Goal: Task Accomplishment & Management: Complete application form

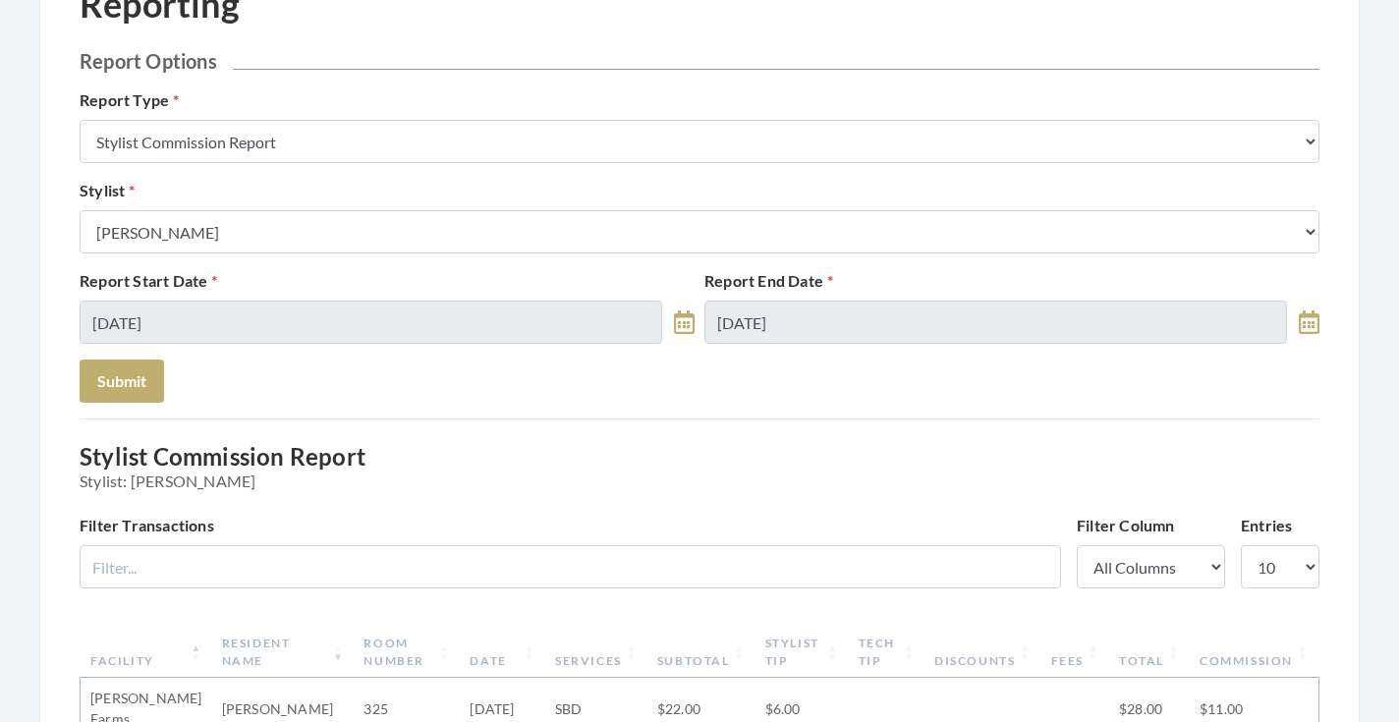
scroll to position [15, 0]
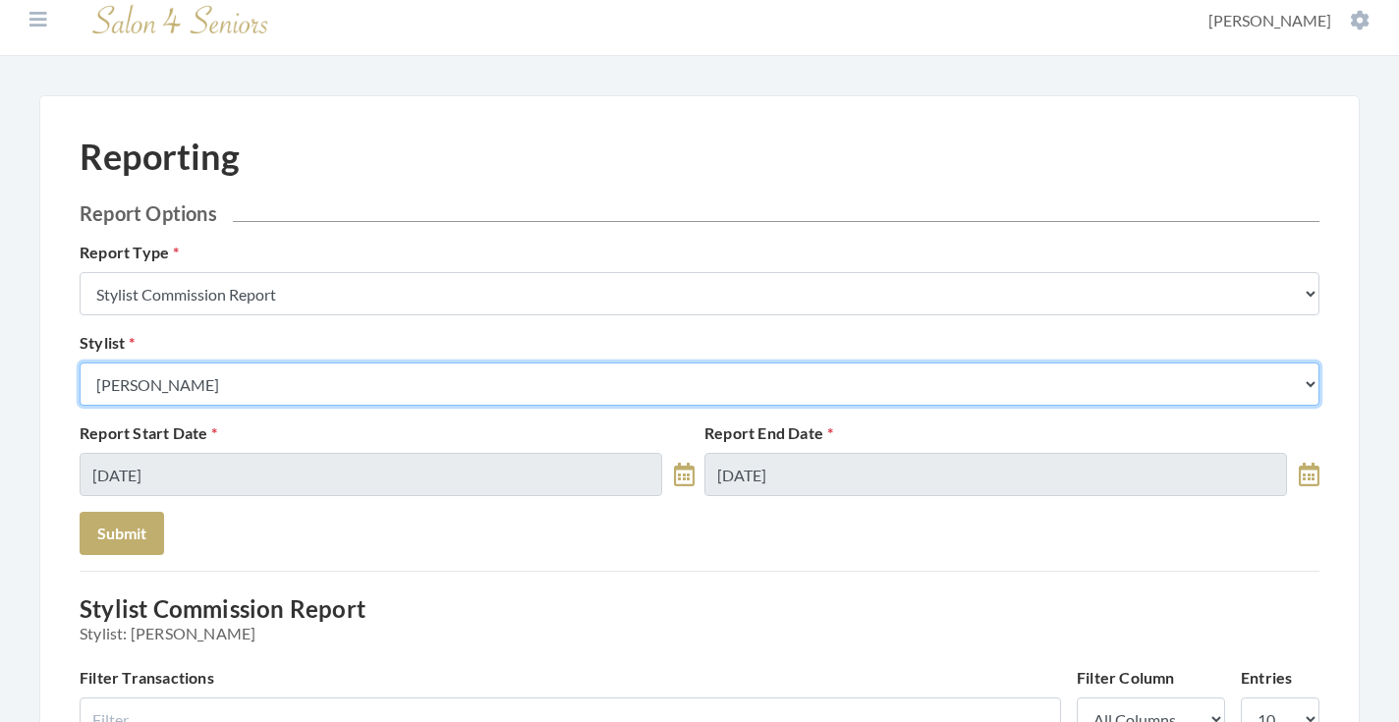
select select "23"
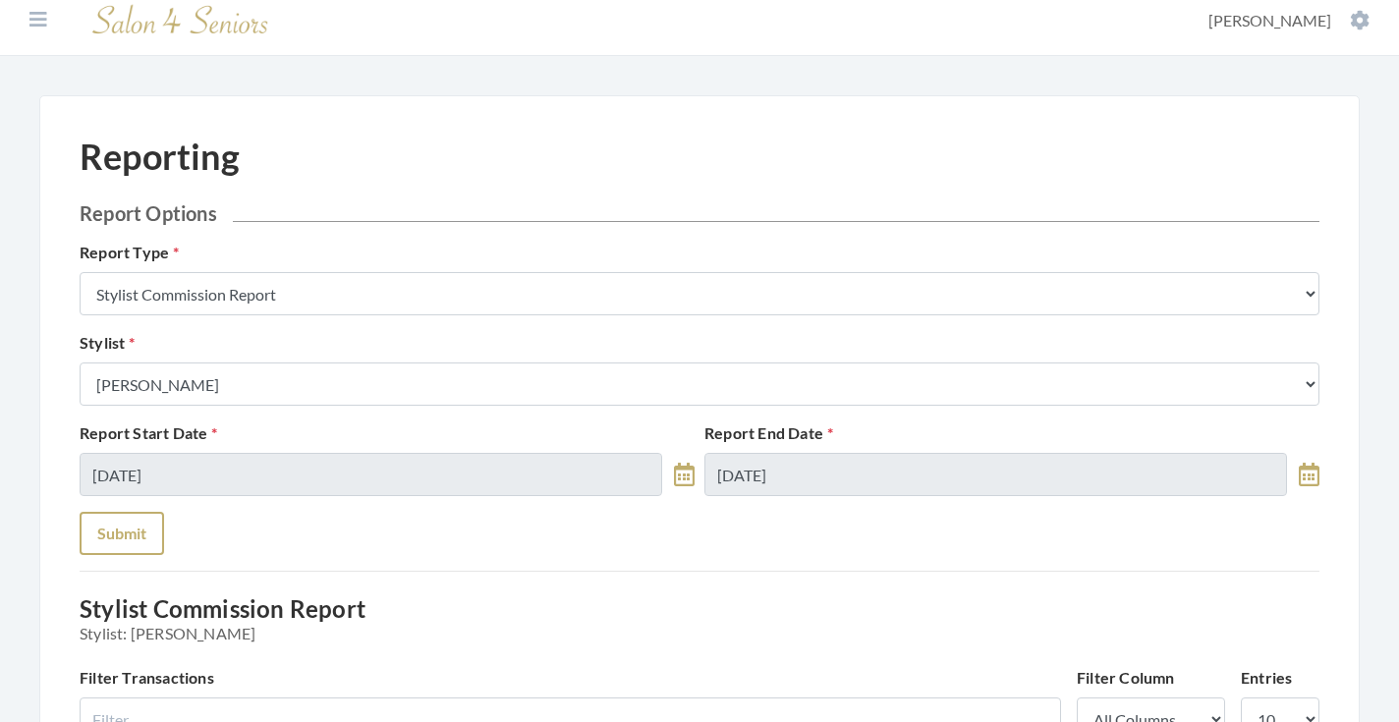
click at [137, 535] on button "Submit" at bounding box center [122, 533] width 85 height 43
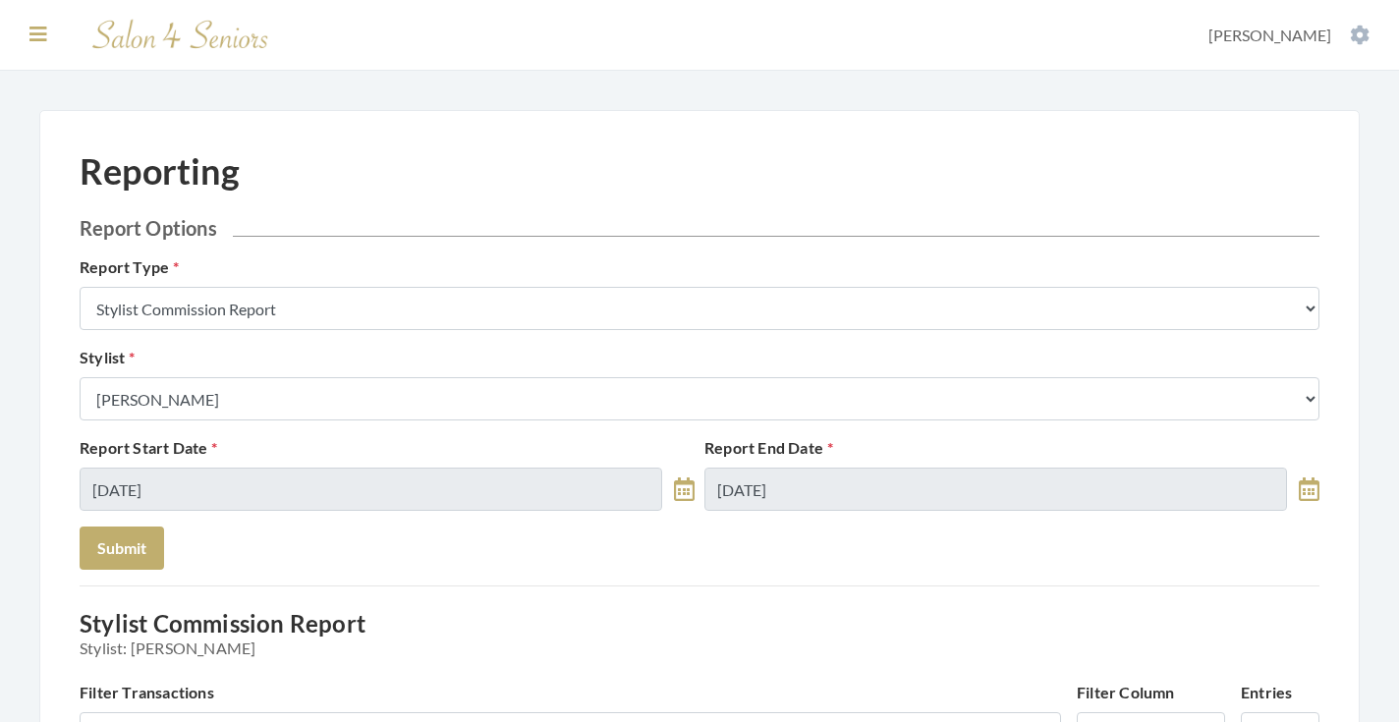
click at [32, 42] on icon at bounding box center [38, 35] width 18 height 20
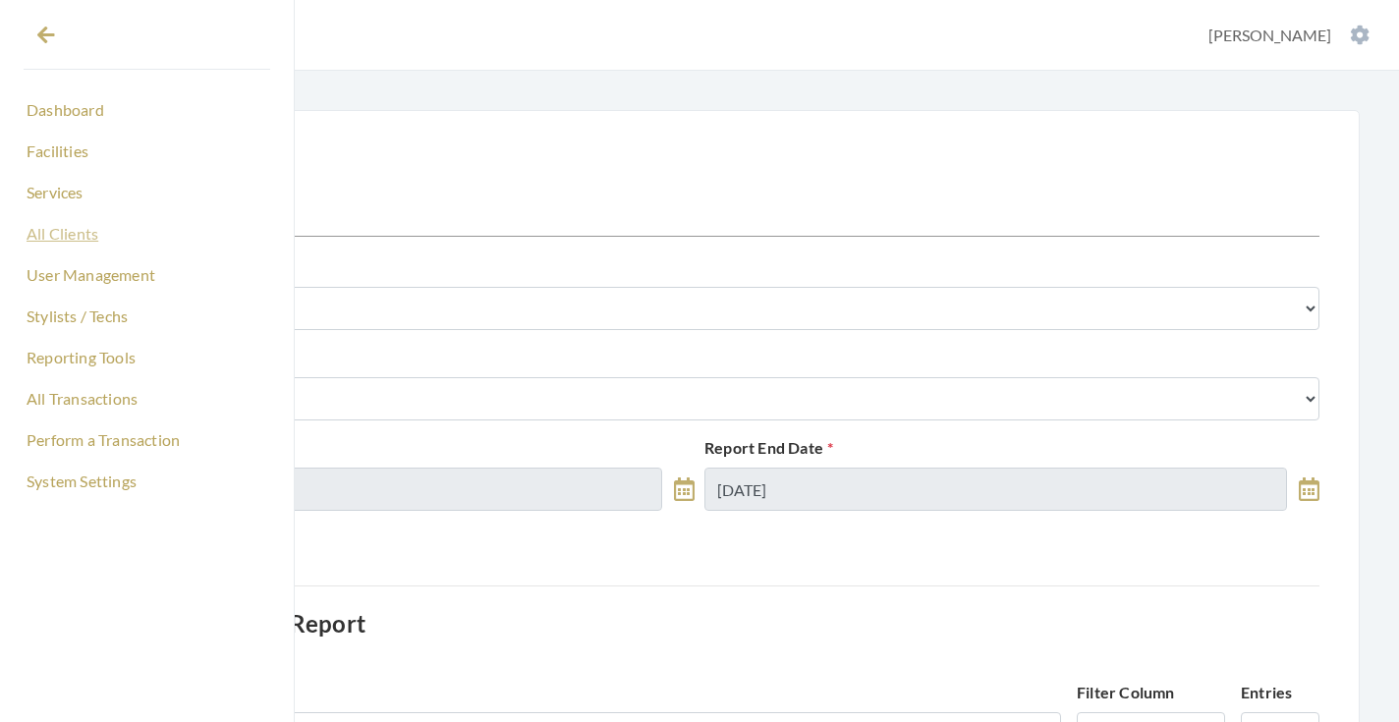
click at [71, 231] on link "All Clients" at bounding box center [147, 233] width 247 height 33
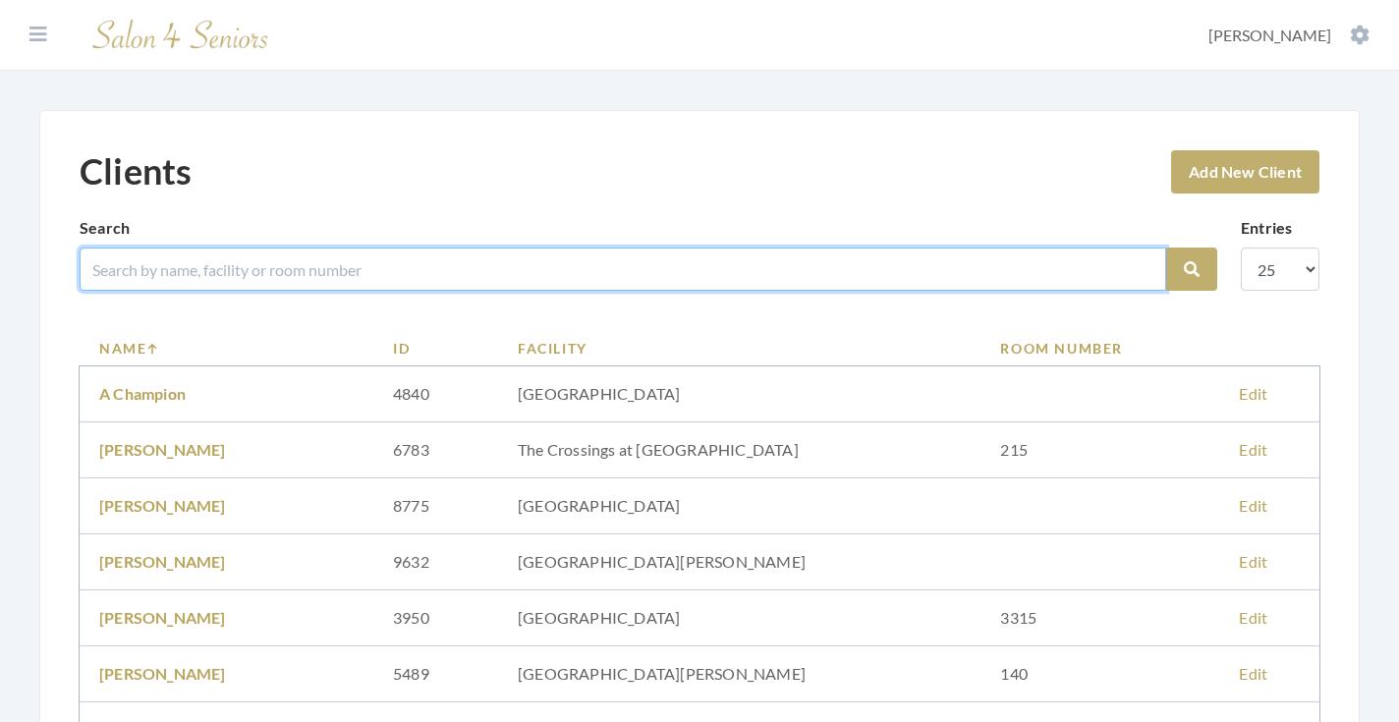
click at [364, 268] on input "search" at bounding box center [623, 269] width 1087 height 43
type input "sonia"
click at [1192, 269] on button "Search" at bounding box center [1191, 269] width 51 height 43
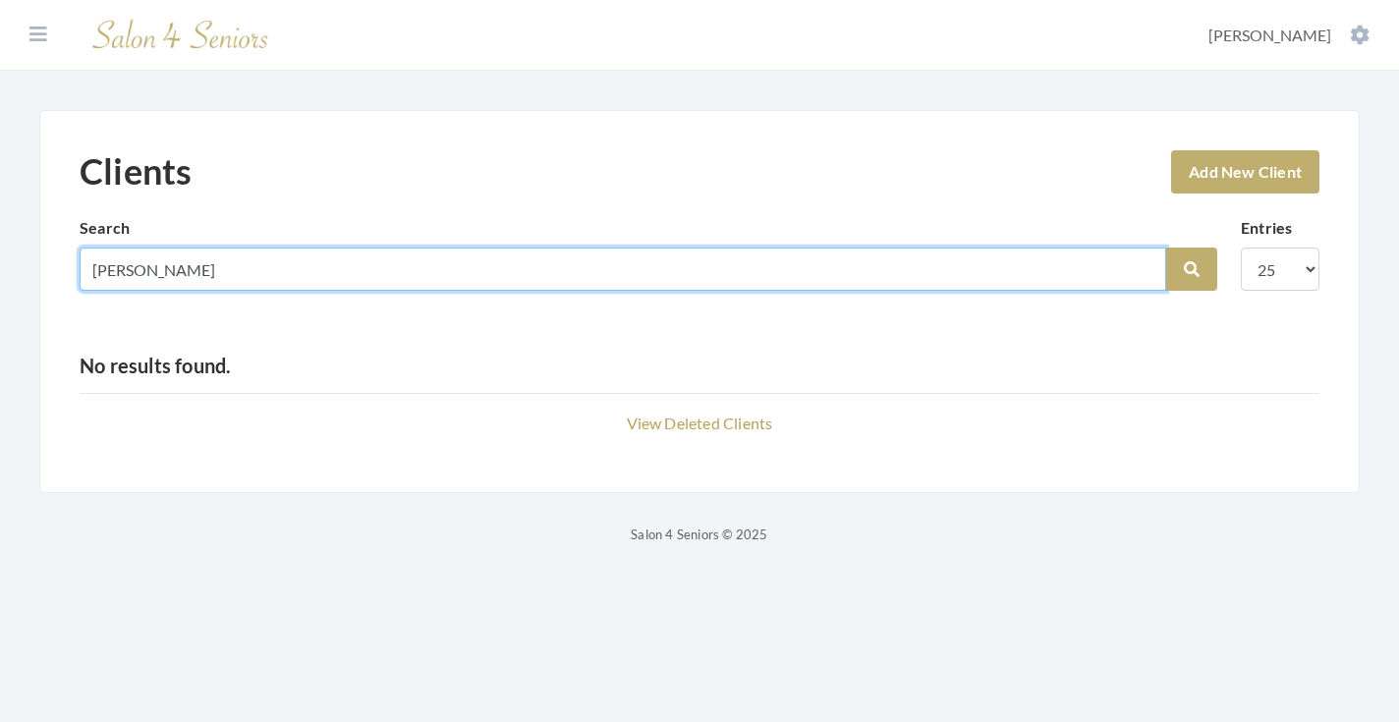
click at [1142, 275] on input "sonia" at bounding box center [623, 269] width 1087 height 43
type input "martin"
click at [1192, 269] on button "Search" at bounding box center [1191, 269] width 51 height 43
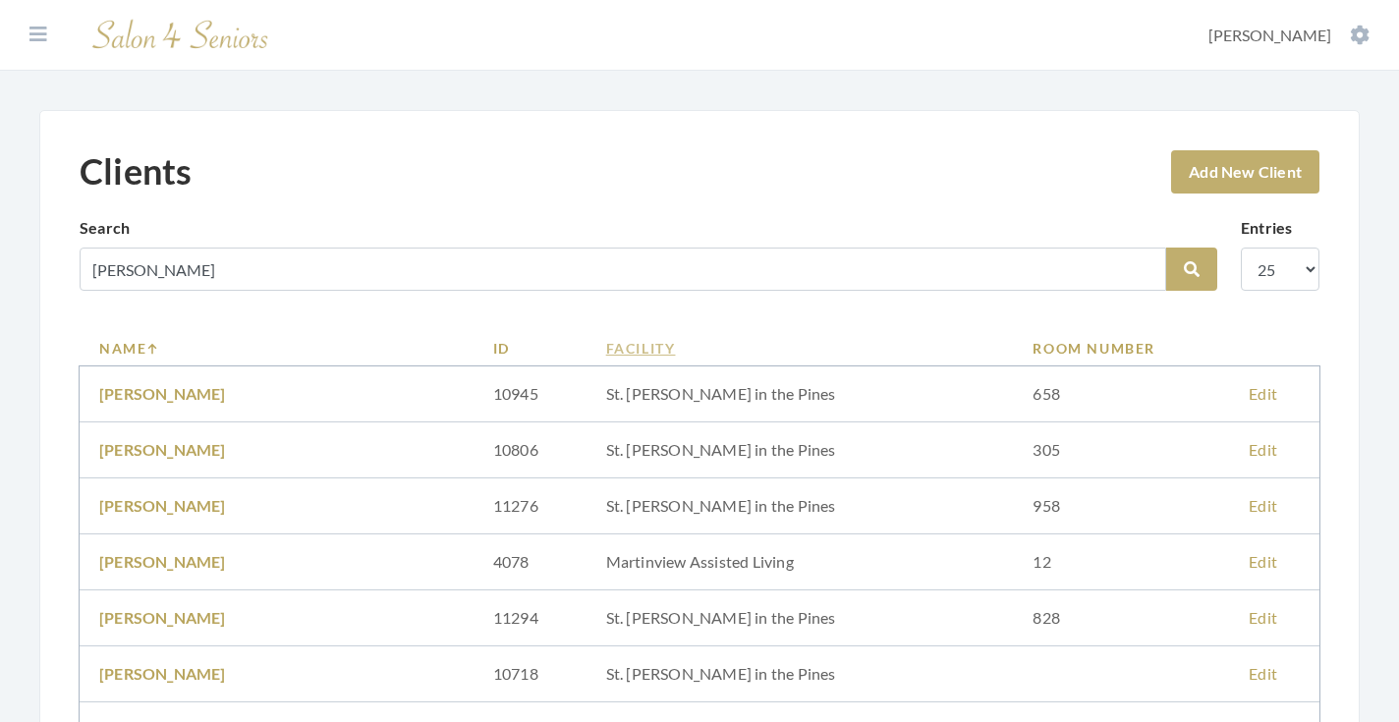
drag, startPoint x: 0, startPoint y: 0, endPoint x: 637, endPoint y: 344, distance: 723.7
click at [637, 344] on link "Facility" at bounding box center [800, 348] width 388 height 21
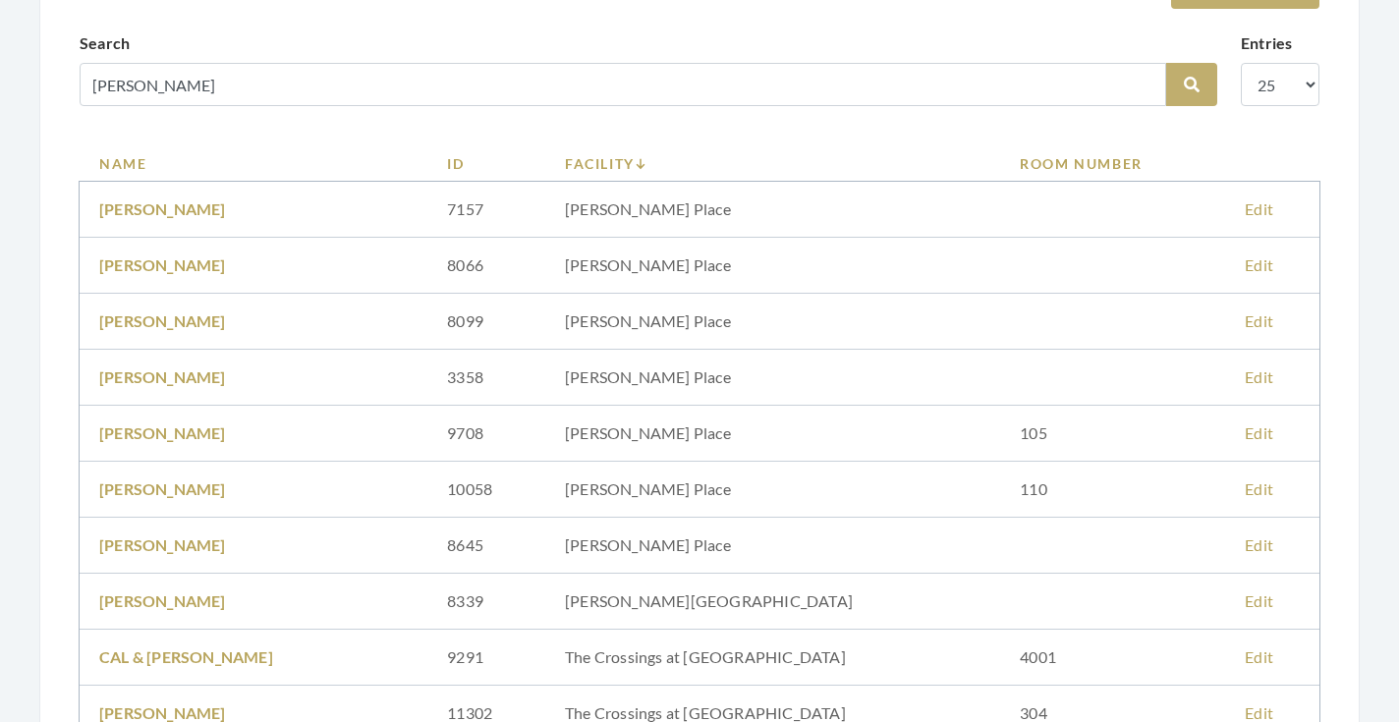
scroll to position [131, 0]
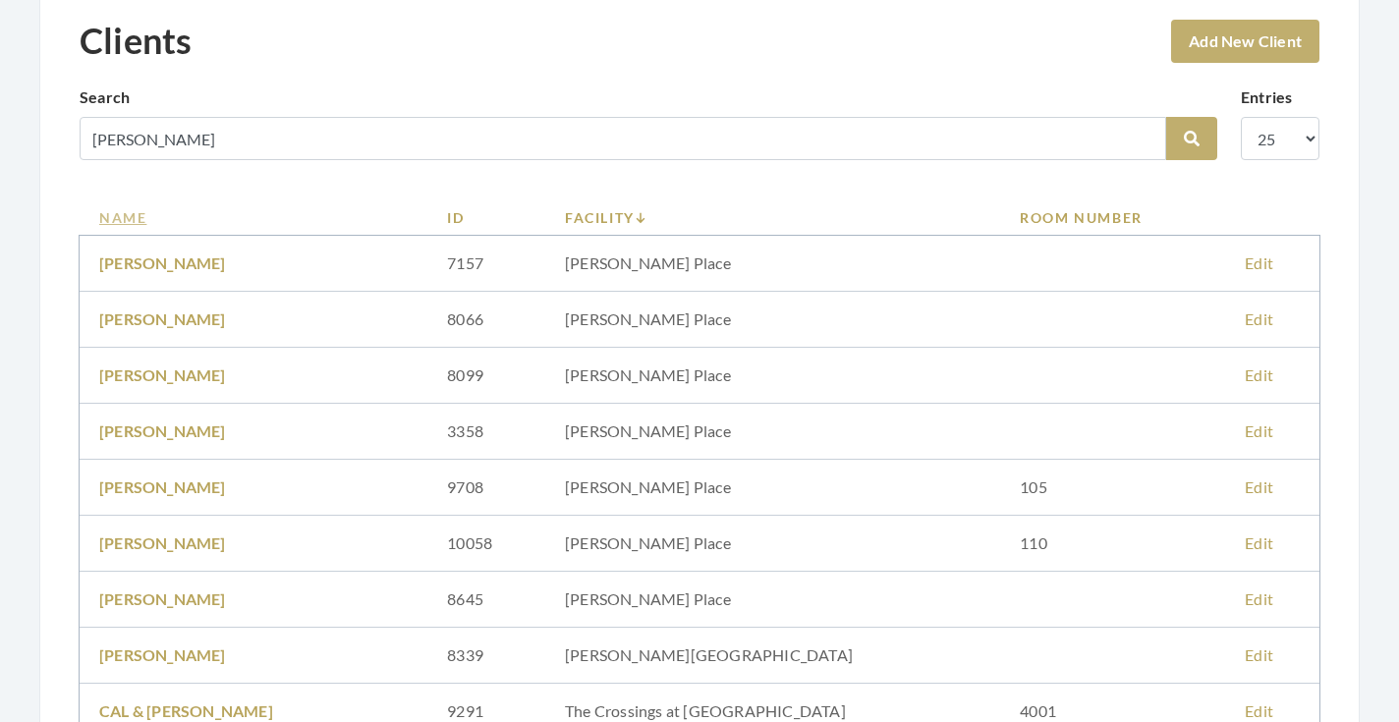
click at [137, 221] on link "Name" at bounding box center [253, 217] width 309 height 21
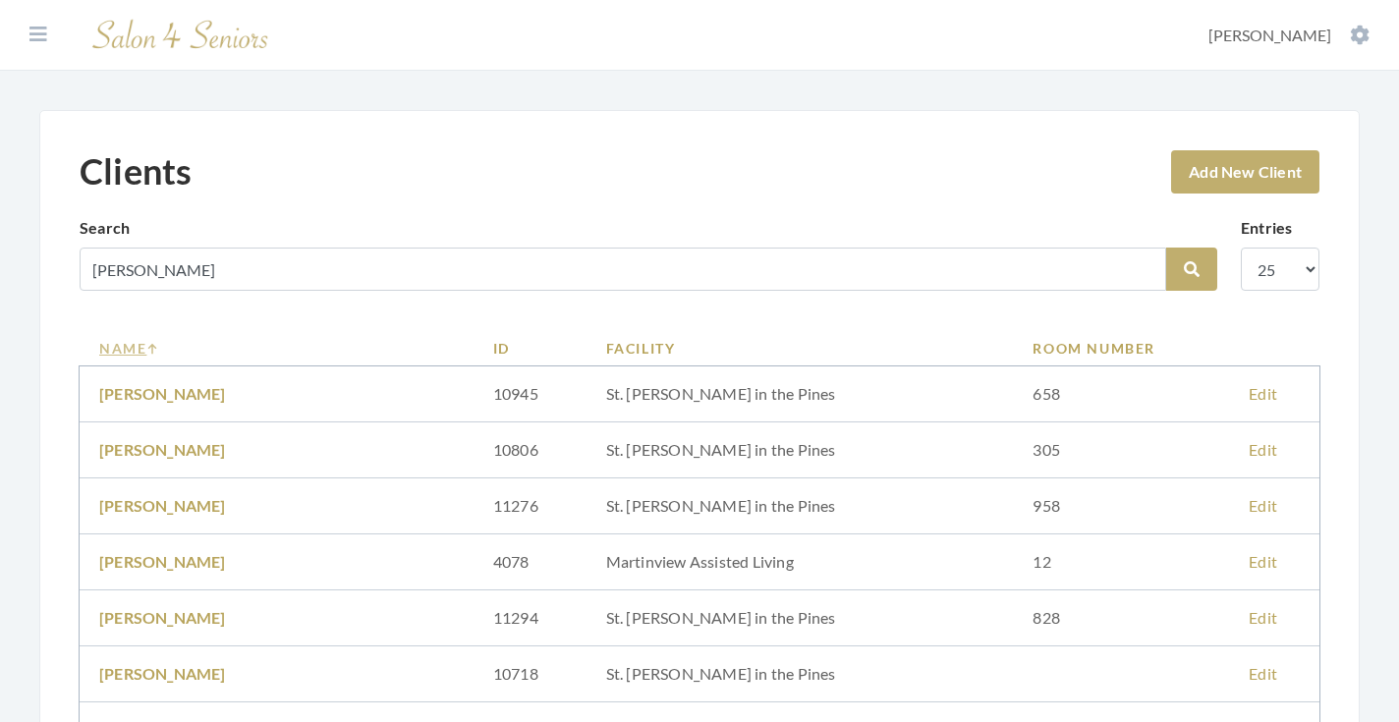
click at [127, 338] on link "Name" at bounding box center [276, 348] width 355 height 21
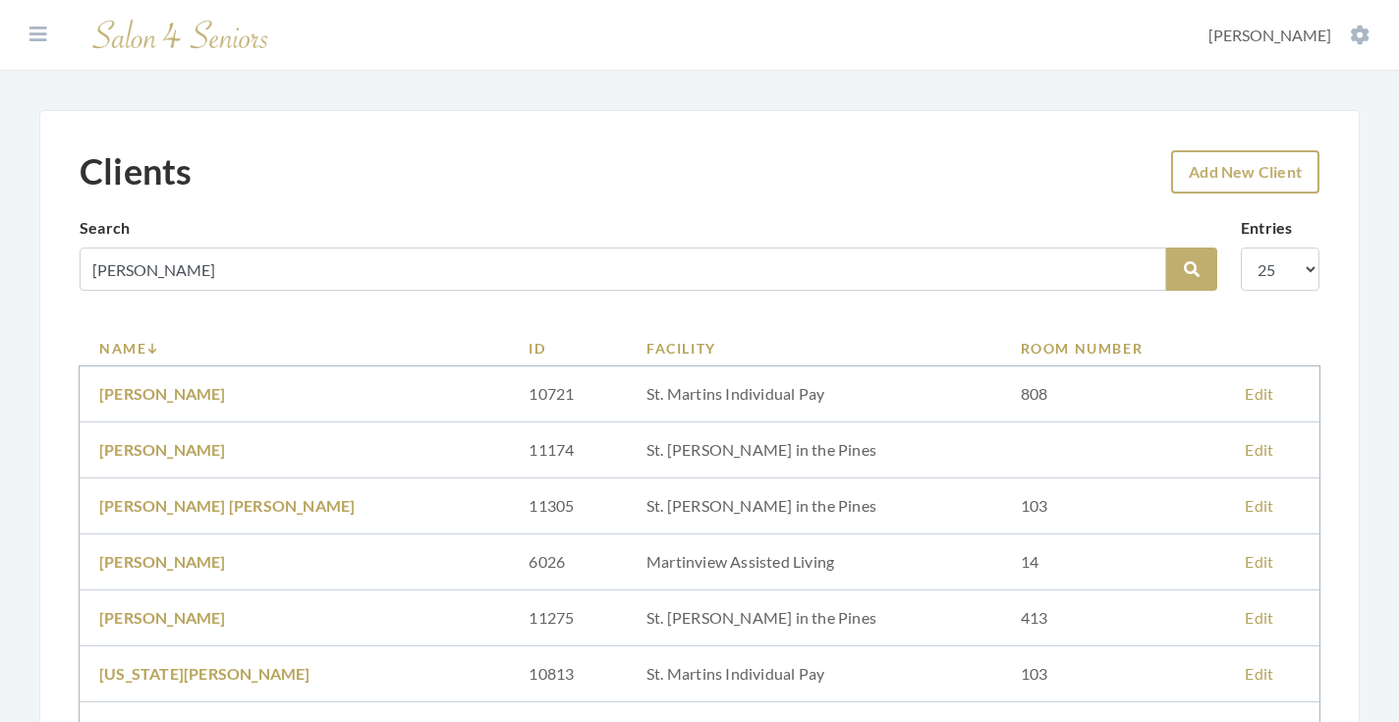
click at [1211, 163] on link "Add New Client" at bounding box center [1245, 171] width 148 height 43
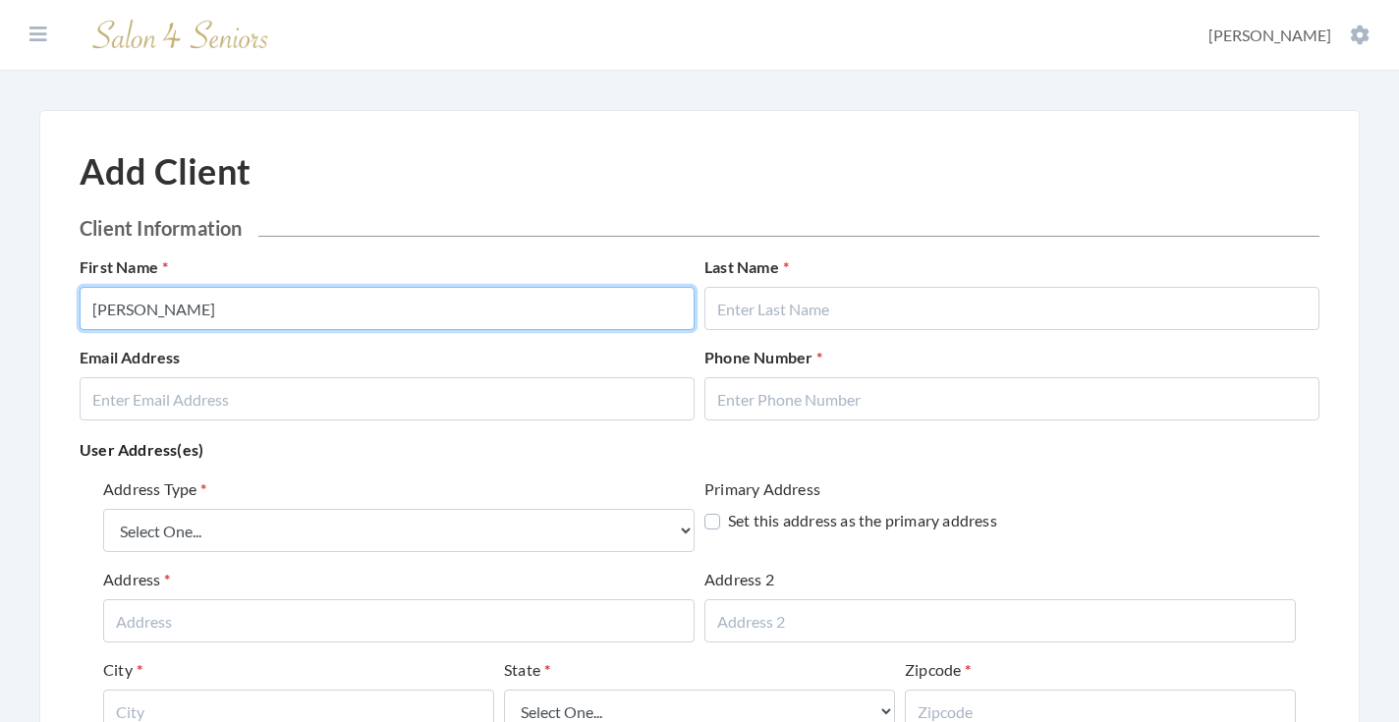
type input "[PERSON_NAME]"
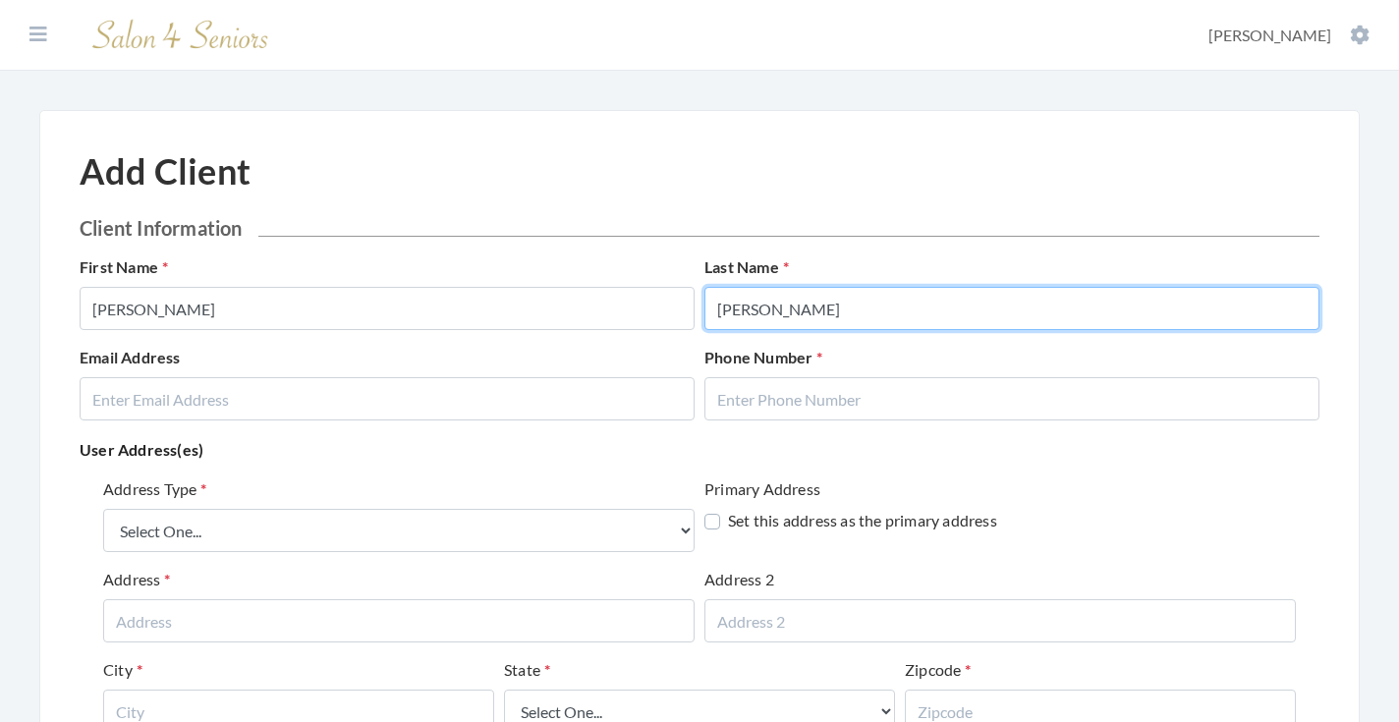
type input "[PERSON_NAME]"
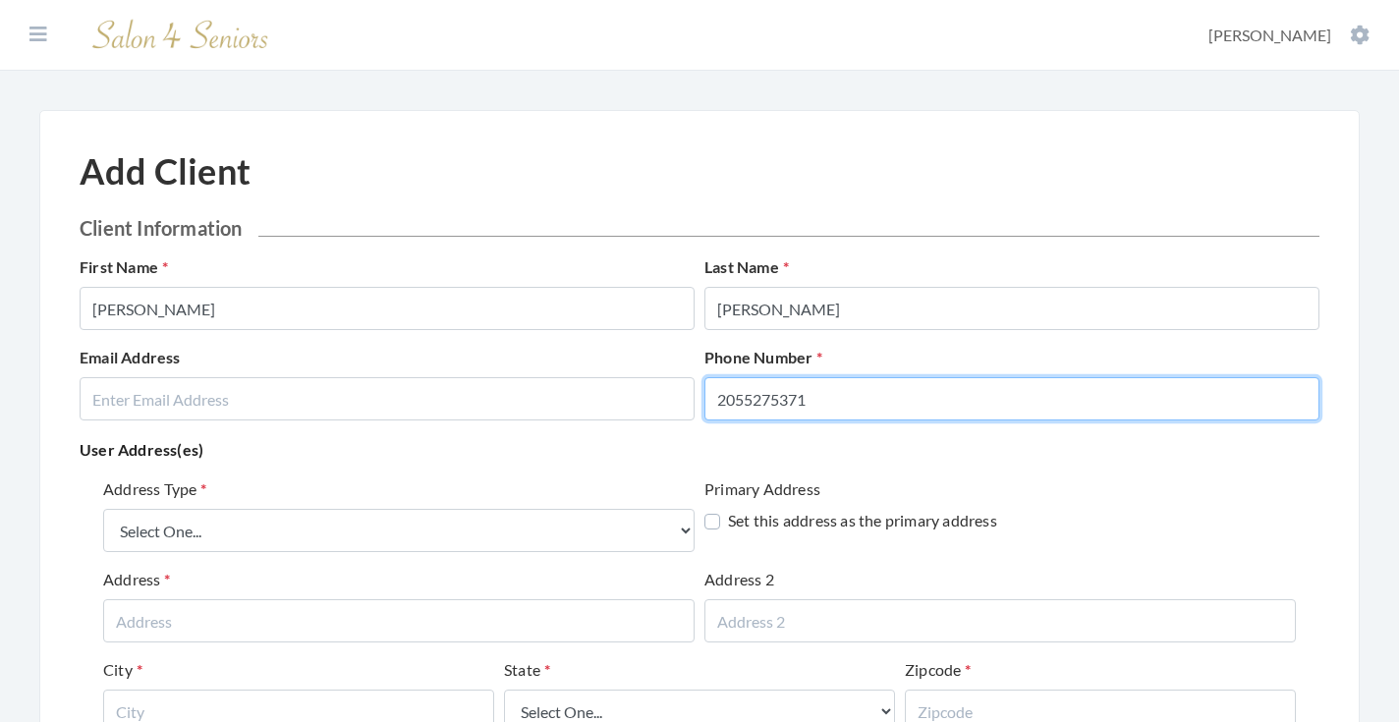
type input "2055275371"
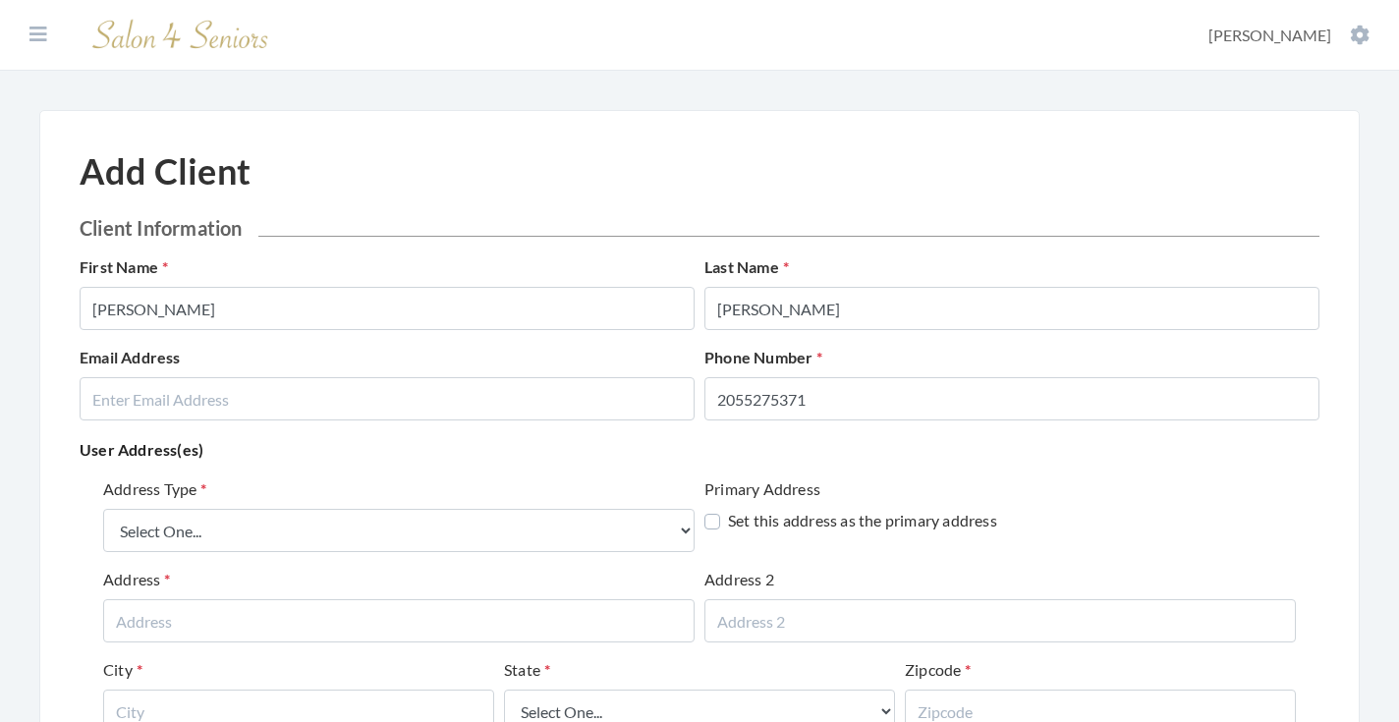
click at [616, 459] on p "User Address(es)" at bounding box center [700, 450] width 1240 height 28
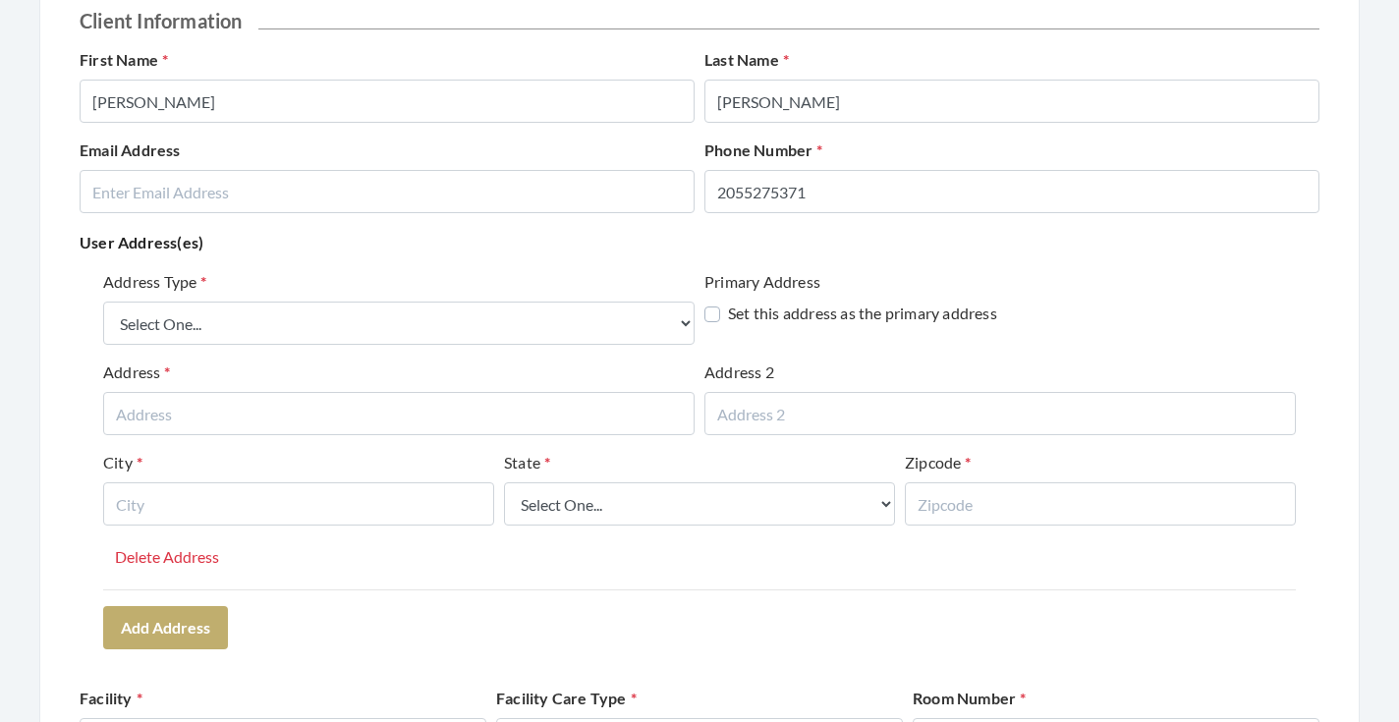
scroll to position [217, 0]
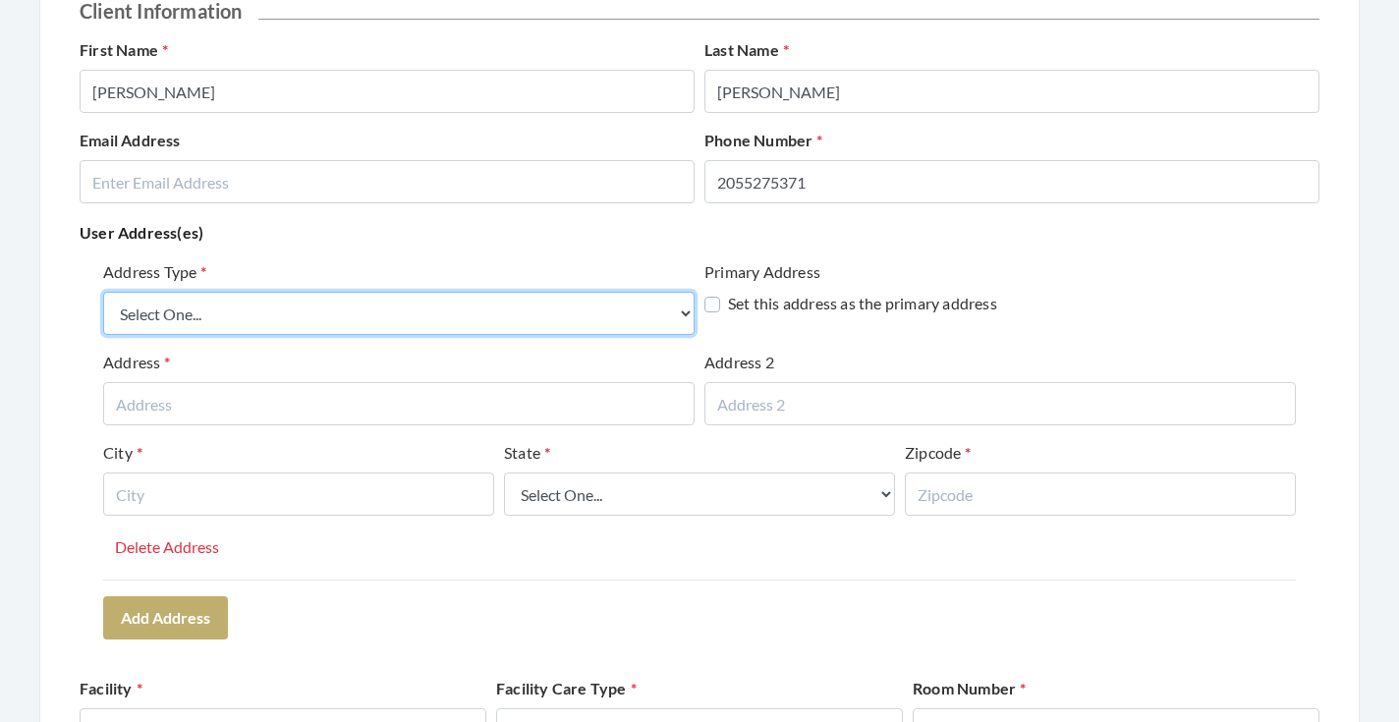
select select "billing"
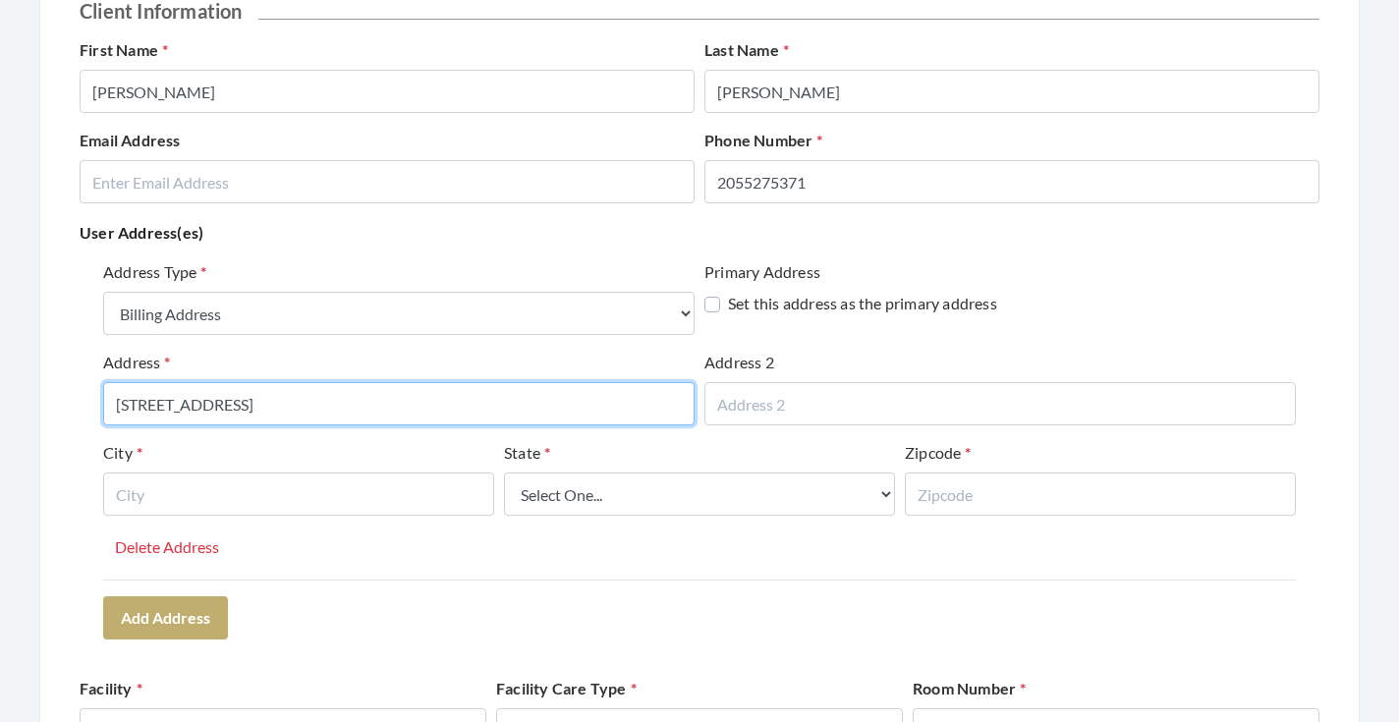
type input "5408 7TH COURT S"
click at [283, 409] on input "5408 7TH COURT S" at bounding box center [399, 403] width 592 height 43
drag, startPoint x: 283, startPoint y: 409, endPoint x: 121, endPoint y: 403, distance: 162.3
click at [121, 403] on input "5408 7TH COURT S" at bounding box center [399, 403] width 592 height 43
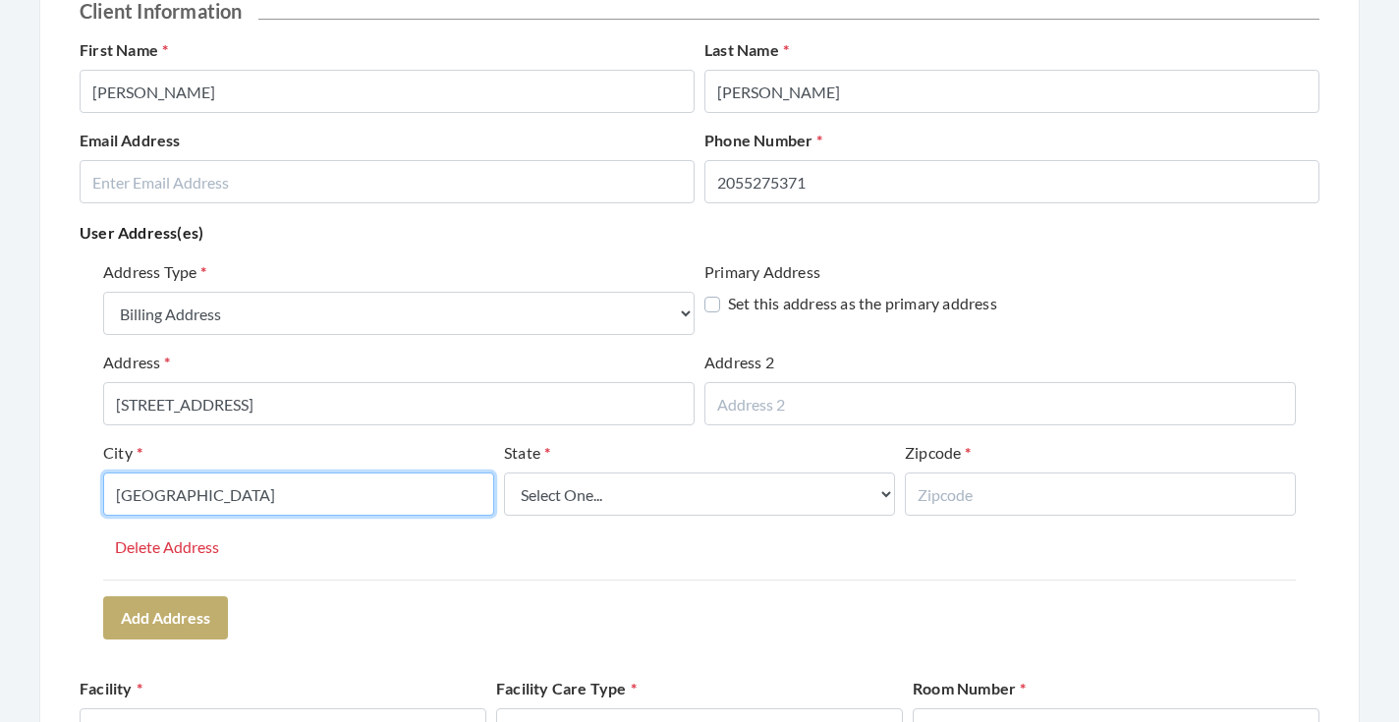
type input "BIRMINGHAM"
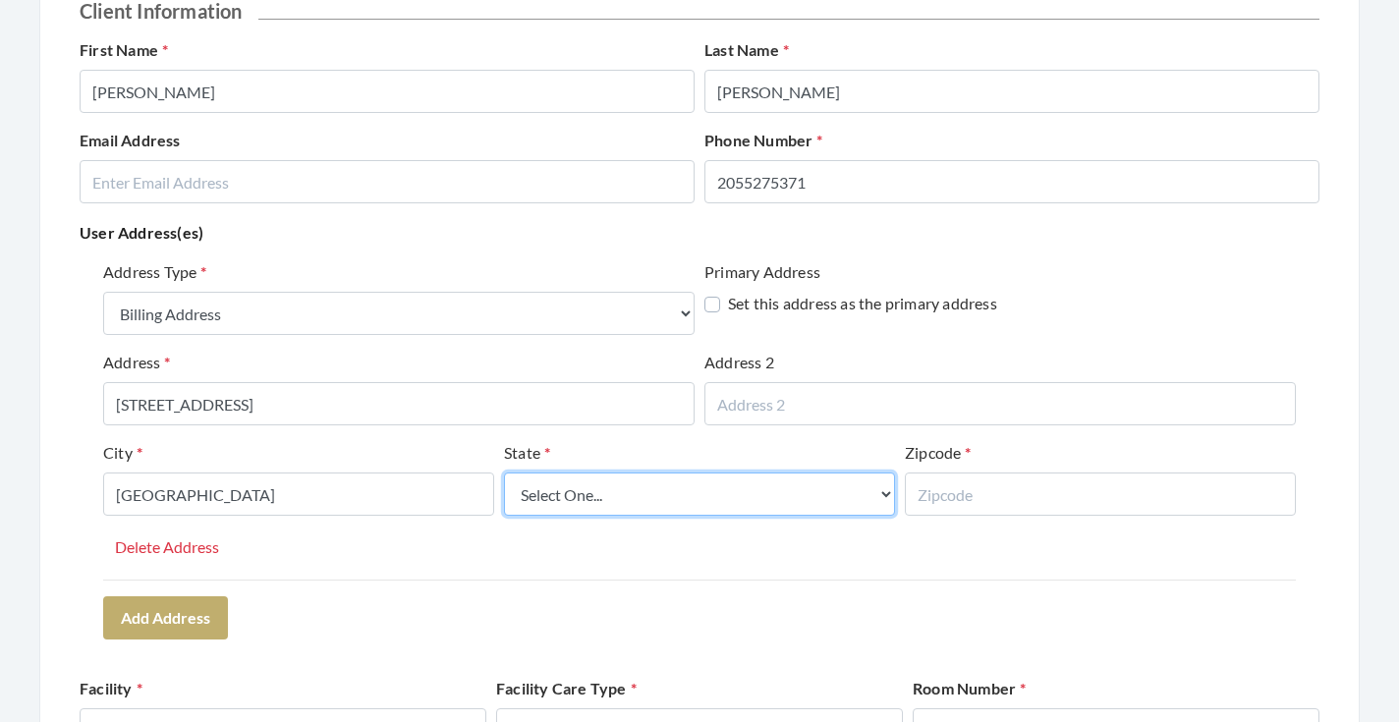
select select "al"
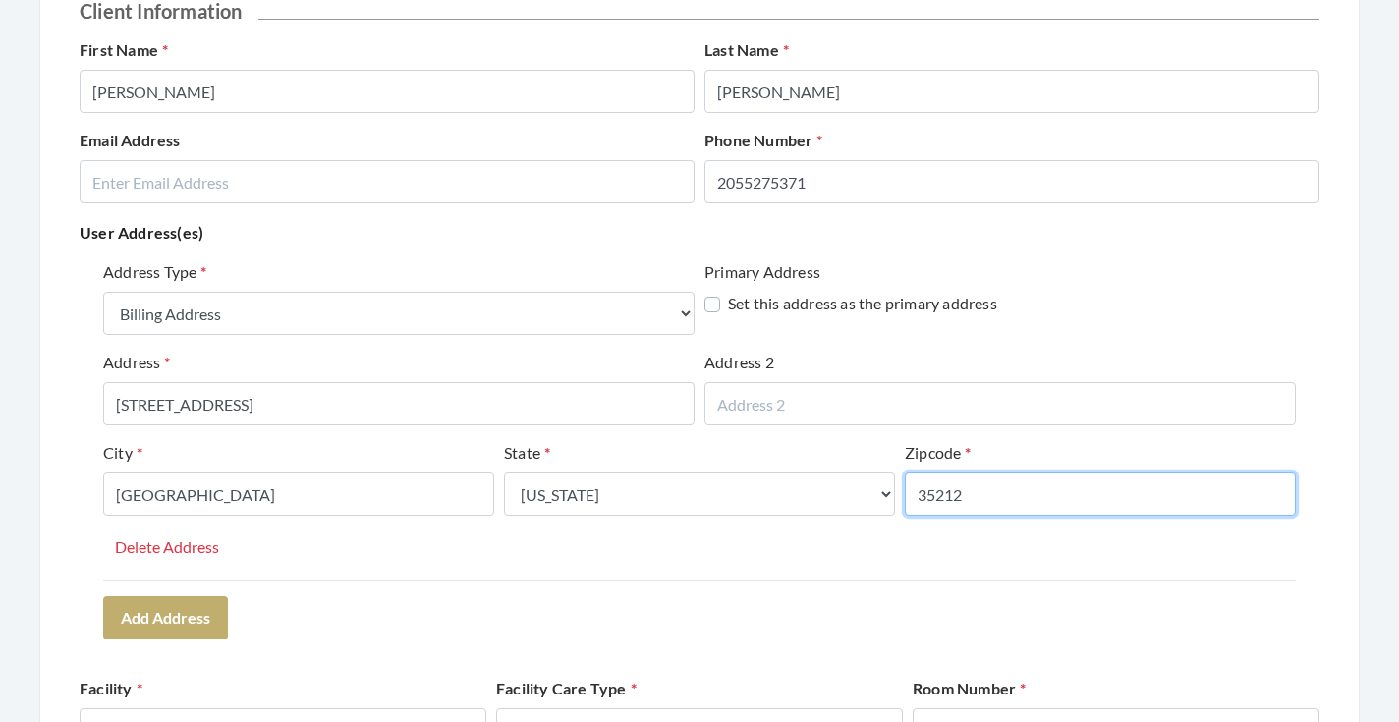
type input "35212"
click at [426, 626] on div "Address Type Select One... Office Address Home Address Billing Address Primary …" at bounding box center [700, 450] width 1240 height 394
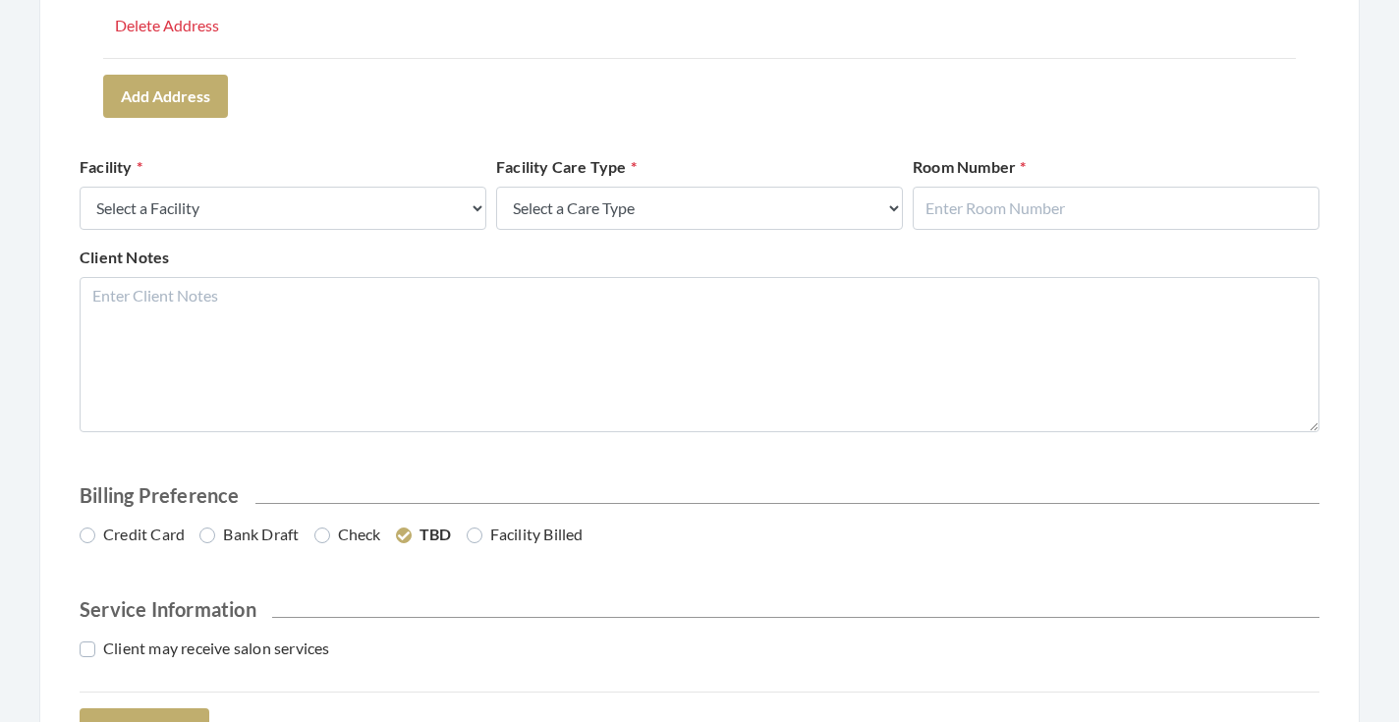
scroll to position [758, 0]
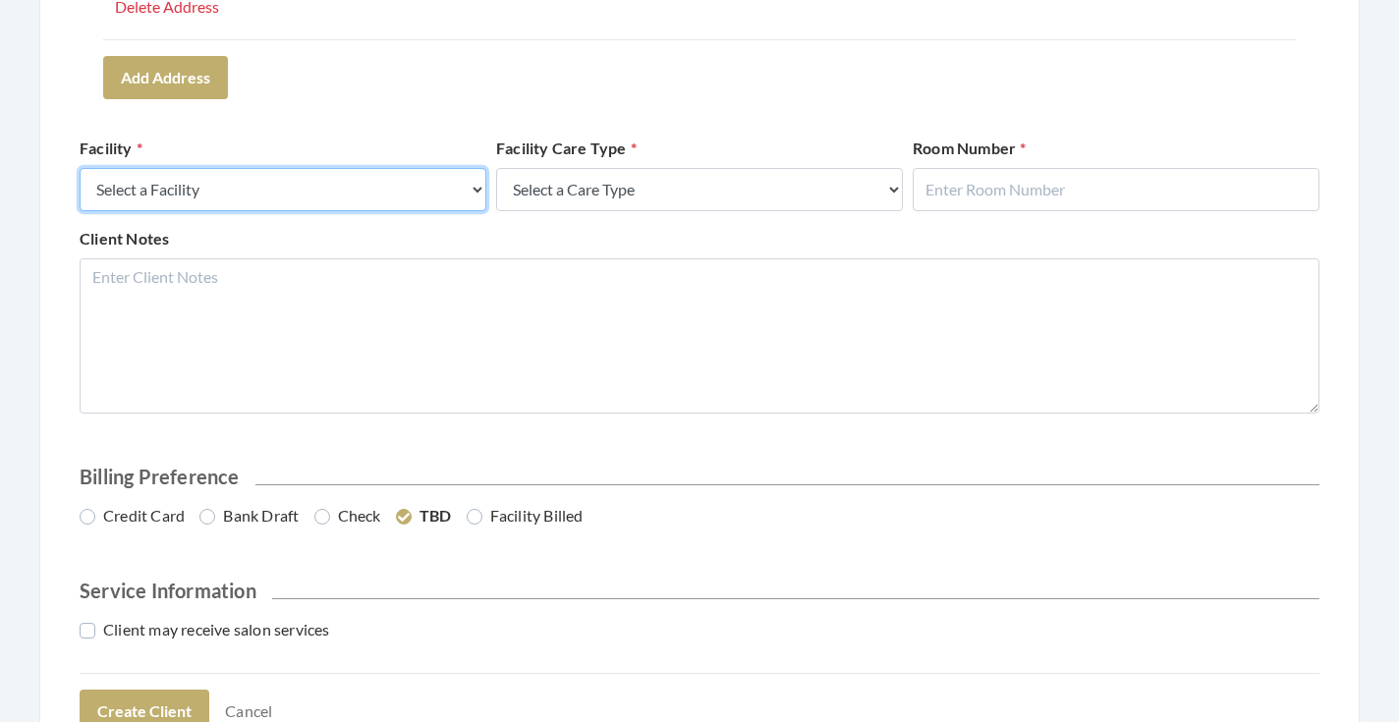
select select "58"
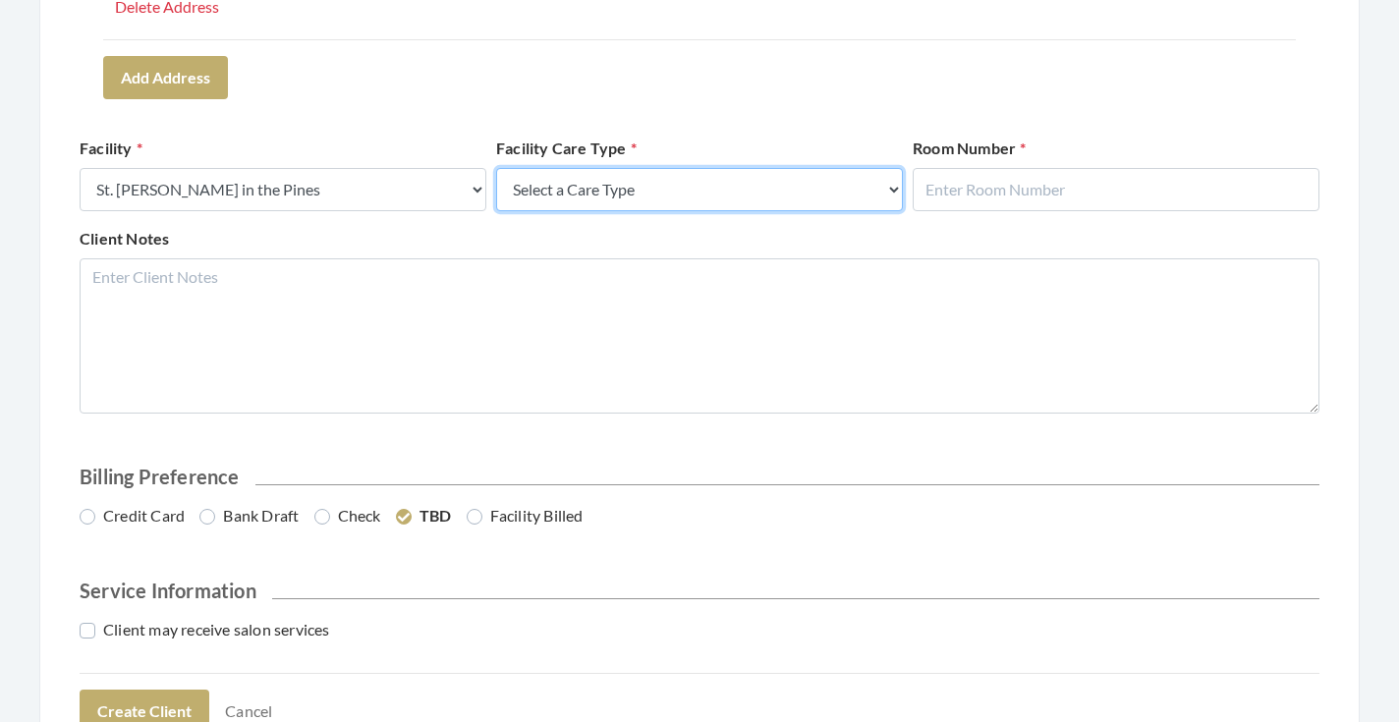
select select "4"
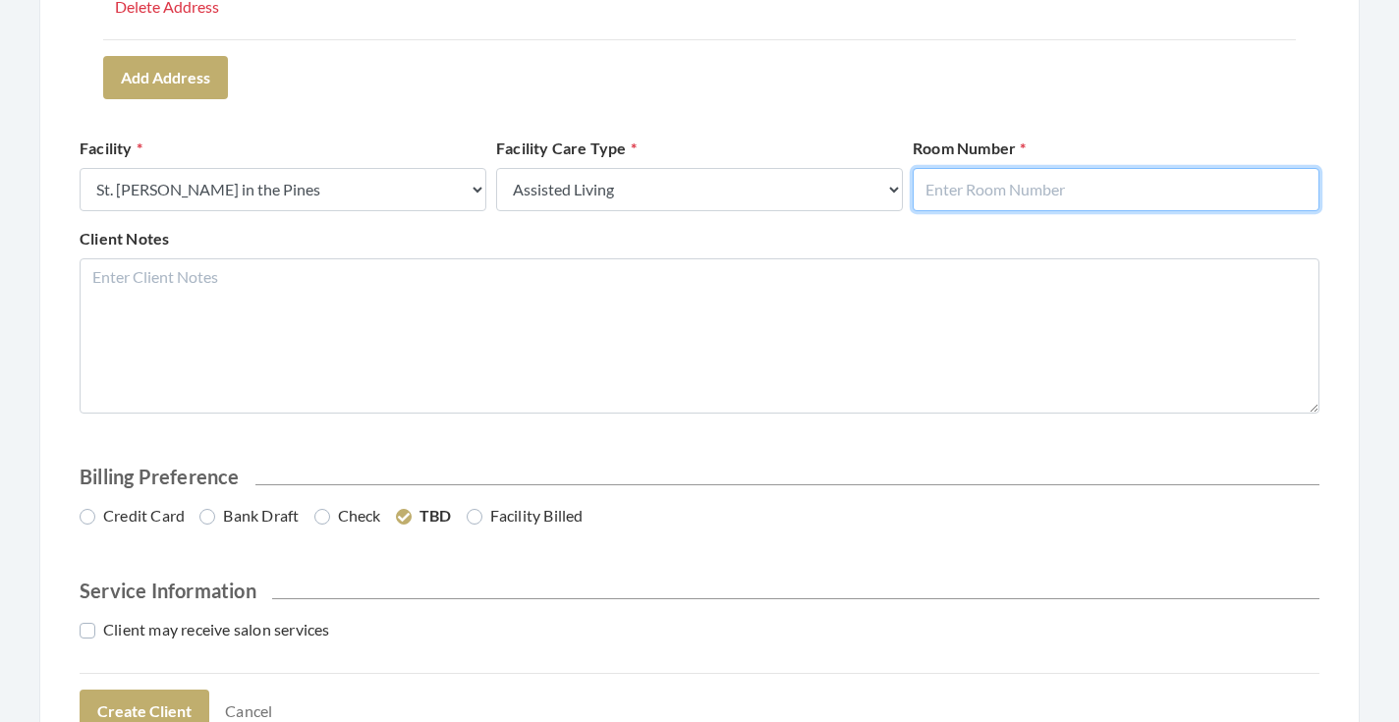
click at [995, 173] on input "text" at bounding box center [1116, 189] width 407 height 43
type input "812"
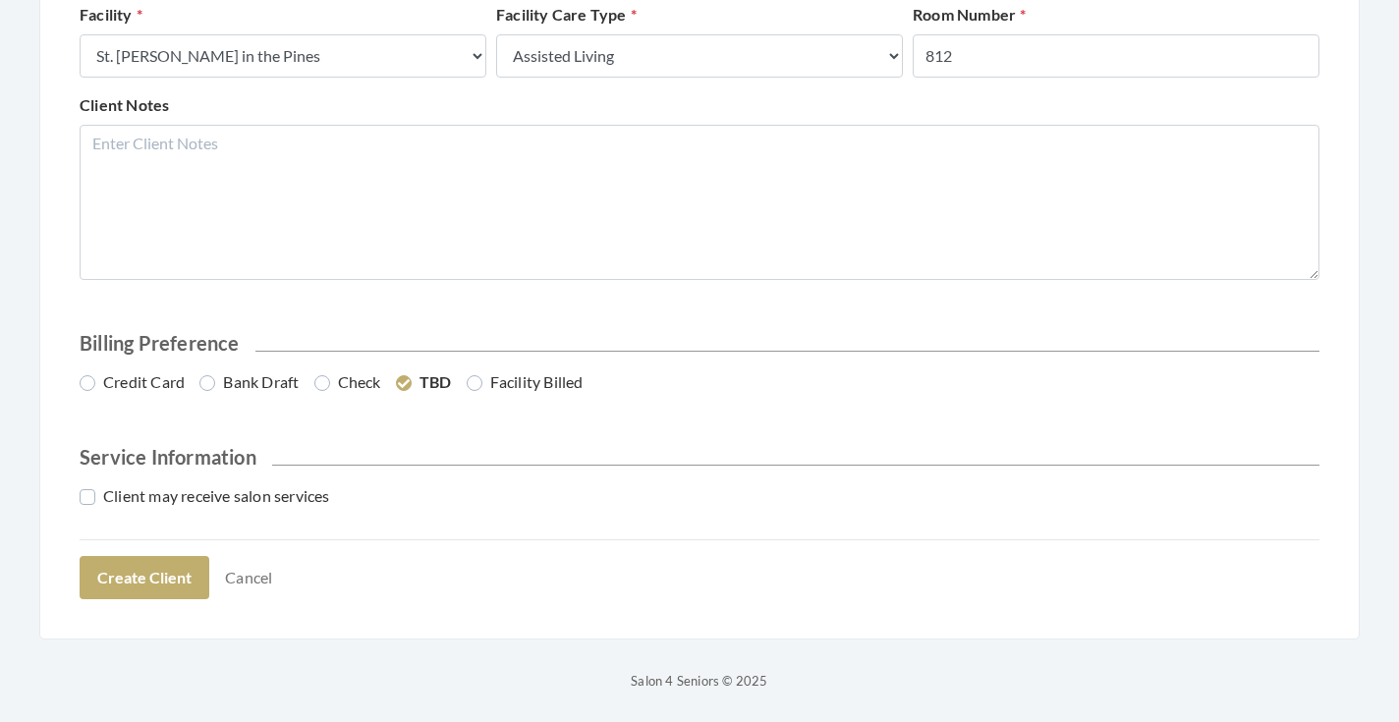
scroll to position [890, 0]
click at [156, 382] on label "Credit Card" at bounding box center [132, 383] width 105 height 24
radio input "true"
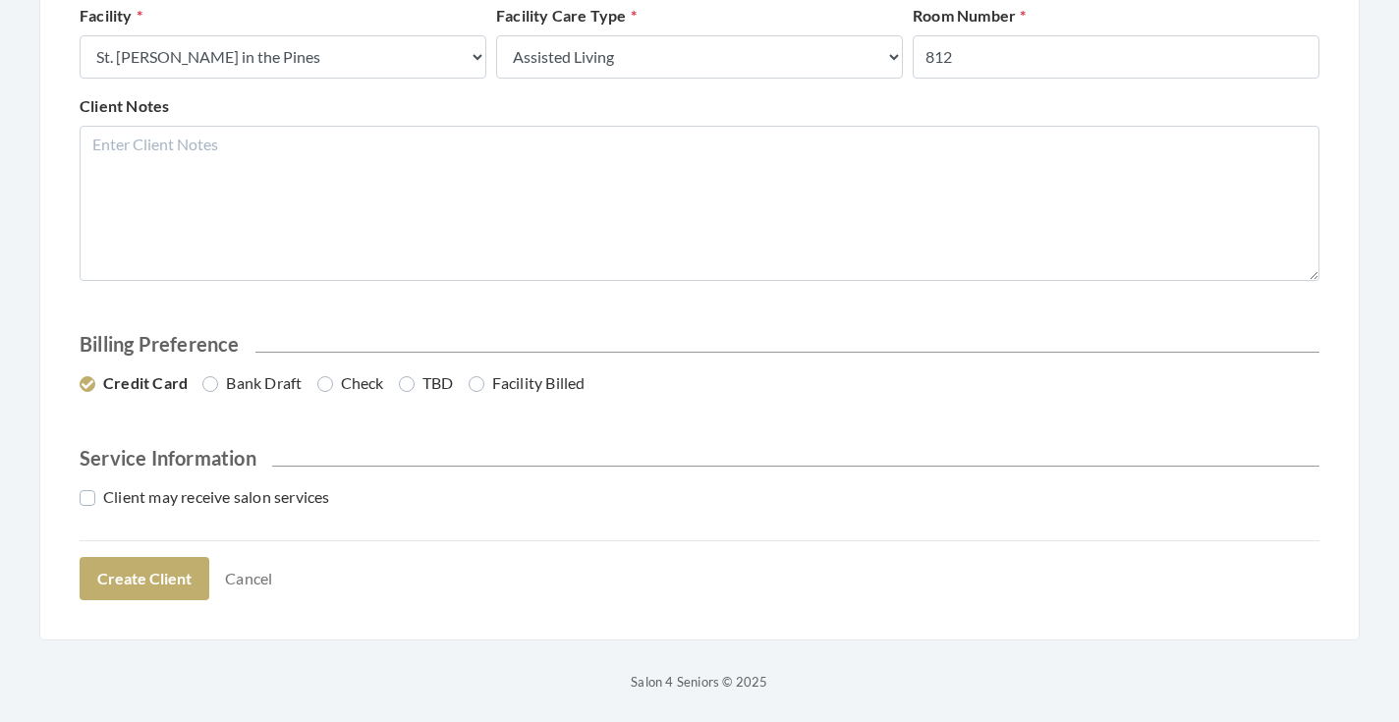
click at [172, 496] on label "Client may receive salon services" at bounding box center [205, 497] width 251 height 24
checkbox input "true"
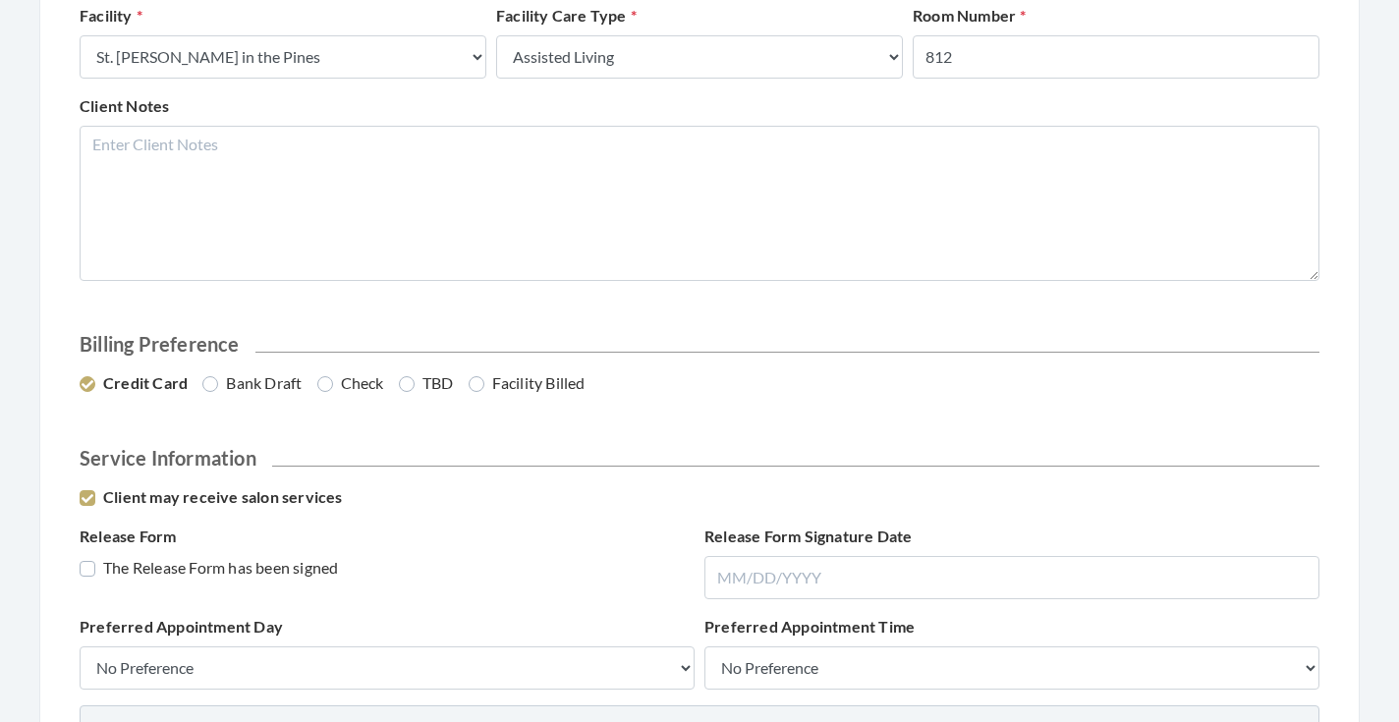
click at [172, 567] on label "The Release Form has been signed" at bounding box center [209, 568] width 258 height 24
checkbox input "true"
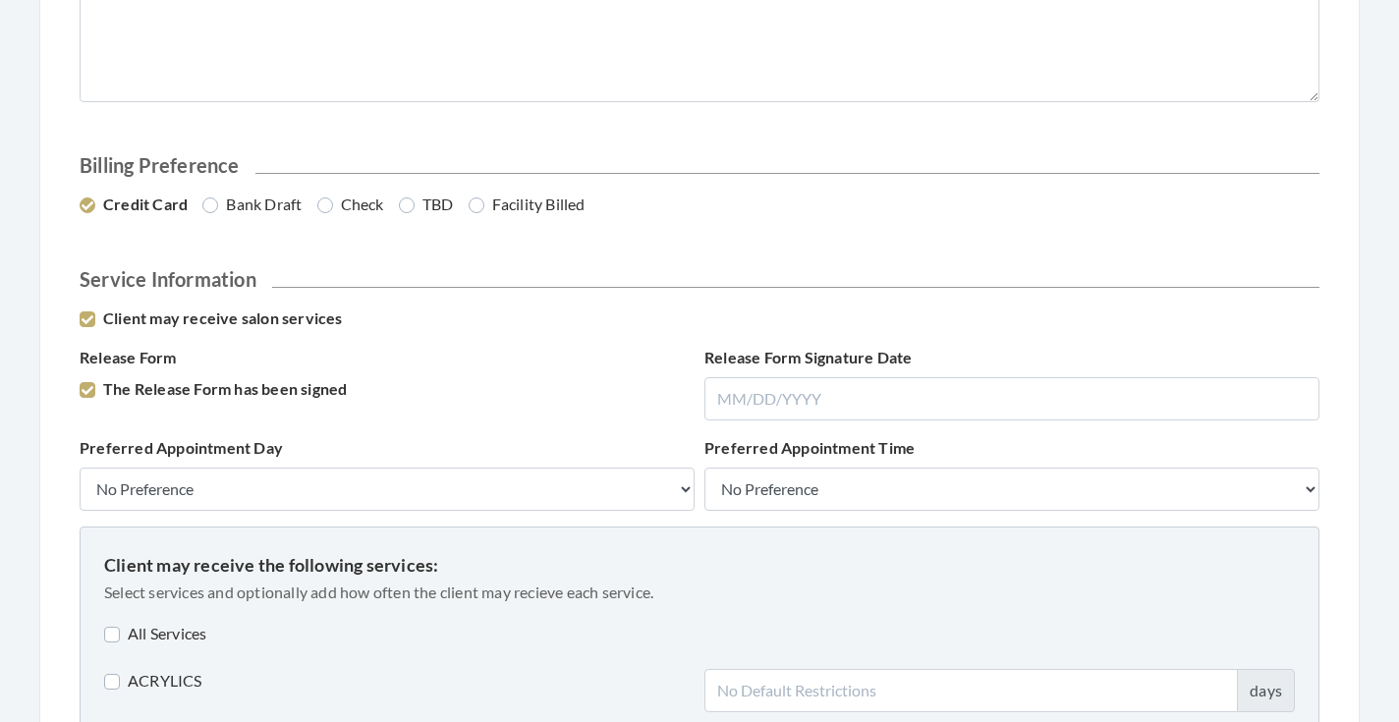
scroll to position [1082, 0]
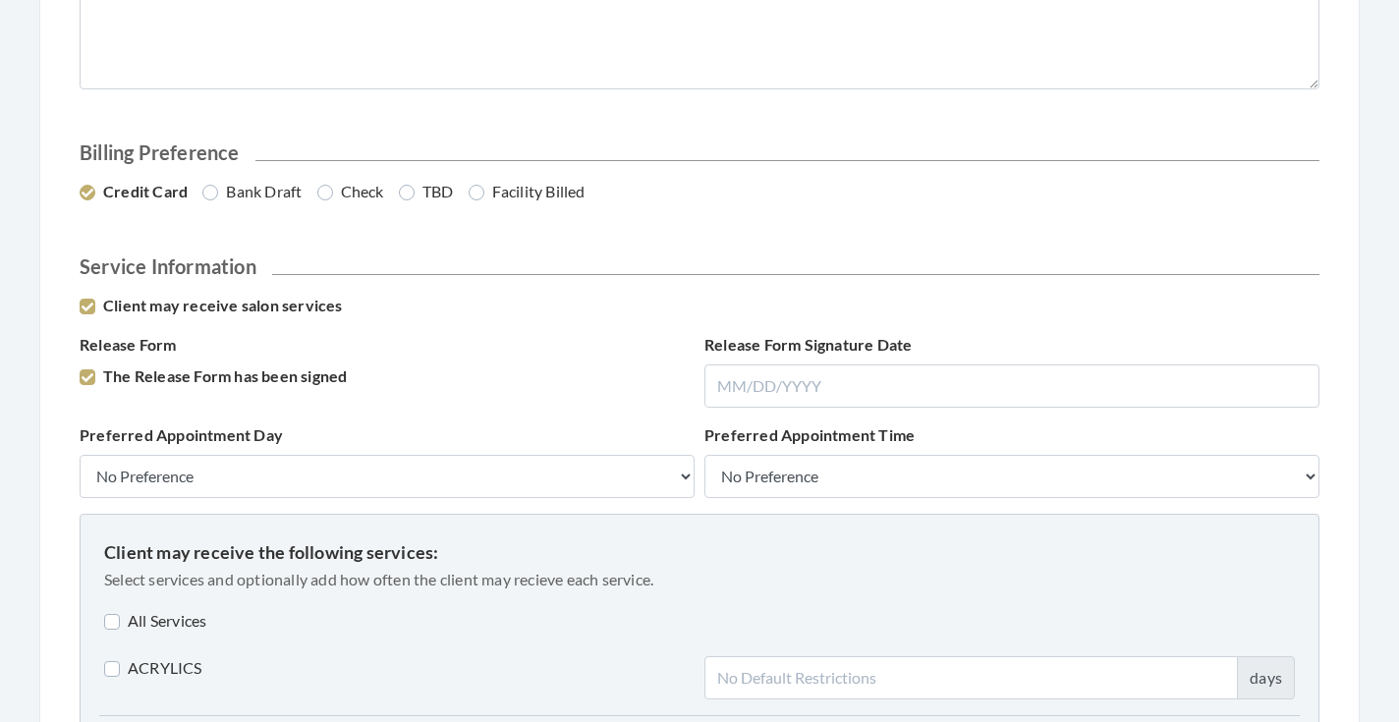
click at [167, 609] on label "All Services" at bounding box center [155, 621] width 102 height 24
checkbox input "true"
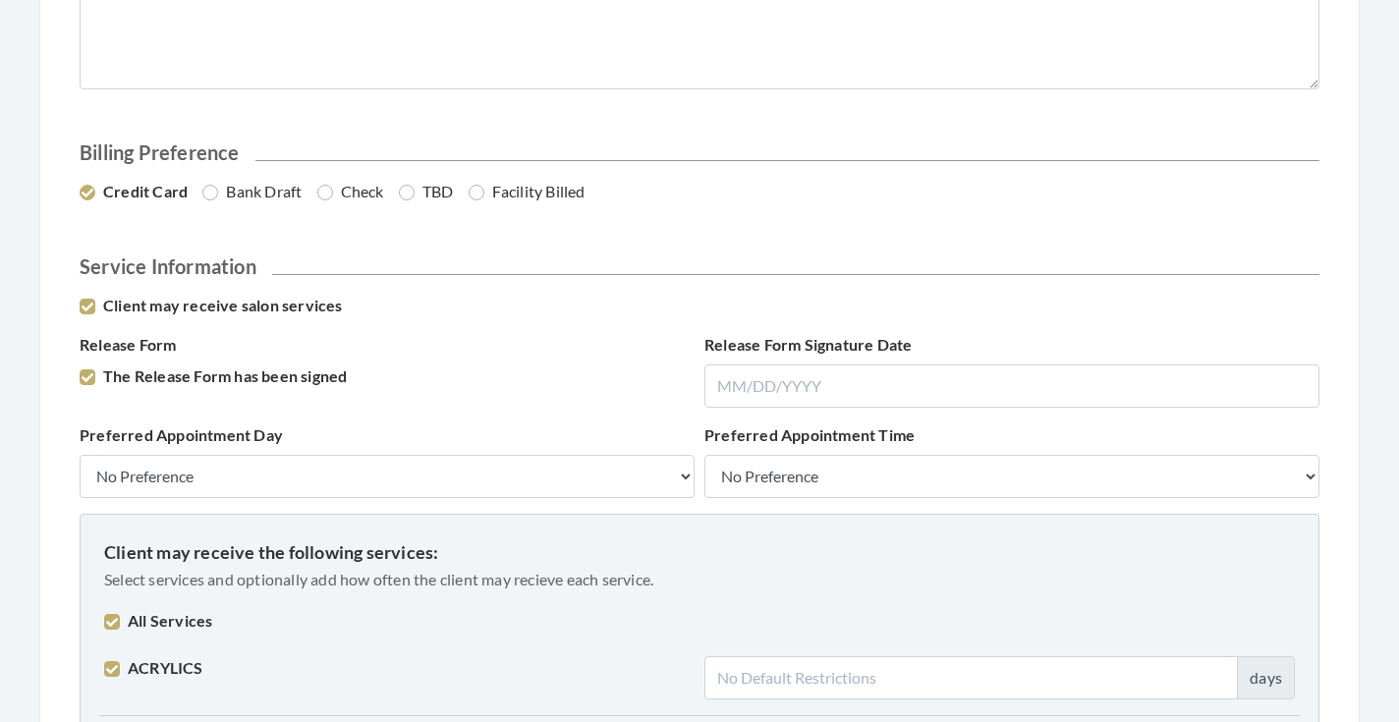
checkbox input "true"
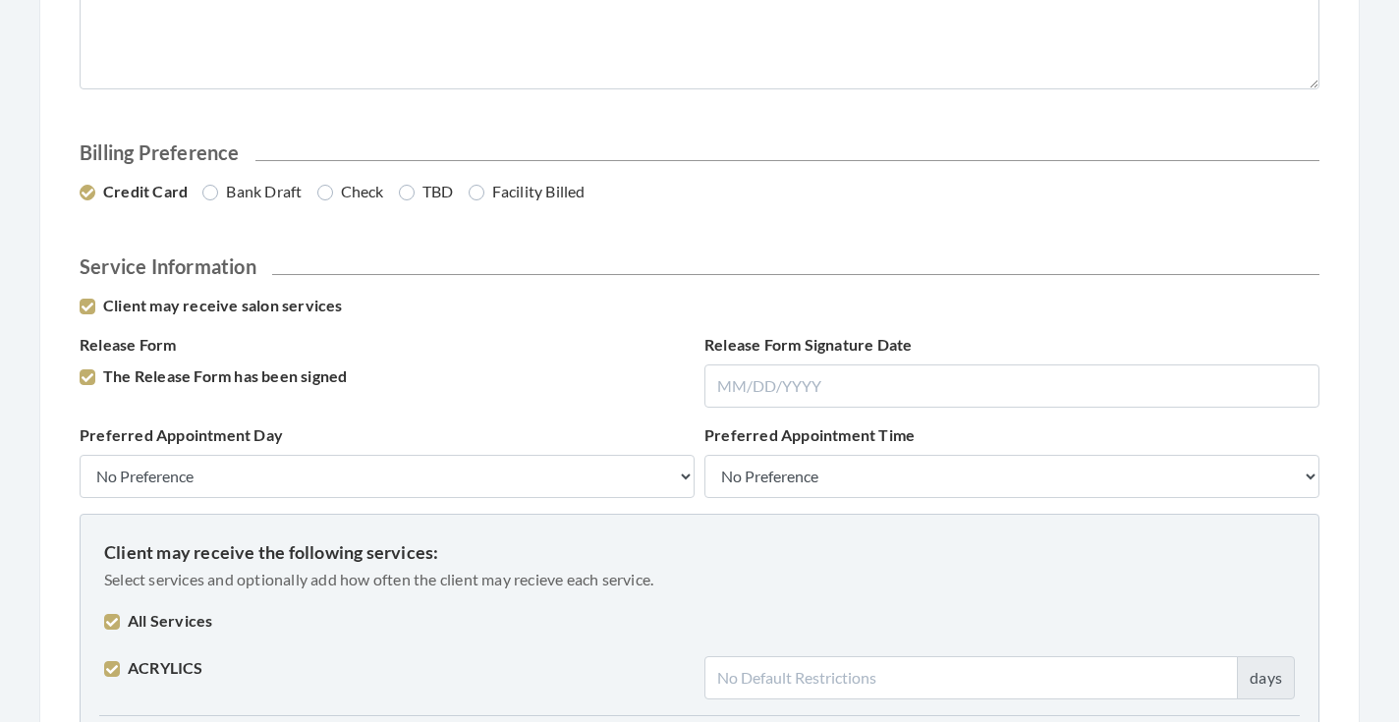
checkbox input "true"
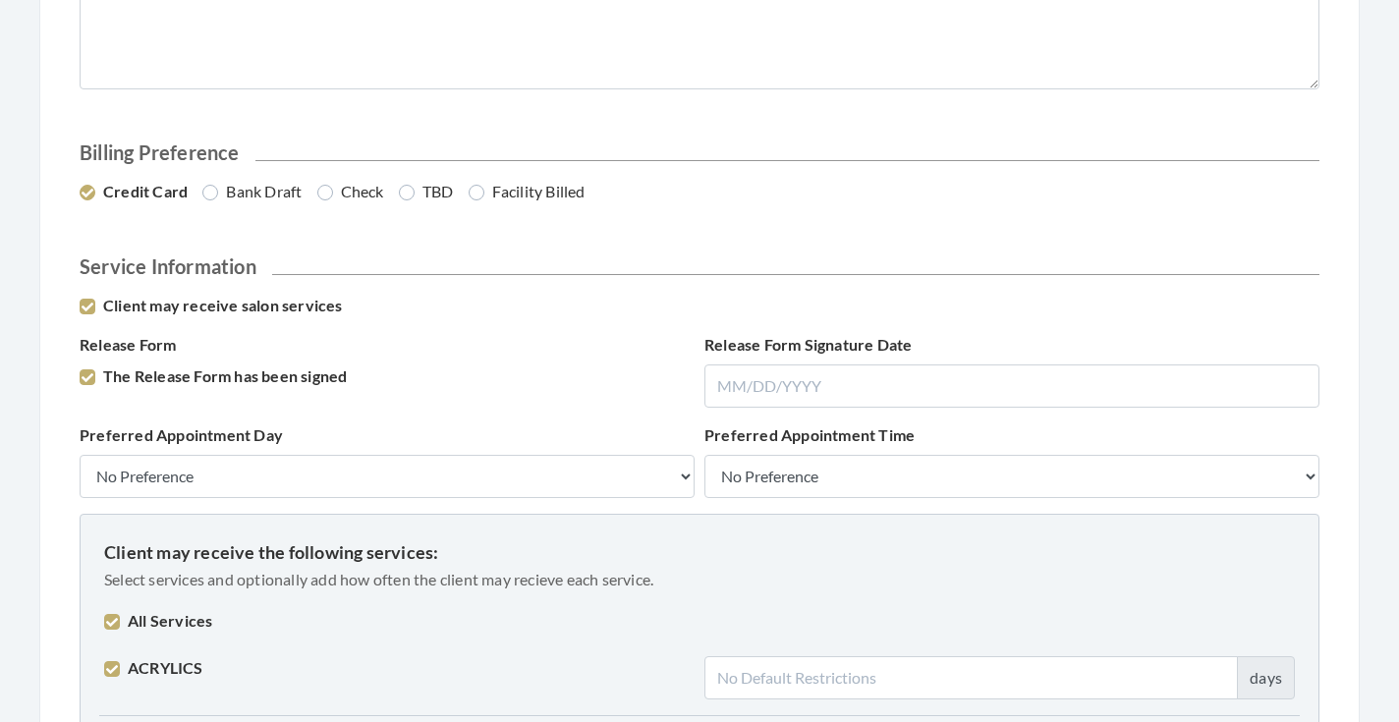
checkbox input "true"
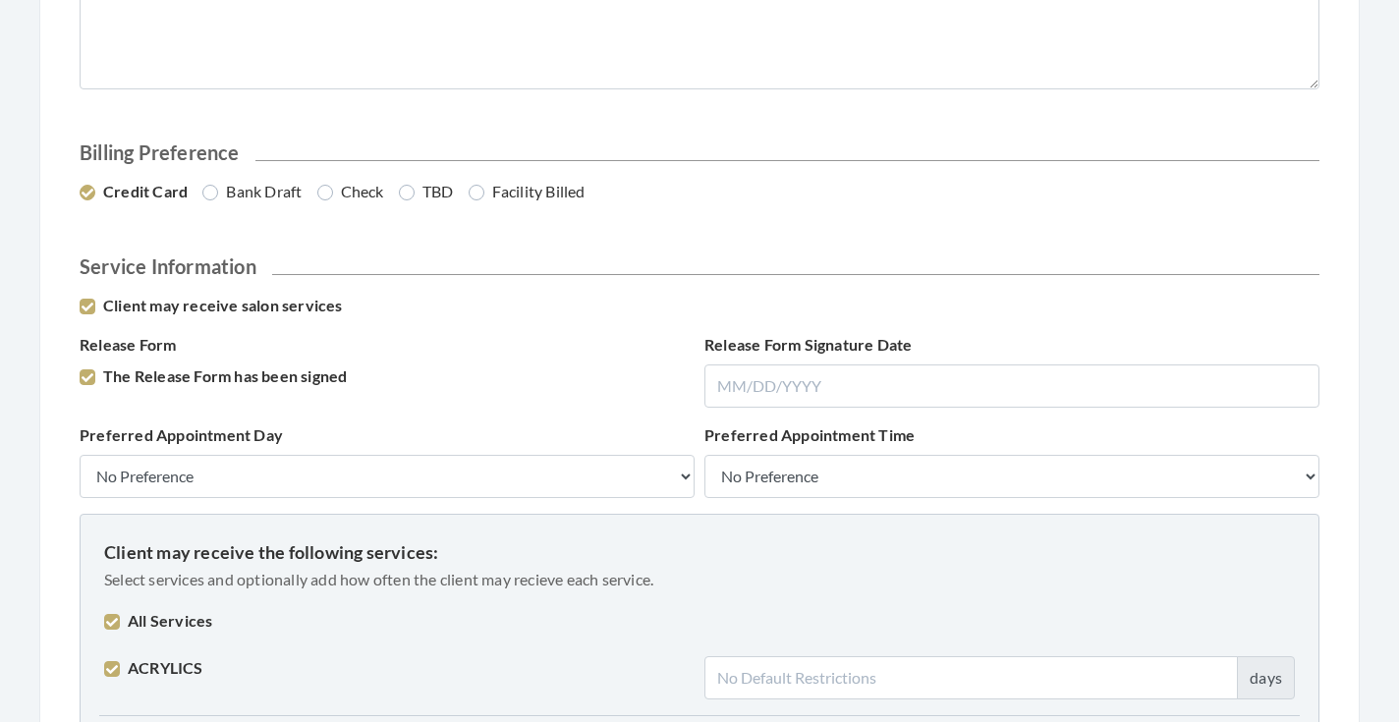
checkbox input "true"
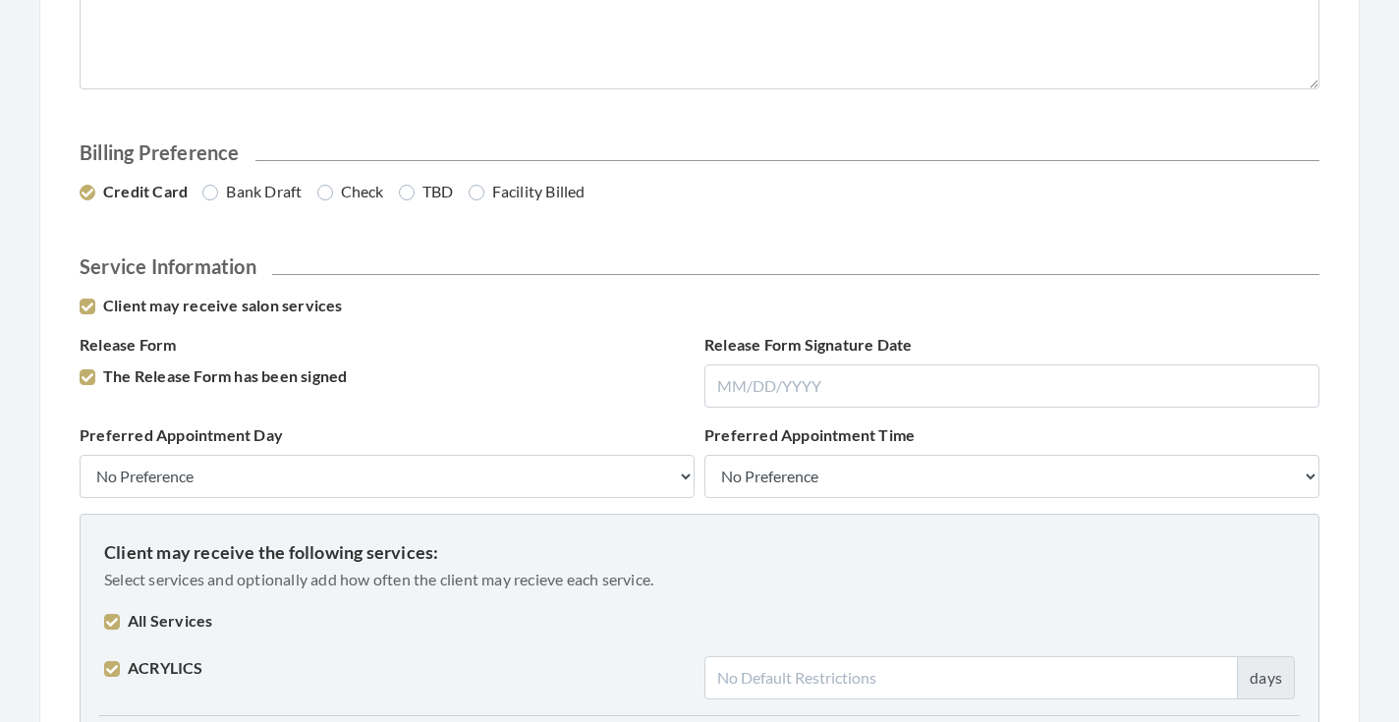
checkbox input "true"
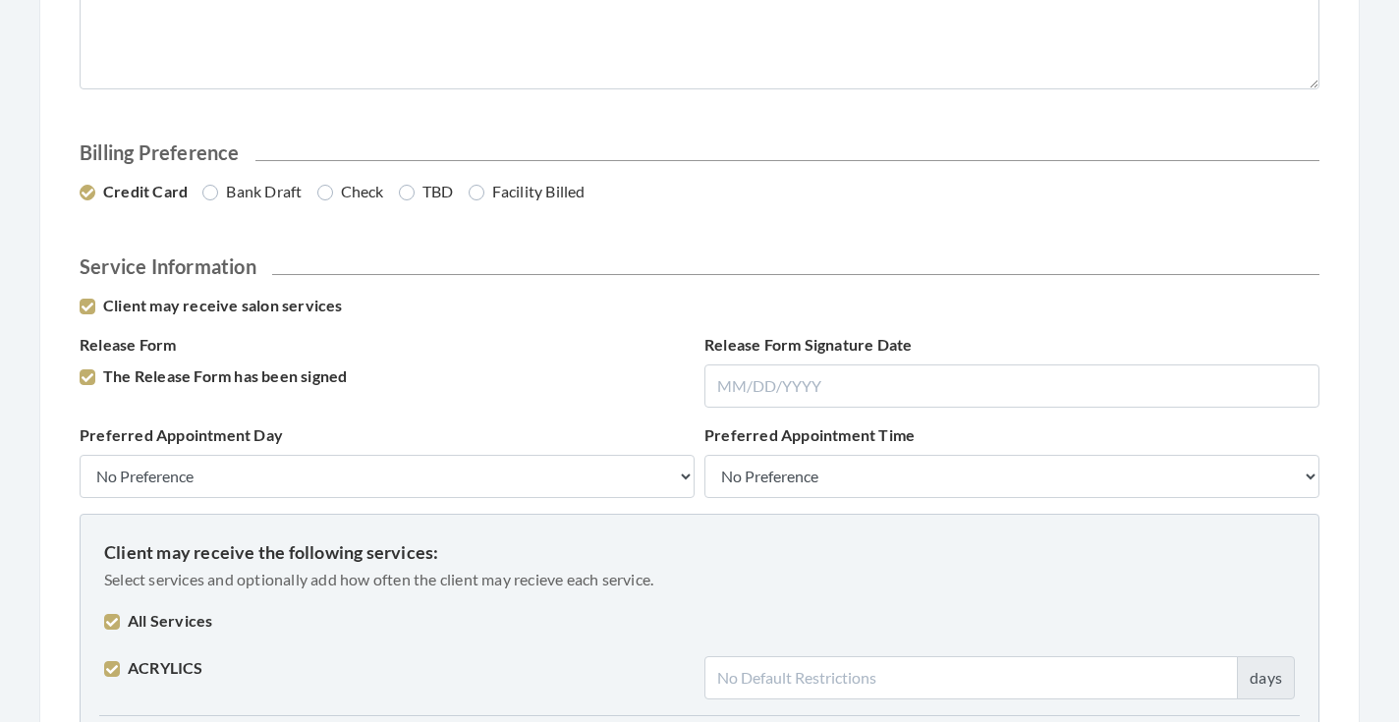
checkbox input "true"
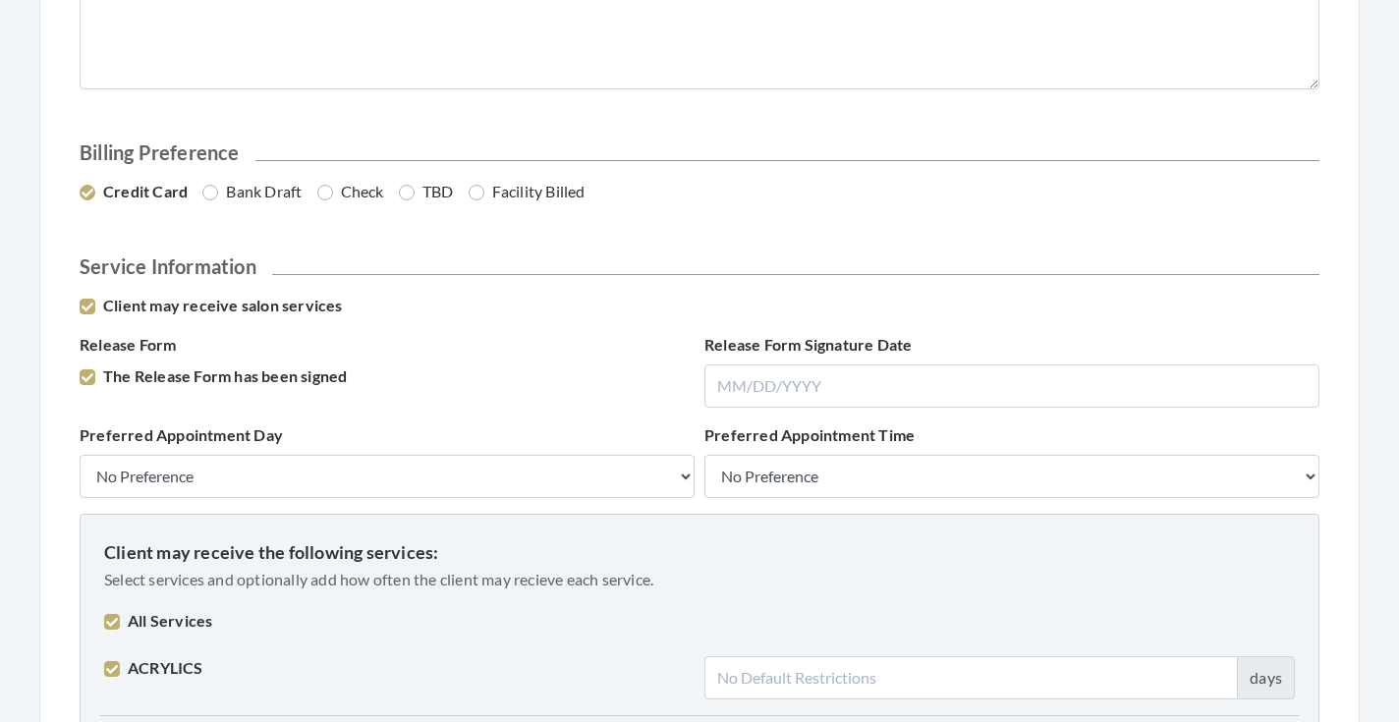
checkbox input "true"
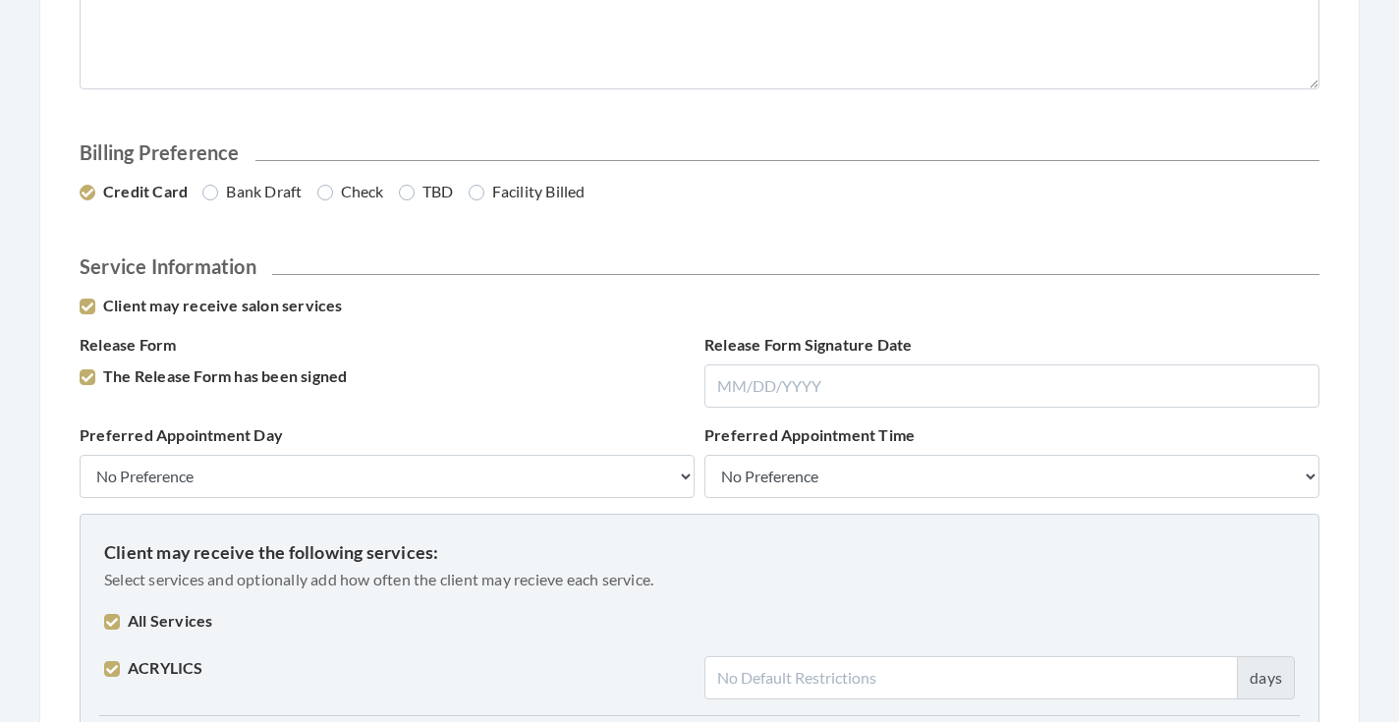
checkbox input "true"
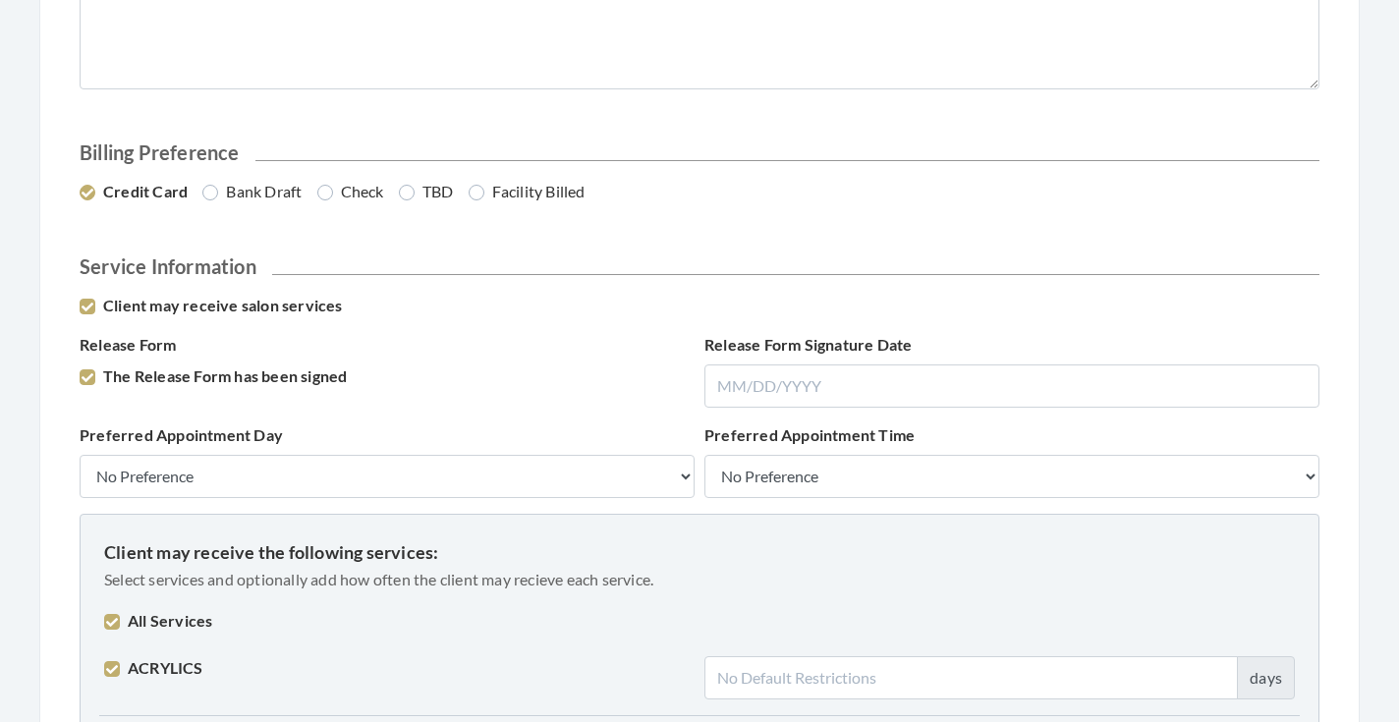
checkbox input "true"
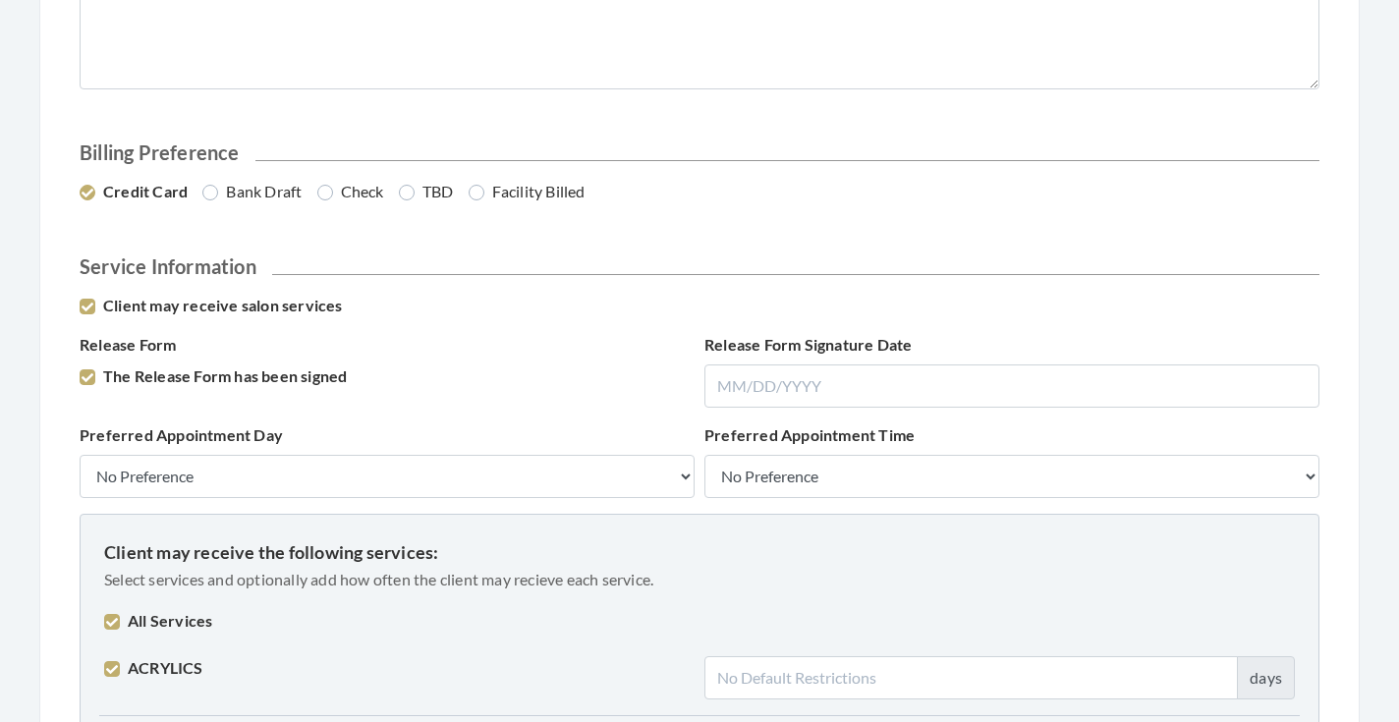
checkbox input "true"
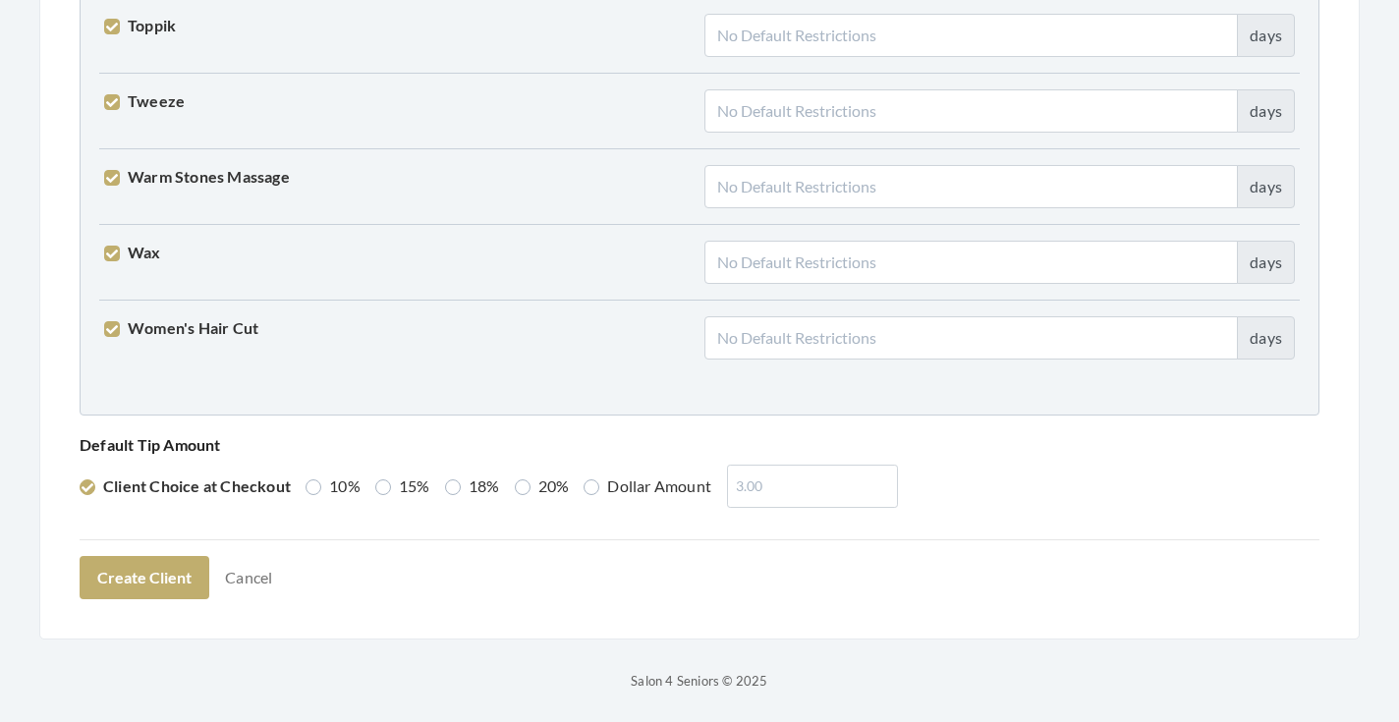
scroll to position [4977, 0]
click at [394, 487] on label "15%" at bounding box center [402, 488] width 55 height 24
radio input "true"
click at [185, 573] on button "Create Client" at bounding box center [145, 578] width 130 height 43
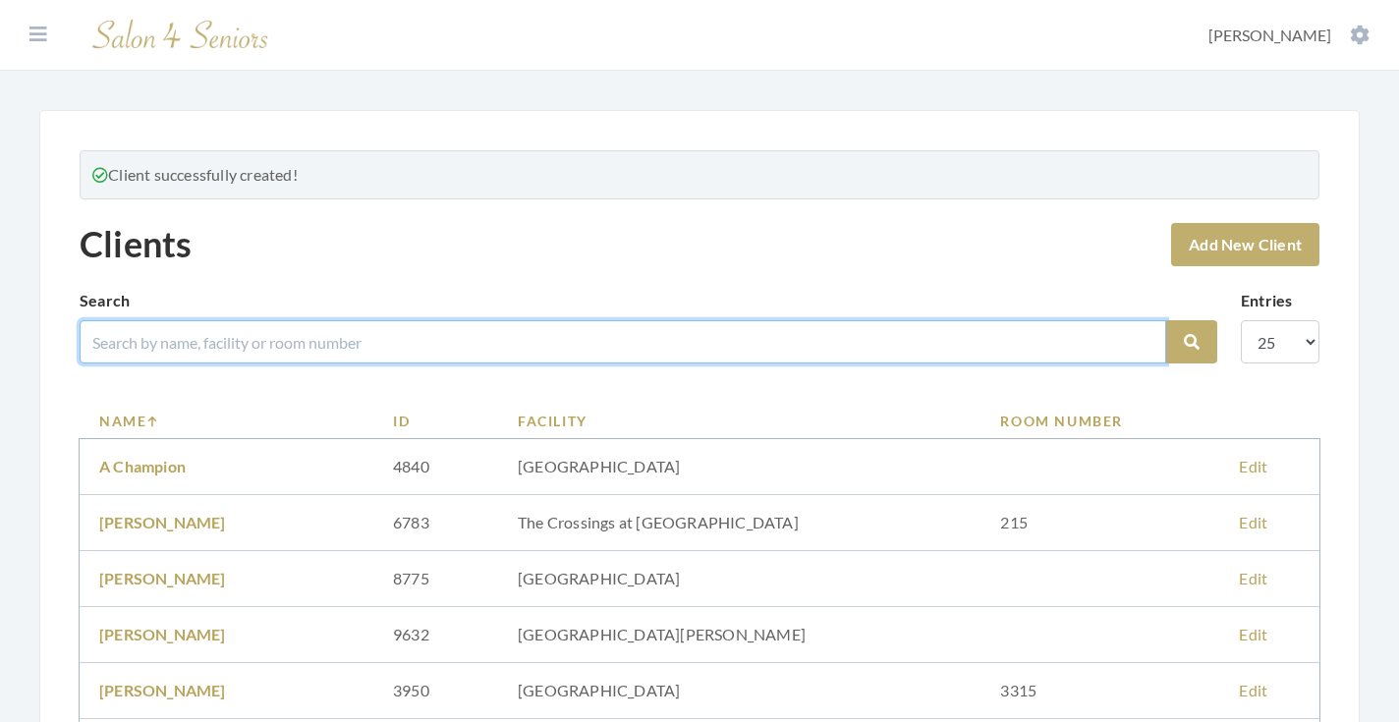
click at [455, 346] on input "search" at bounding box center [623, 341] width 1087 height 43
type input "SONIA"
click at [1192, 342] on button "Search" at bounding box center [1191, 341] width 51 height 43
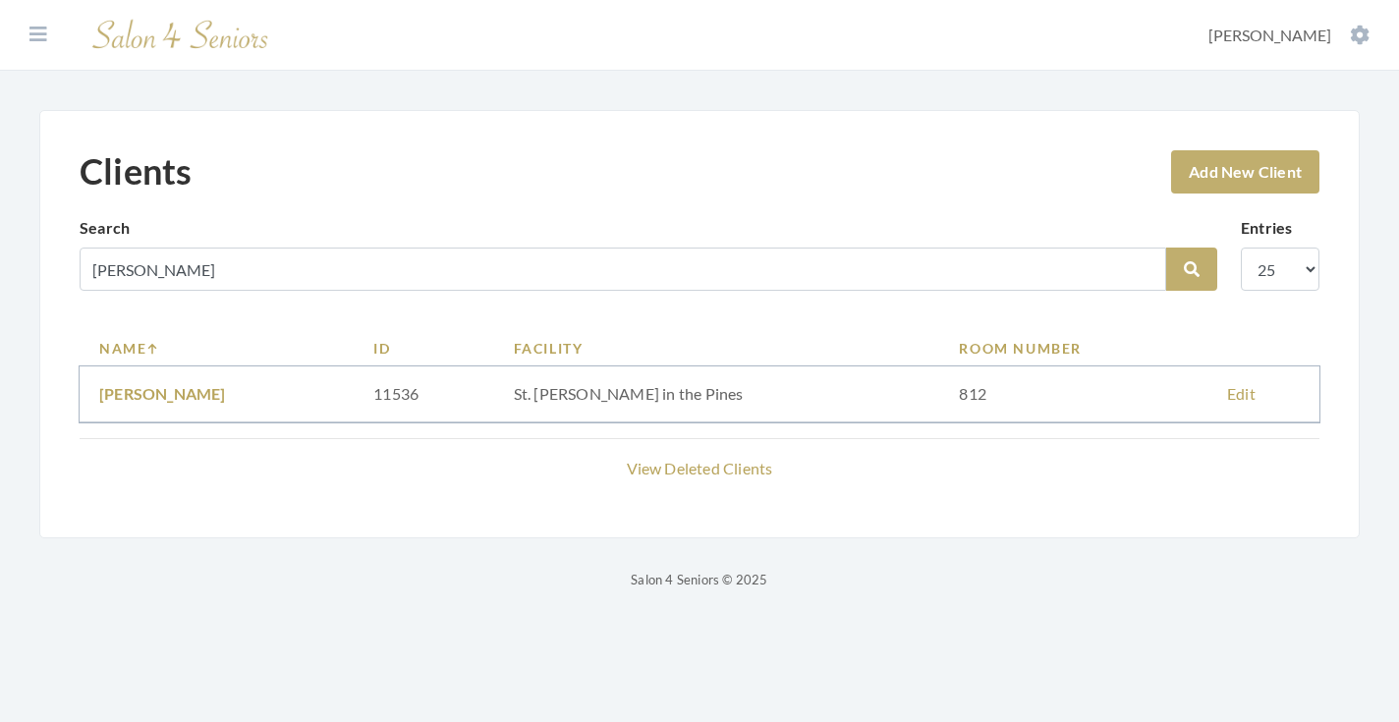
click at [181, 394] on link "SONIA P MARTIN" at bounding box center [162, 393] width 127 height 19
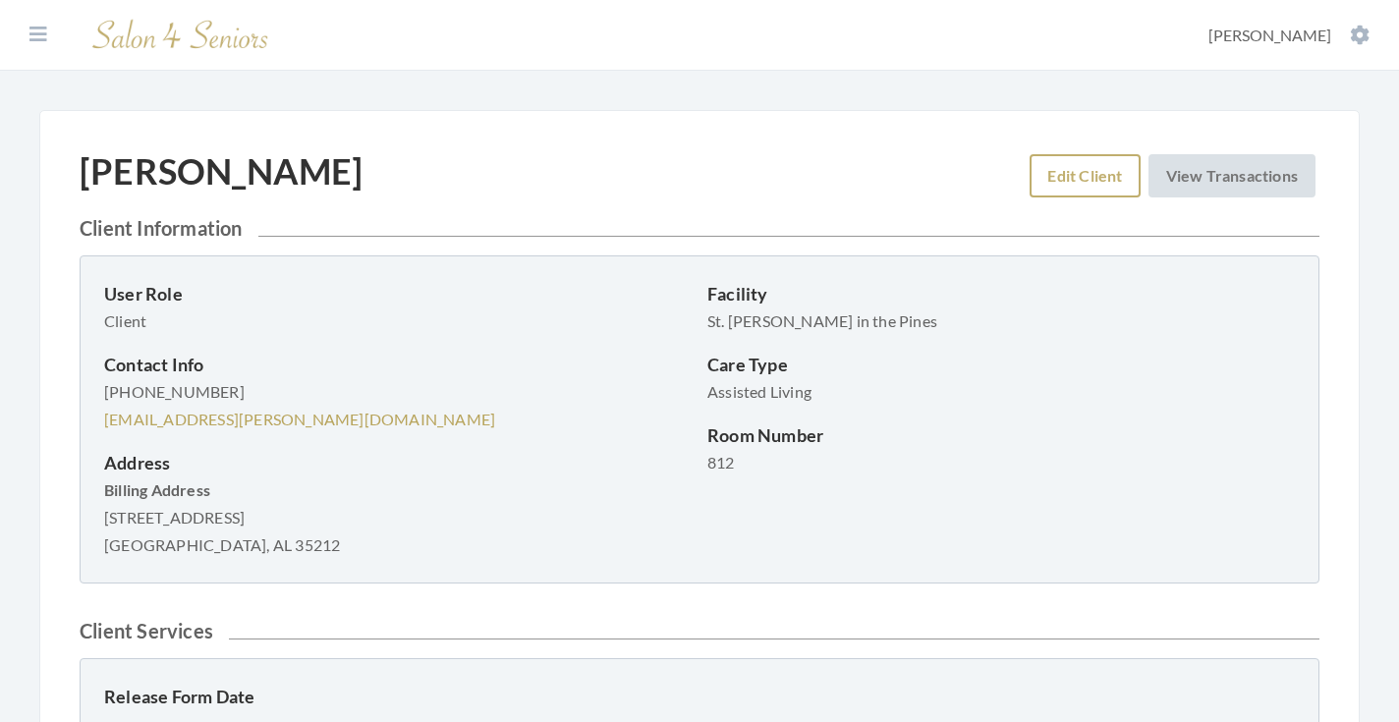
click at [1036, 186] on link "Edit Client" at bounding box center [1085, 175] width 110 height 43
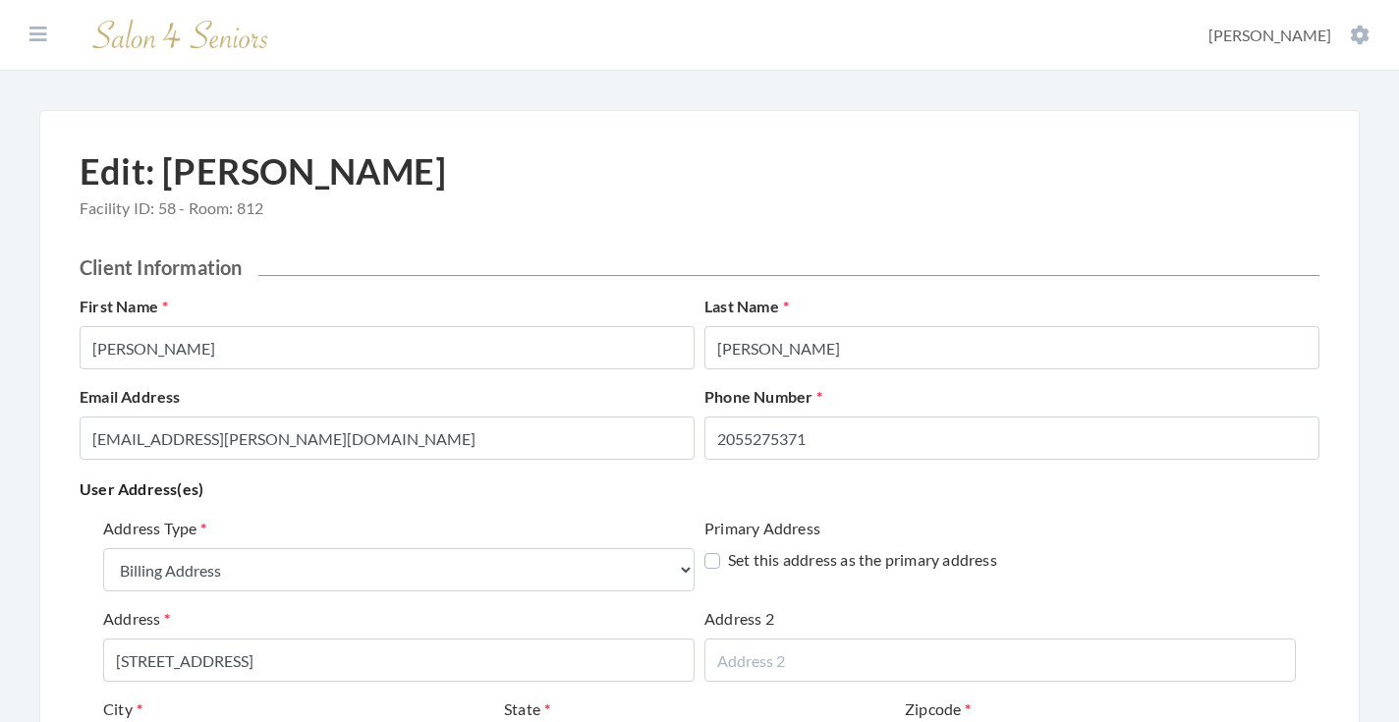
select select "billing"
select select "al"
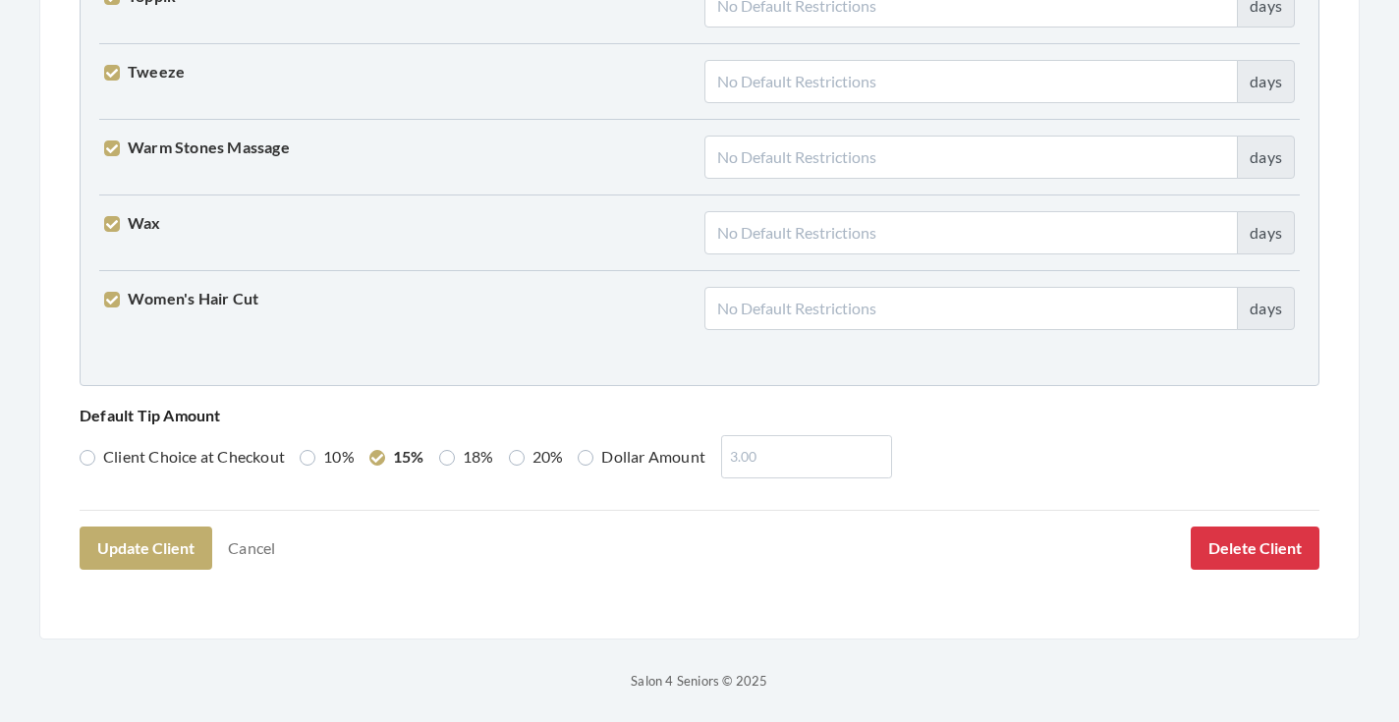
scroll to position [5046, 0]
click at [156, 562] on button "Update Client" at bounding box center [146, 549] width 133 height 43
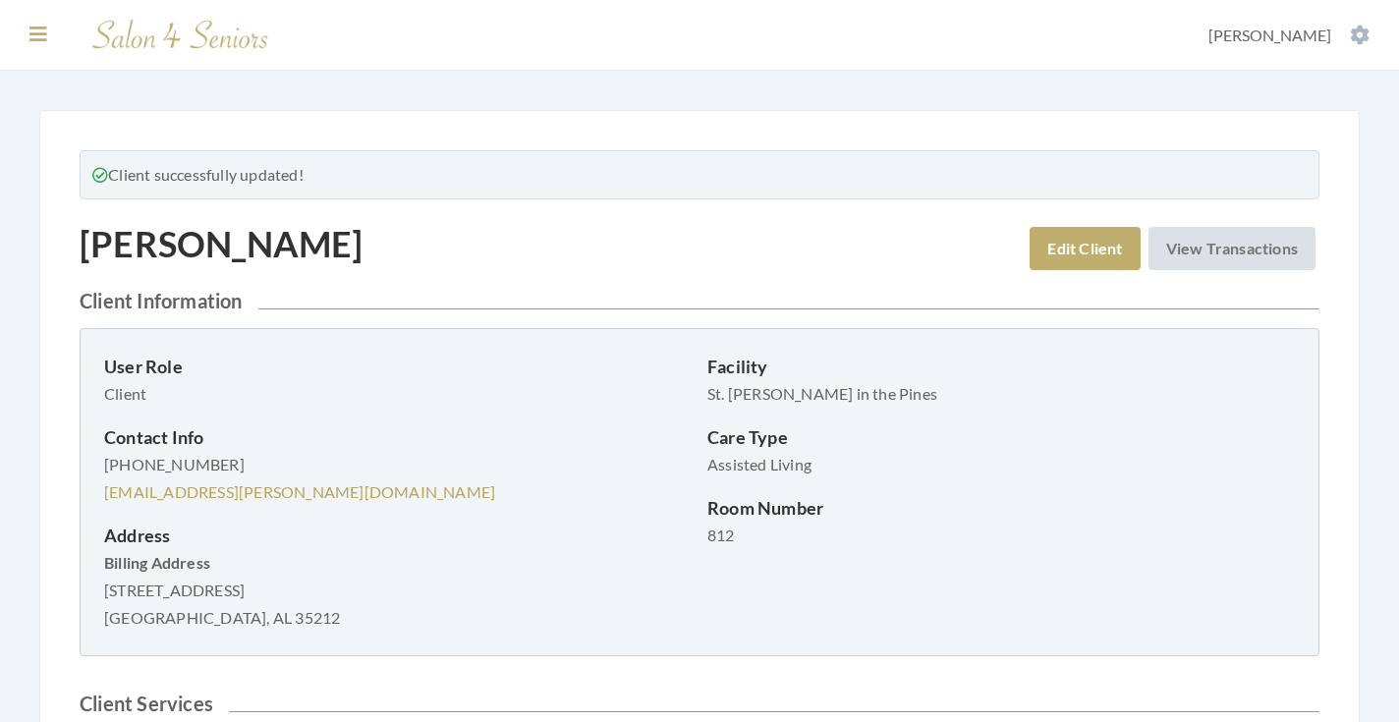
click at [25, 45] on button at bounding box center [38, 35] width 29 height 22
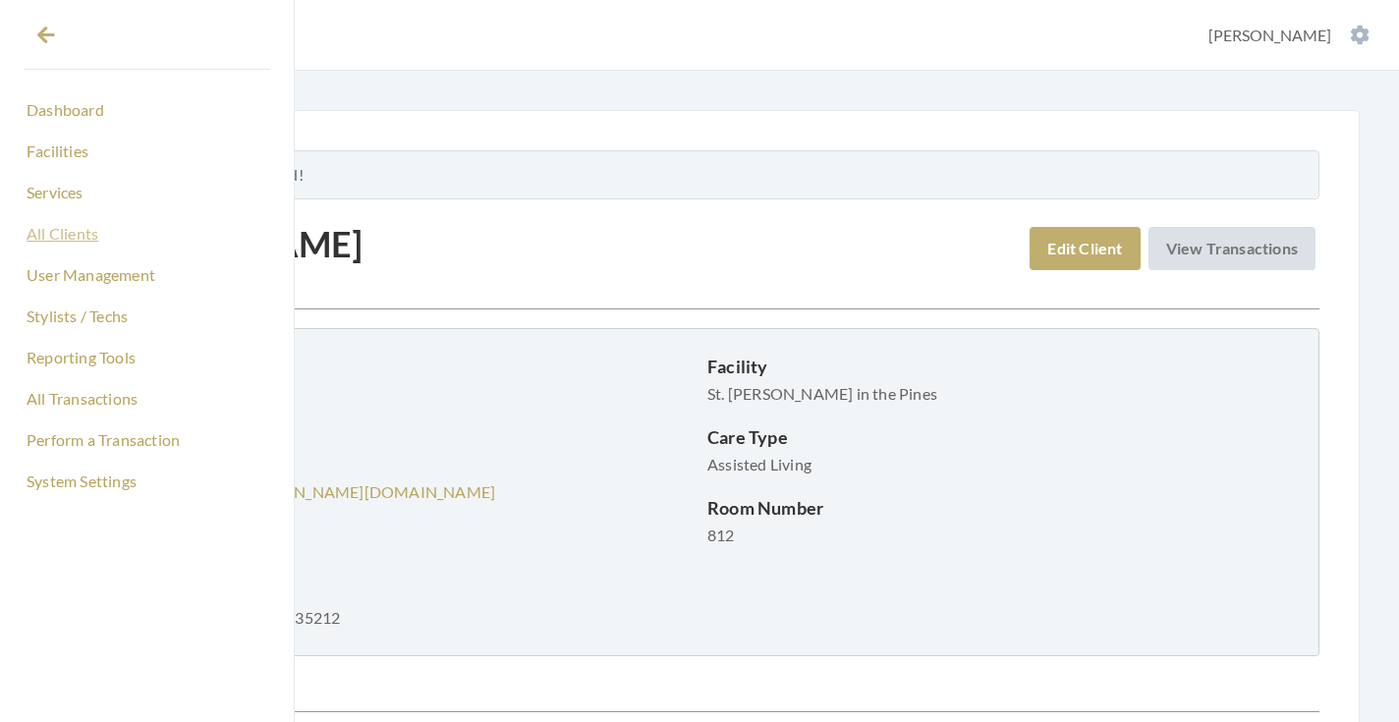
click at [82, 249] on link "All Clients" at bounding box center [147, 233] width 247 height 33
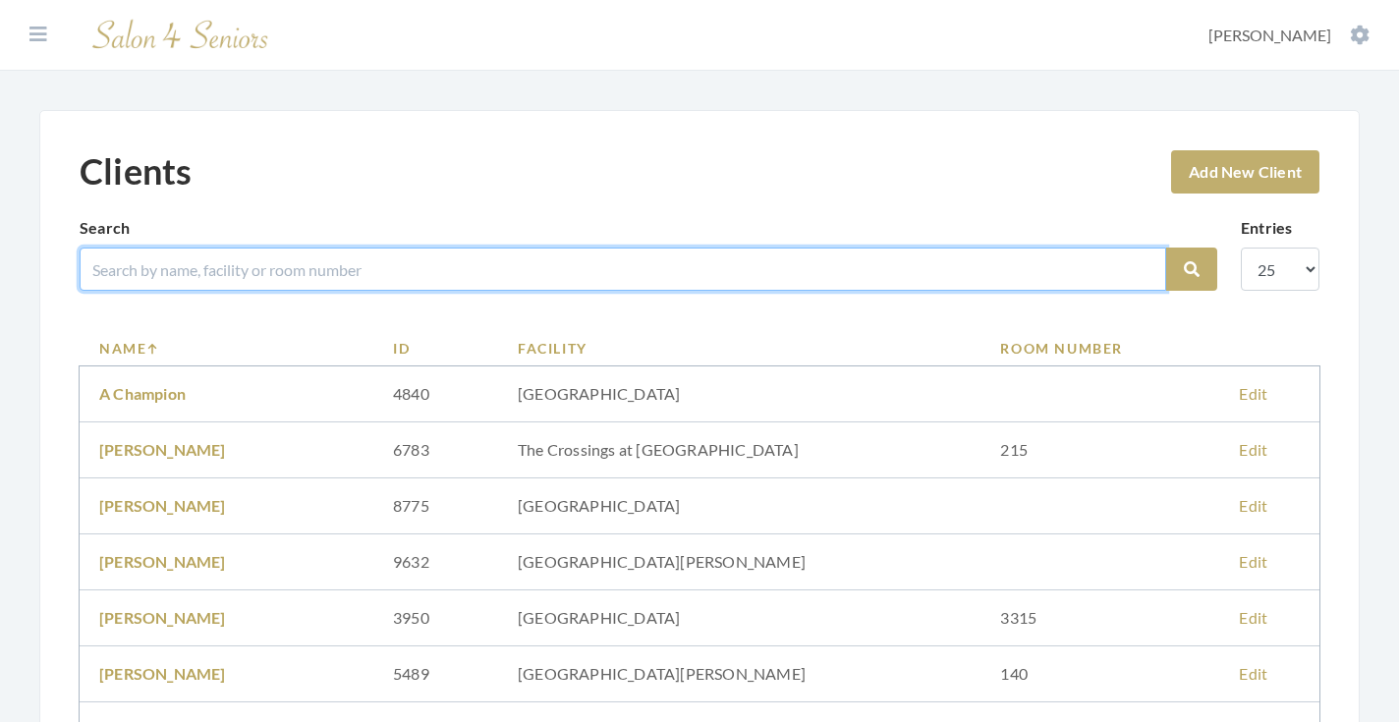
click at [326, 271] on input "search" at bounding box center [623, 269] width 1087 height 43
type input "[PERSON_NAME]"
click at [1192, 269] on button "Search" at bounding box center [1191, 269] width 51 height 43
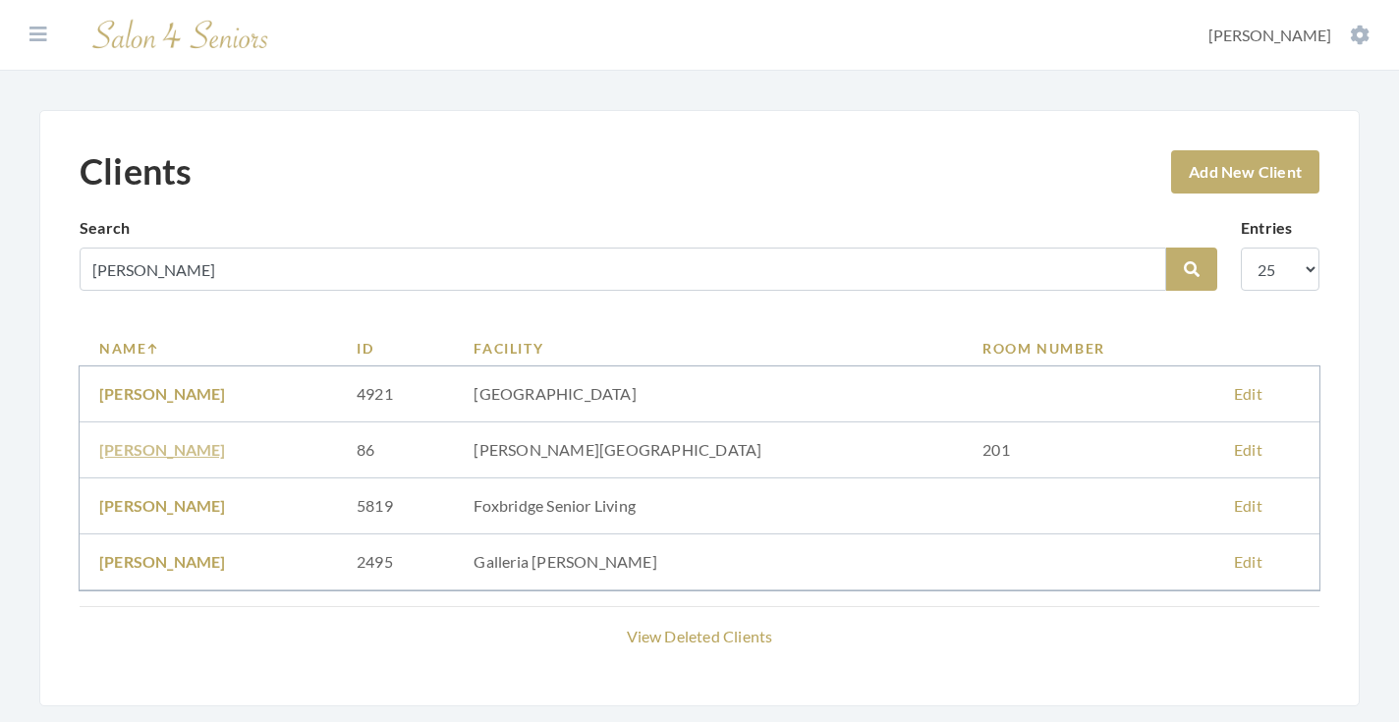
scroll to position [54, 0]
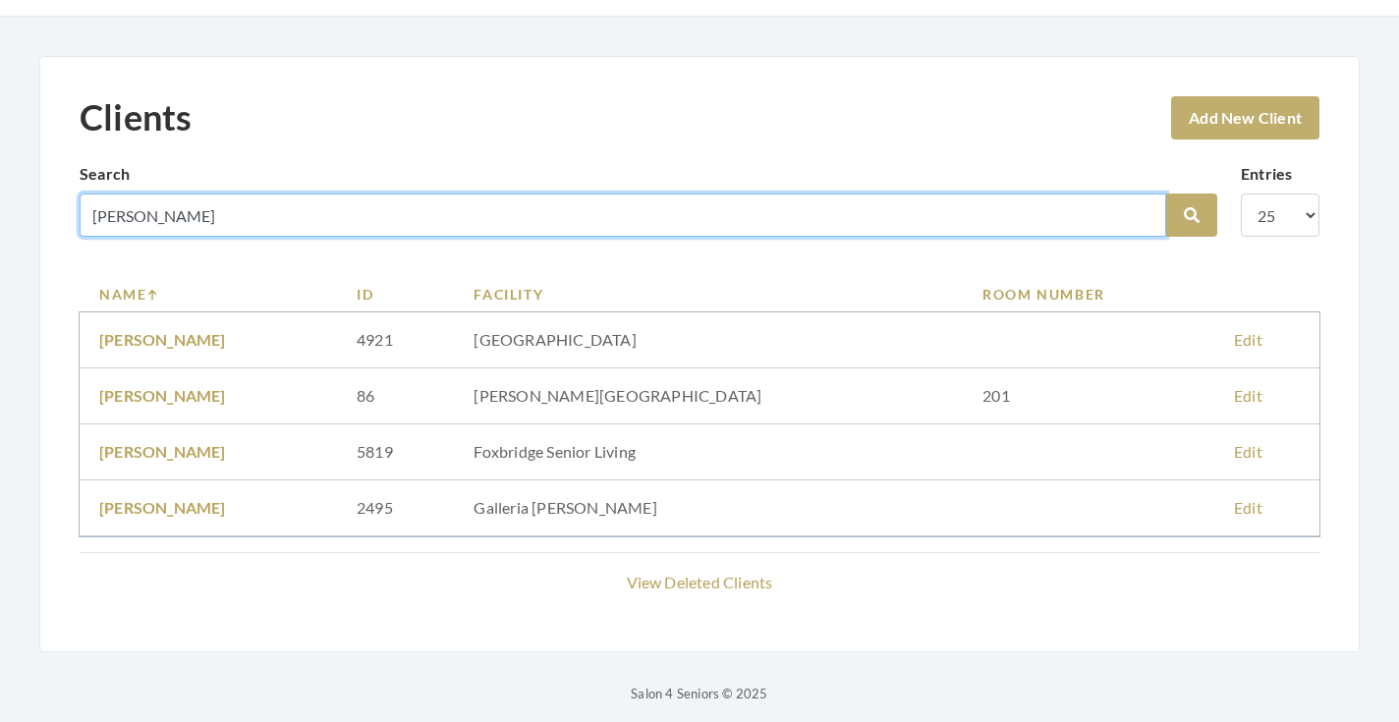
click at [148, 222] on input "[PERSON_NAME]" at bounding box center [623, 215] width 1087 height 43
type input "[PERSON_NAME]"
click at [1192, 215] on button "Search" at bounding box center [1191, 215] width 51 height 43
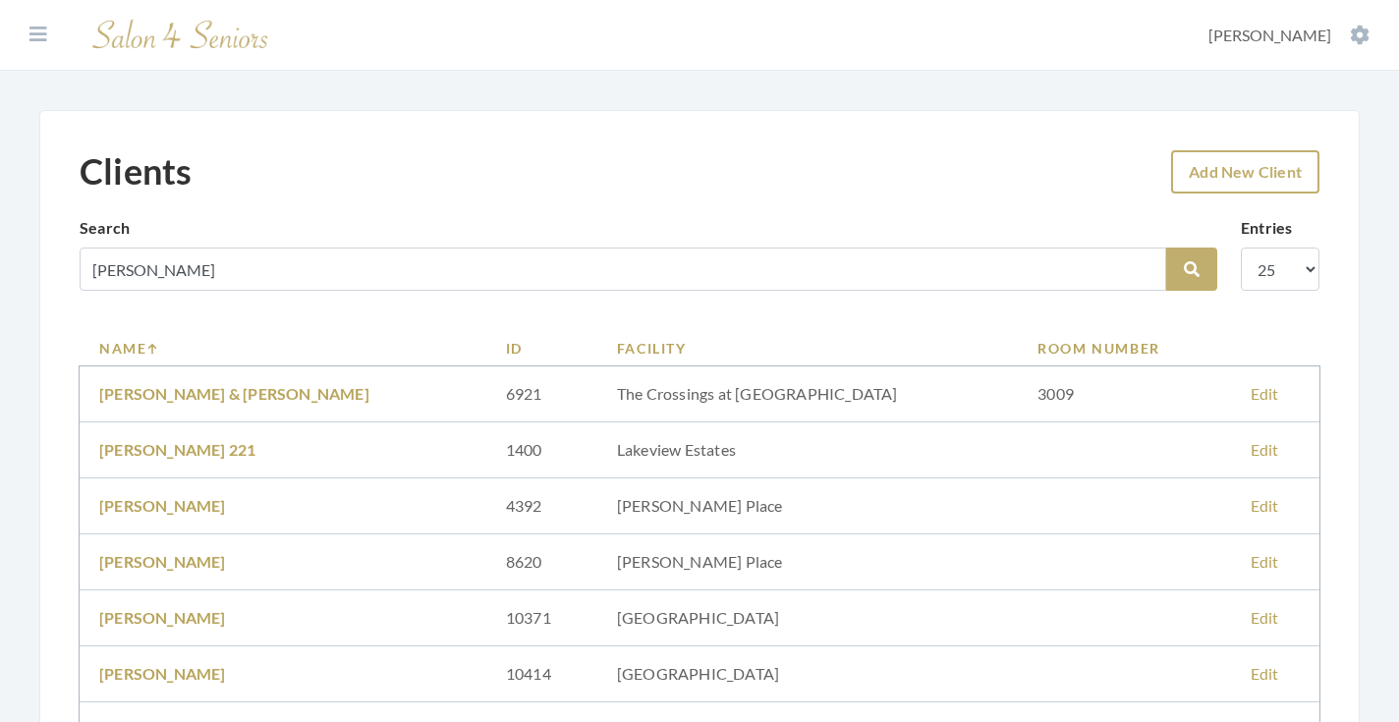
click at [1206, 187] on link "Add New Client" at bounding box center [1245, 171] width 148 height 43
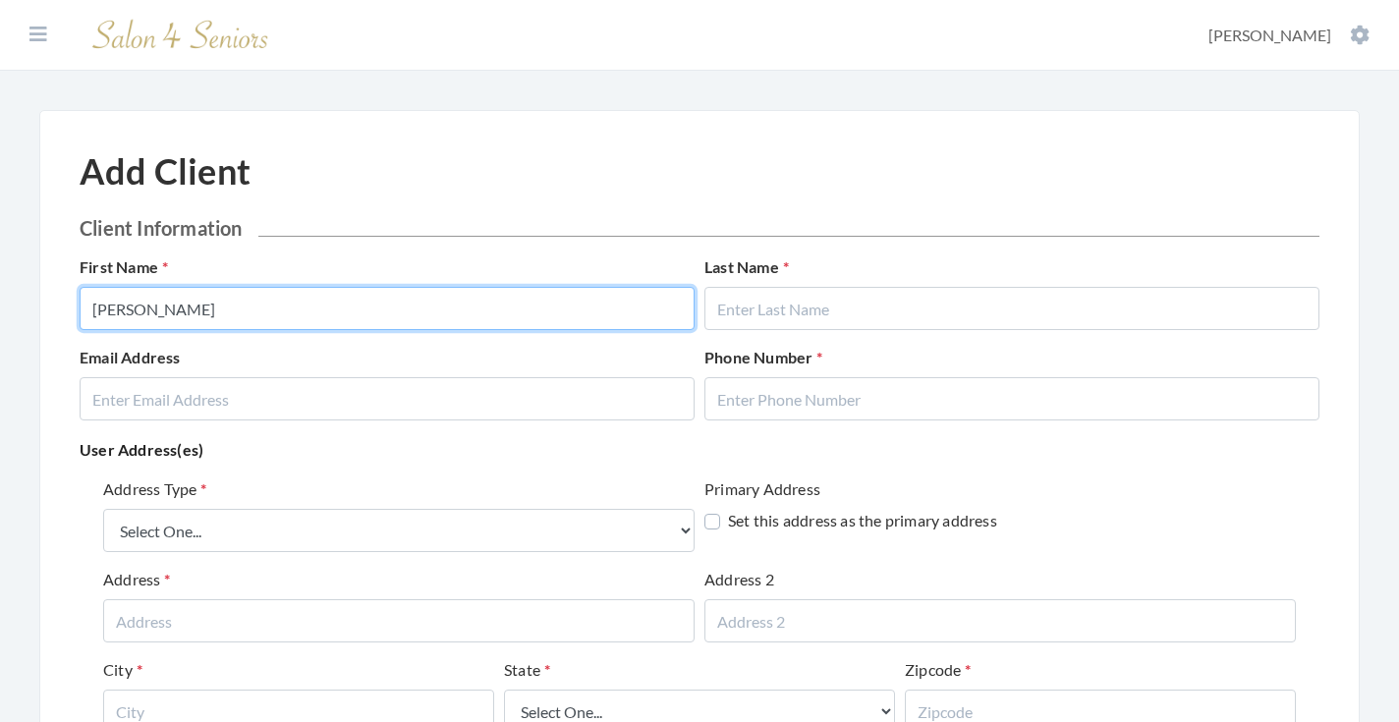
type input "[PERSON_NAME]"
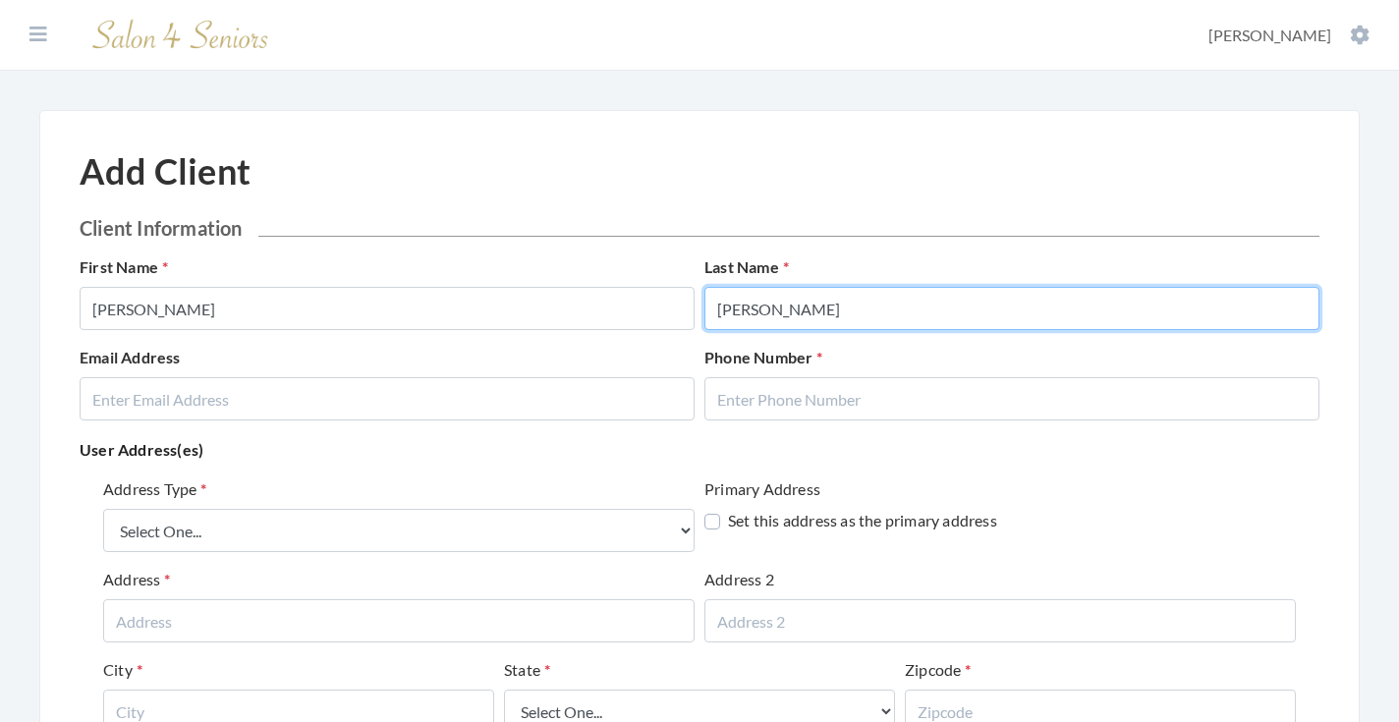
type input "[PERSON_NAME]"
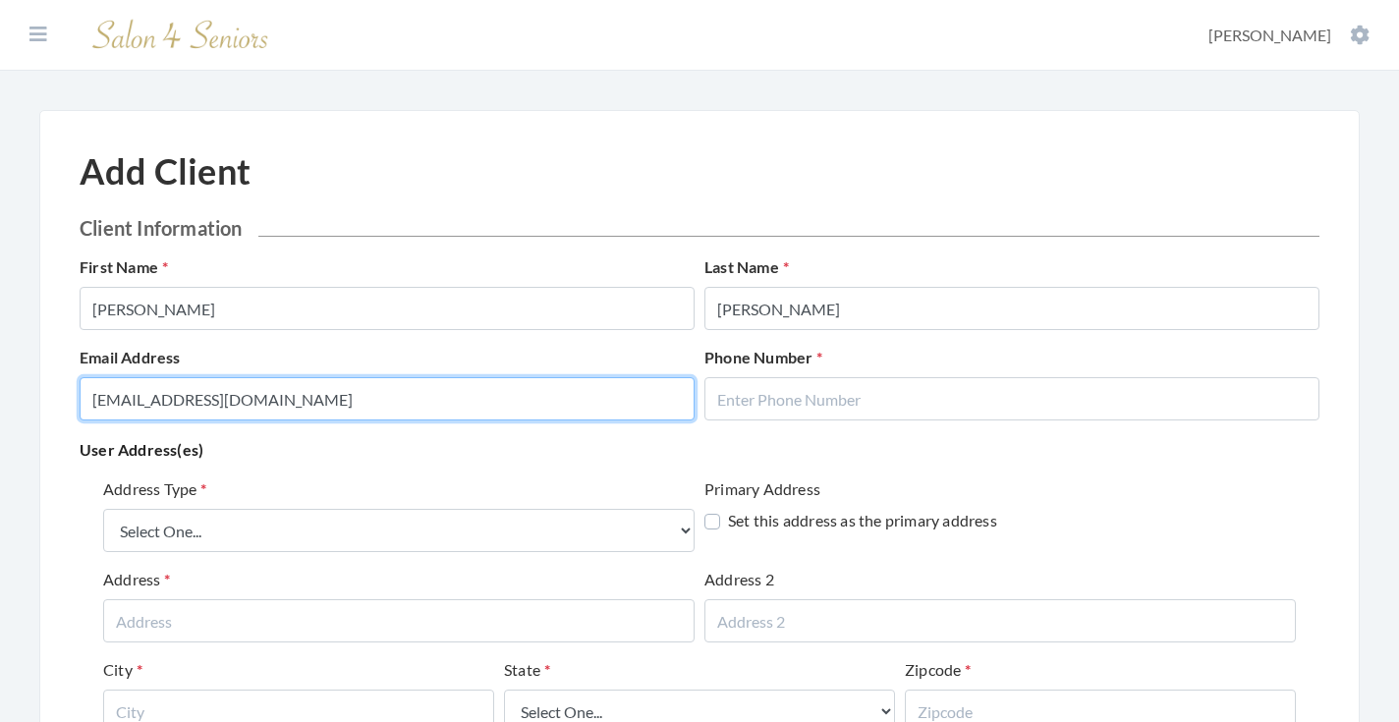
type input "[EMAIL_ADDRESS][DOMAIN_NAME]"
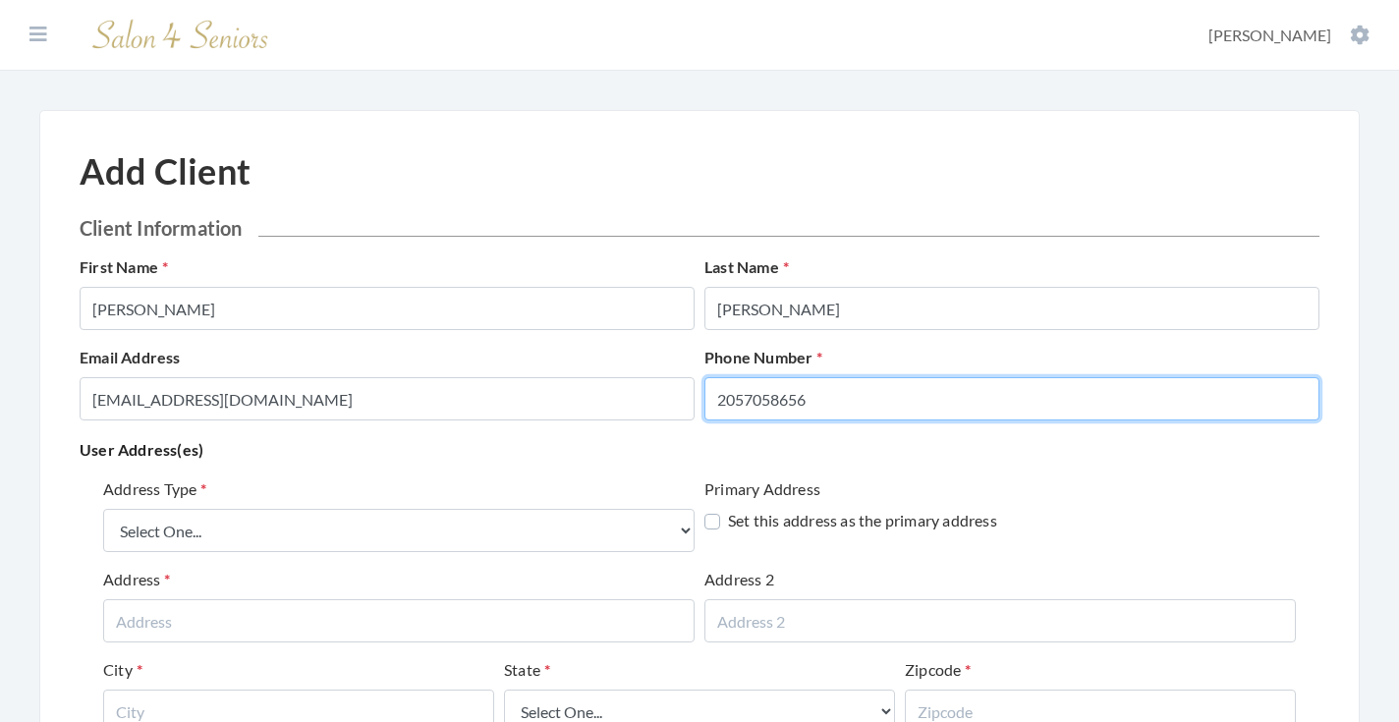
type input "2057058656"
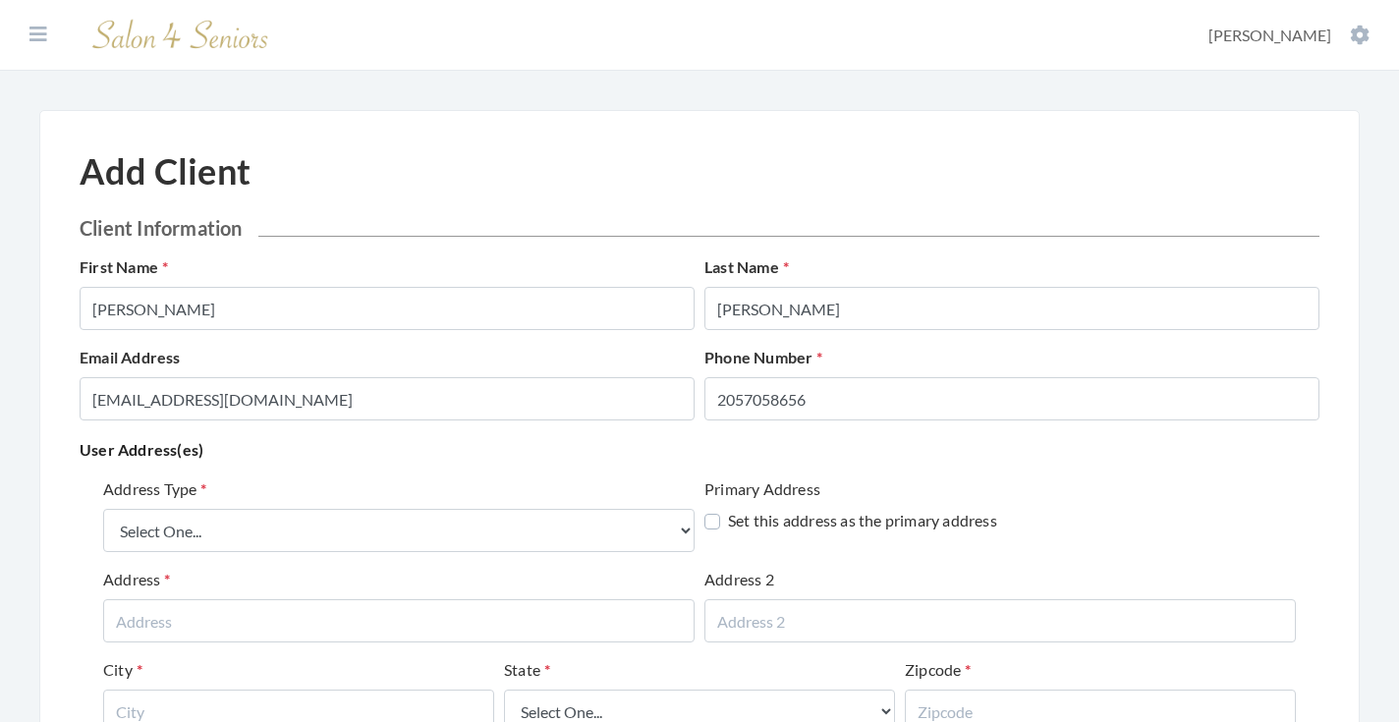
click at [629, 443] on p "User Address(es)" at bounding box center [700, 450] width 1240 height 28
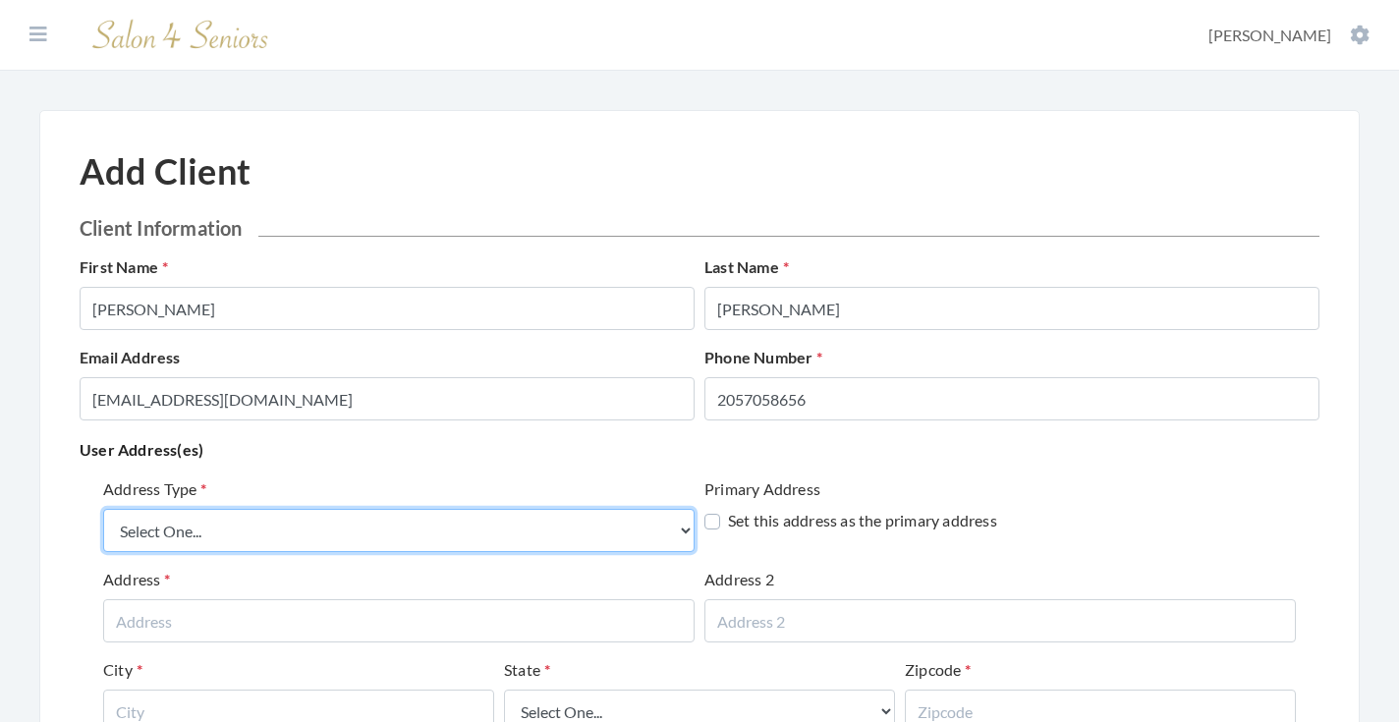
select select "billing"
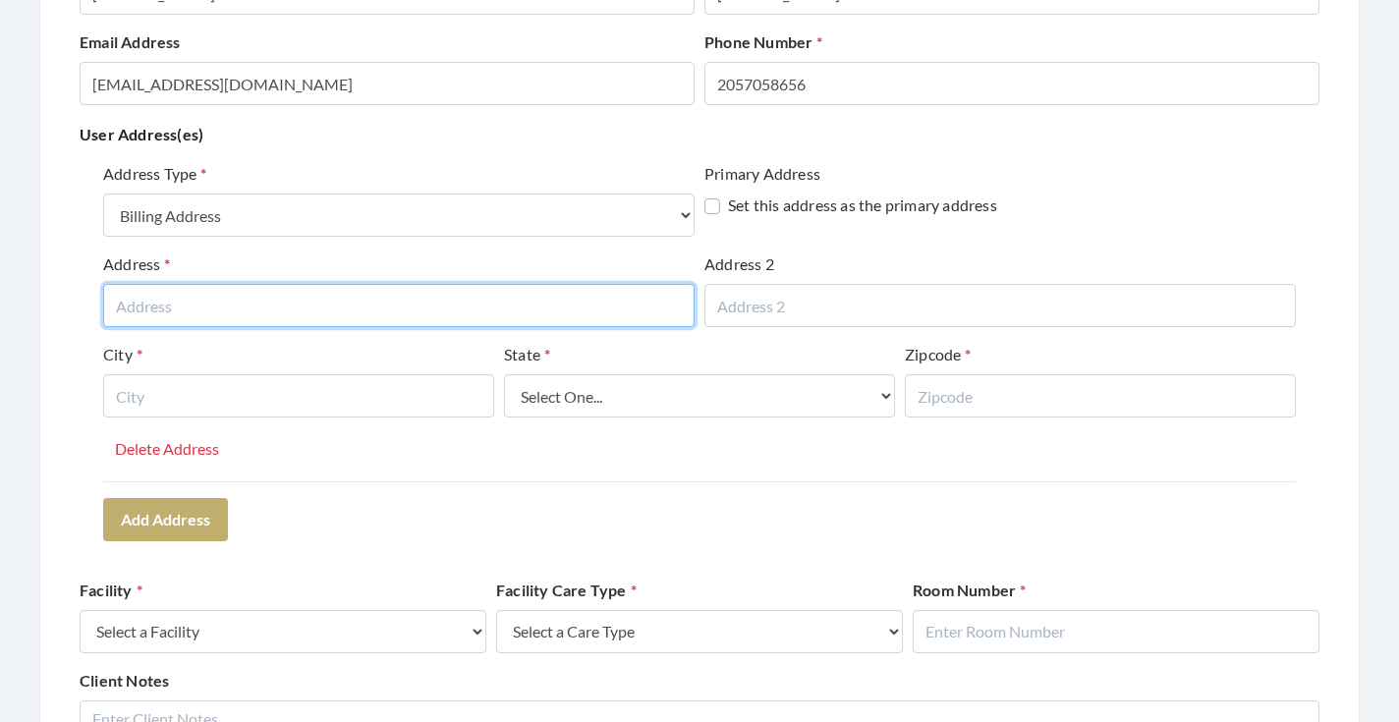
scroll to position [316, 0]
type input "7340 OLD MILL TRAIL"
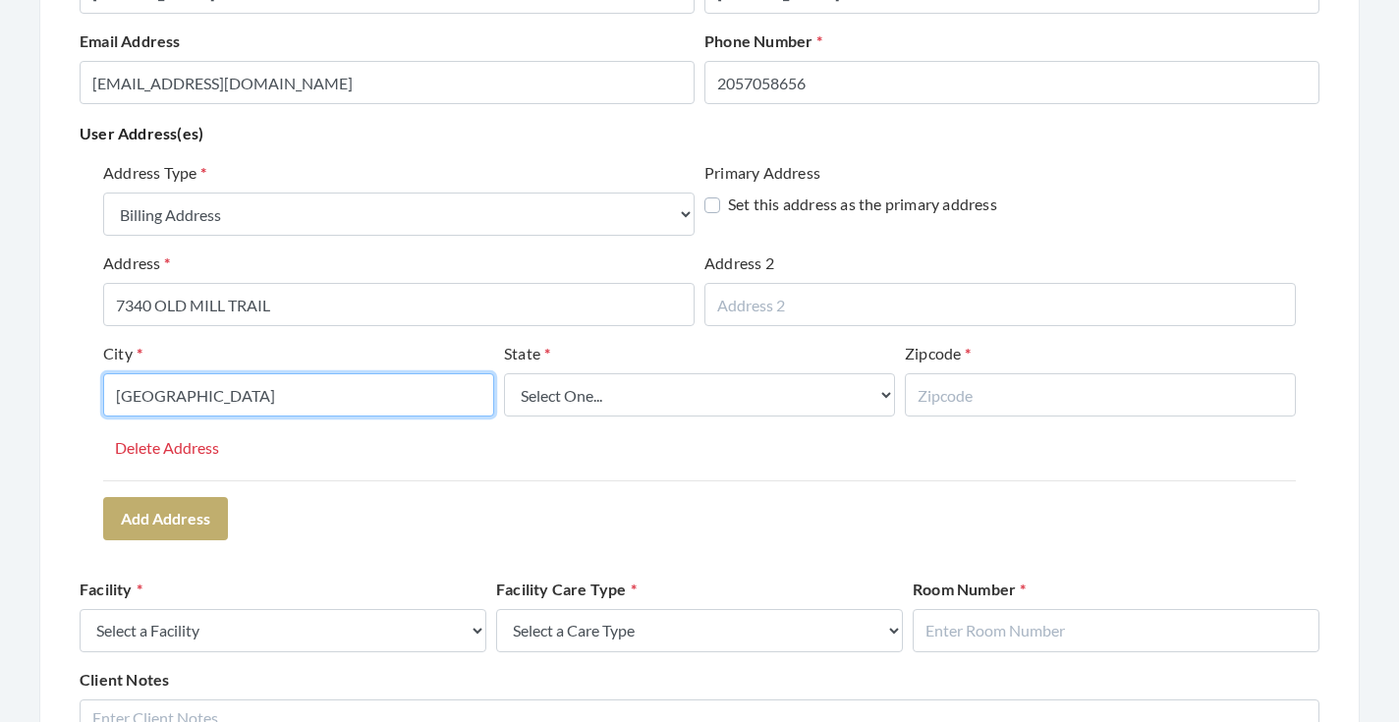
type input "TRUSSVILLE"
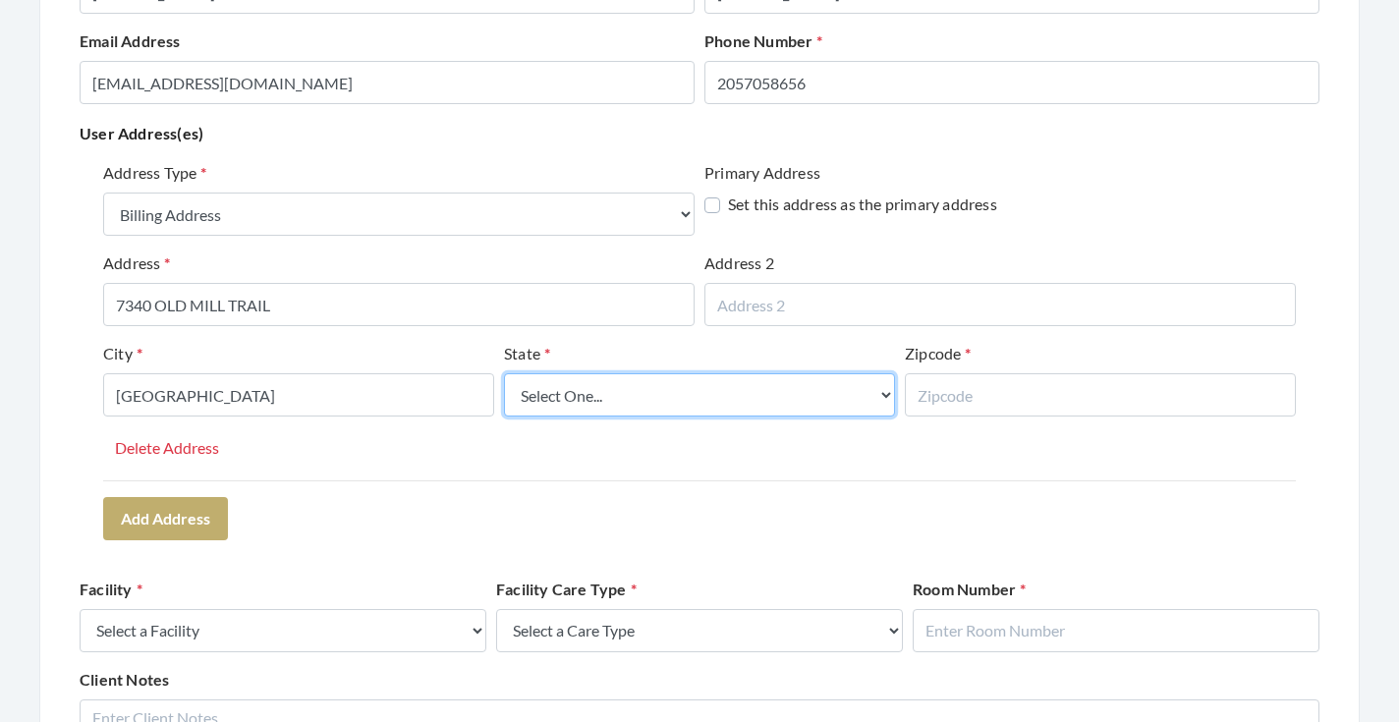
select select "al"
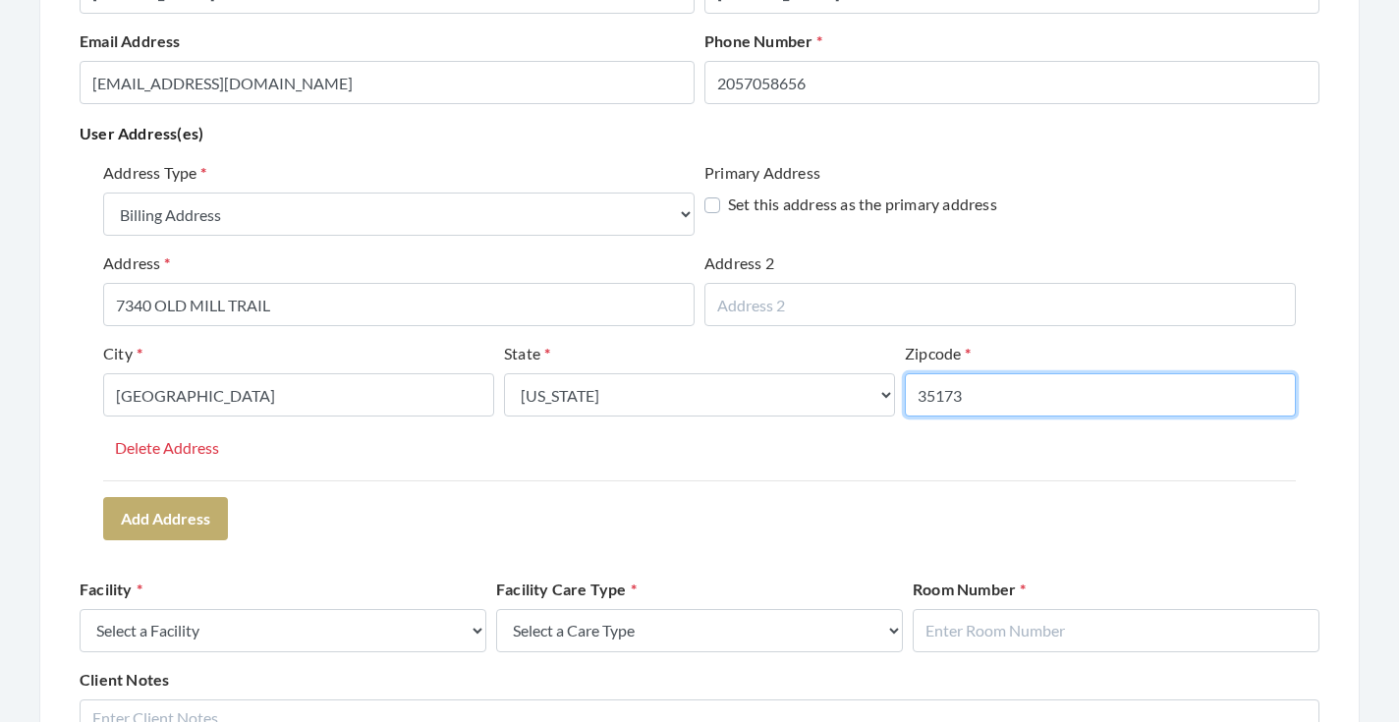
type input "35173"
click at [548, 512] on div "Address Type Select One... Office Address Home Address Billing Address Primary …" at bounding box center [700, 350] width 1240 height 394
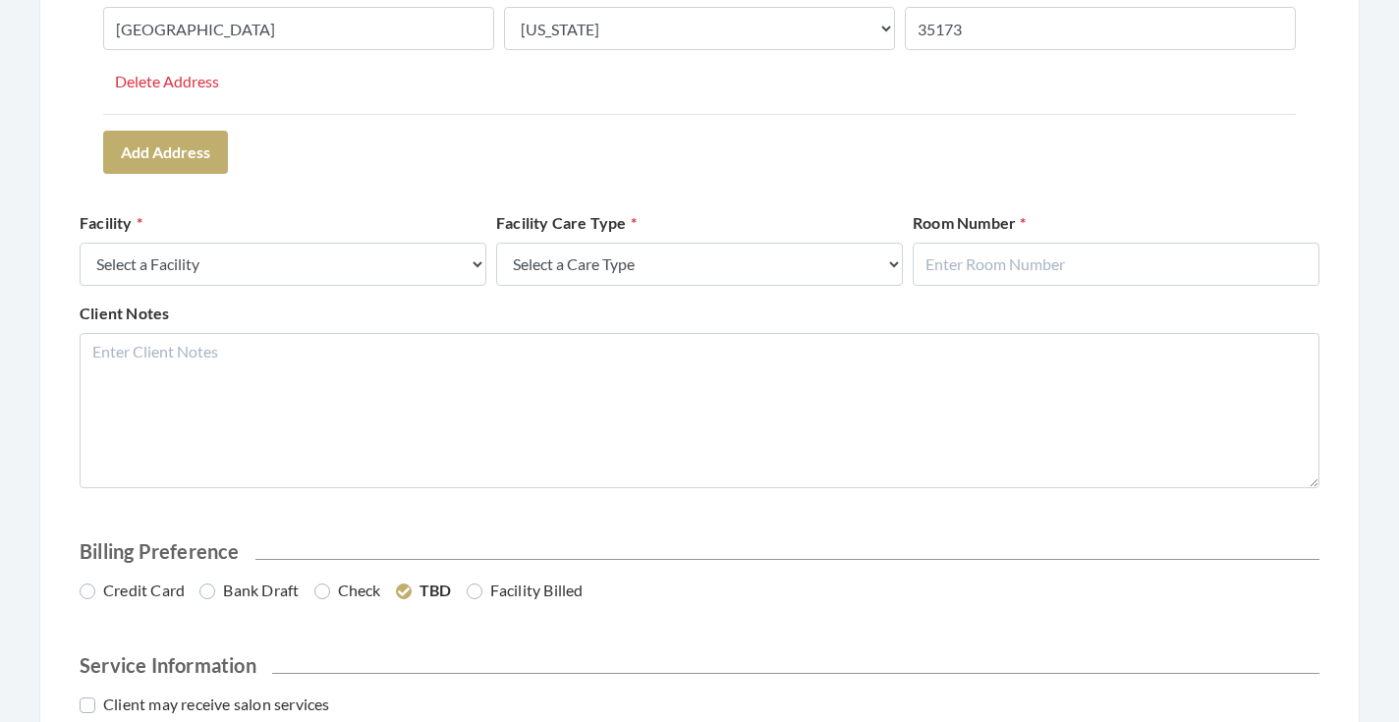
scroll to position [699, 0]
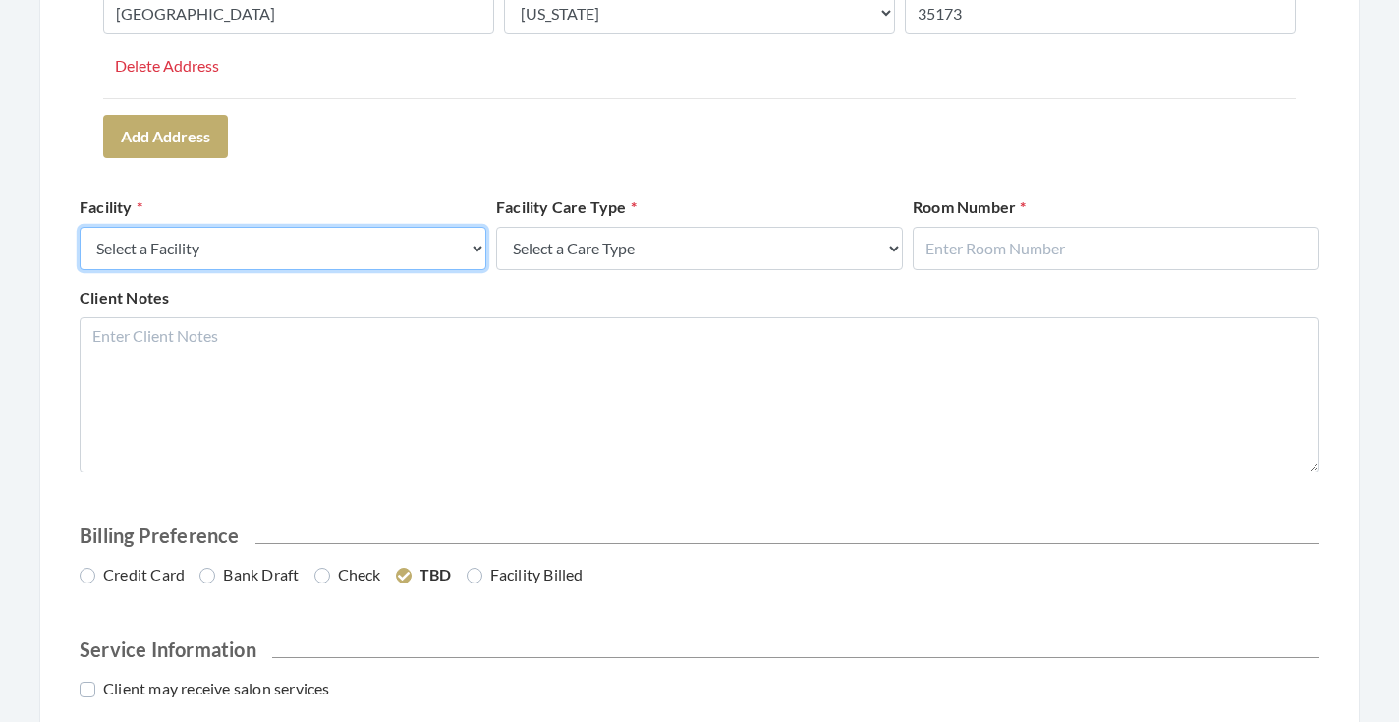
select select "58"
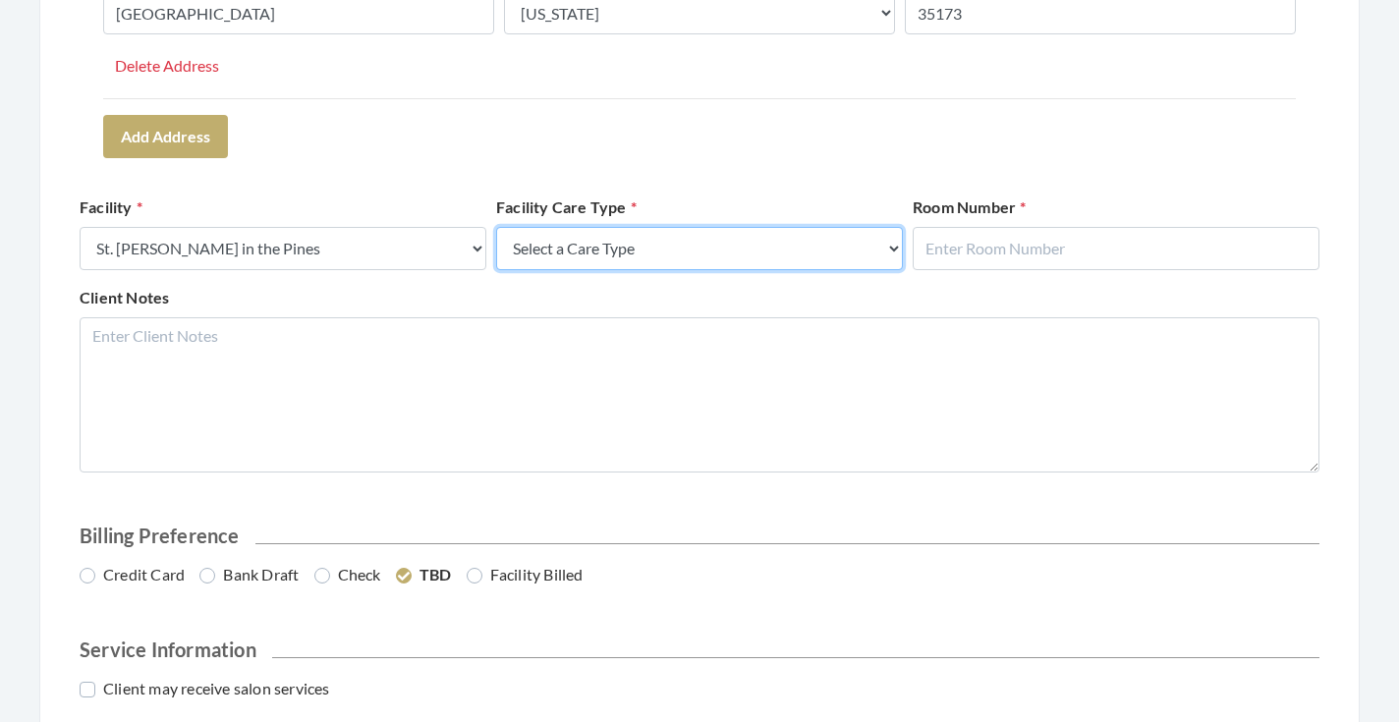
select select "4"
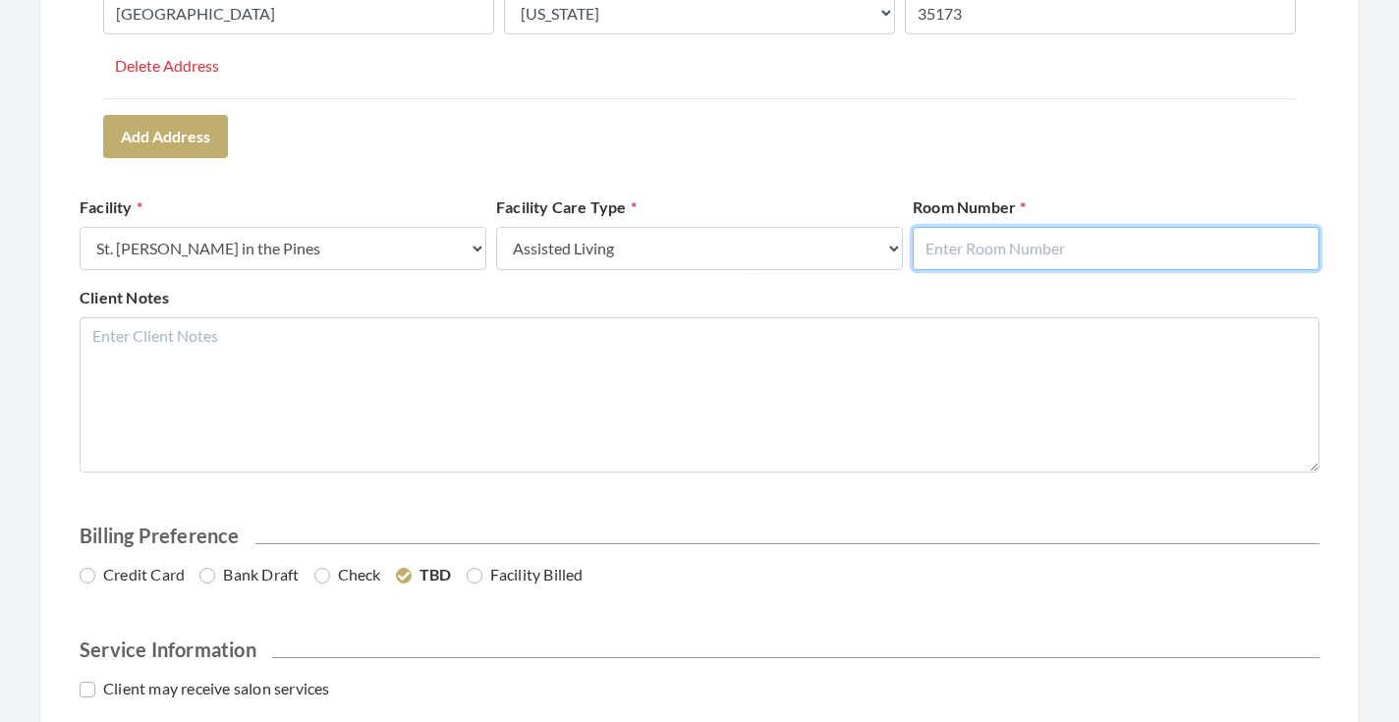
click at [929, 244] on input "text" at bounding box center [1116, 248] width 407 height 43
type input "854"
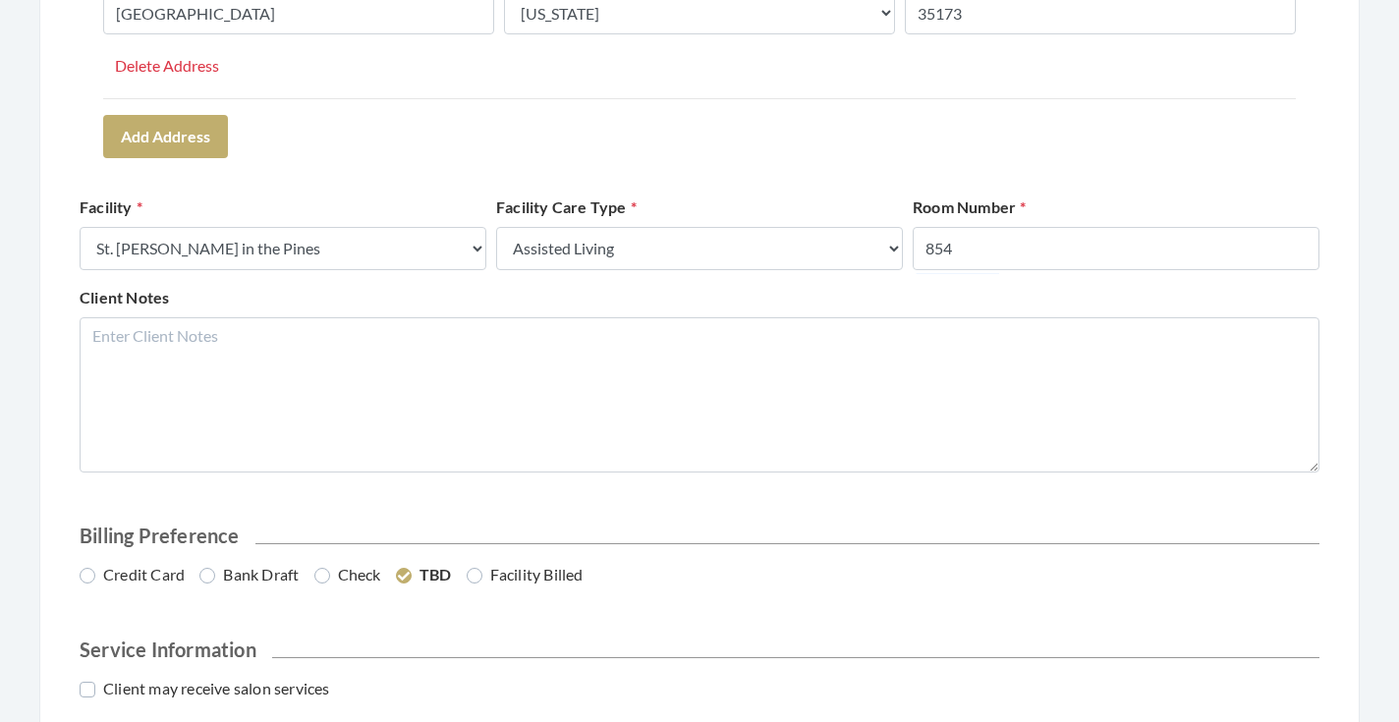
click at [1045, 197] on div "Room Number 854" at bounding box center [1116, 233] width 417 height 75
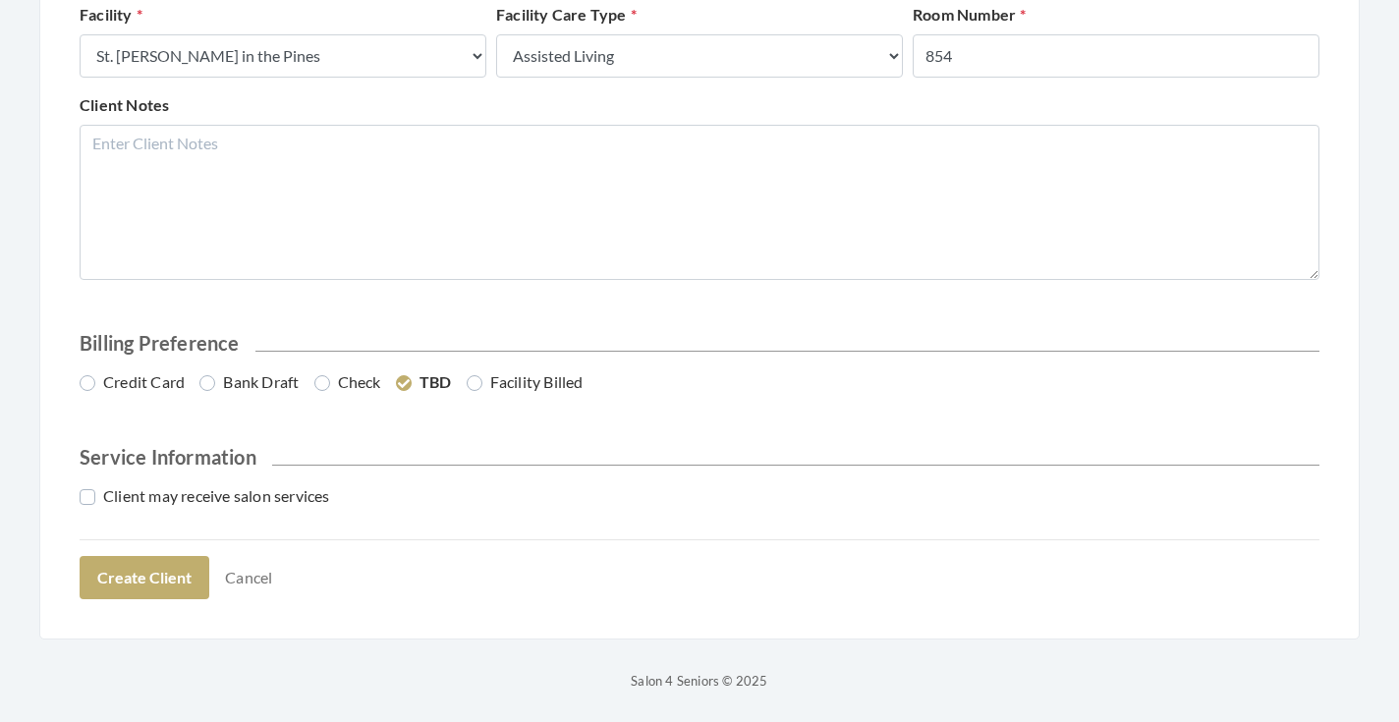
scroll to position [890, 0]
click at [138, 387] on label "Credit Card" at bounding box center [132, 383] width 105 height 24
radio input "true"
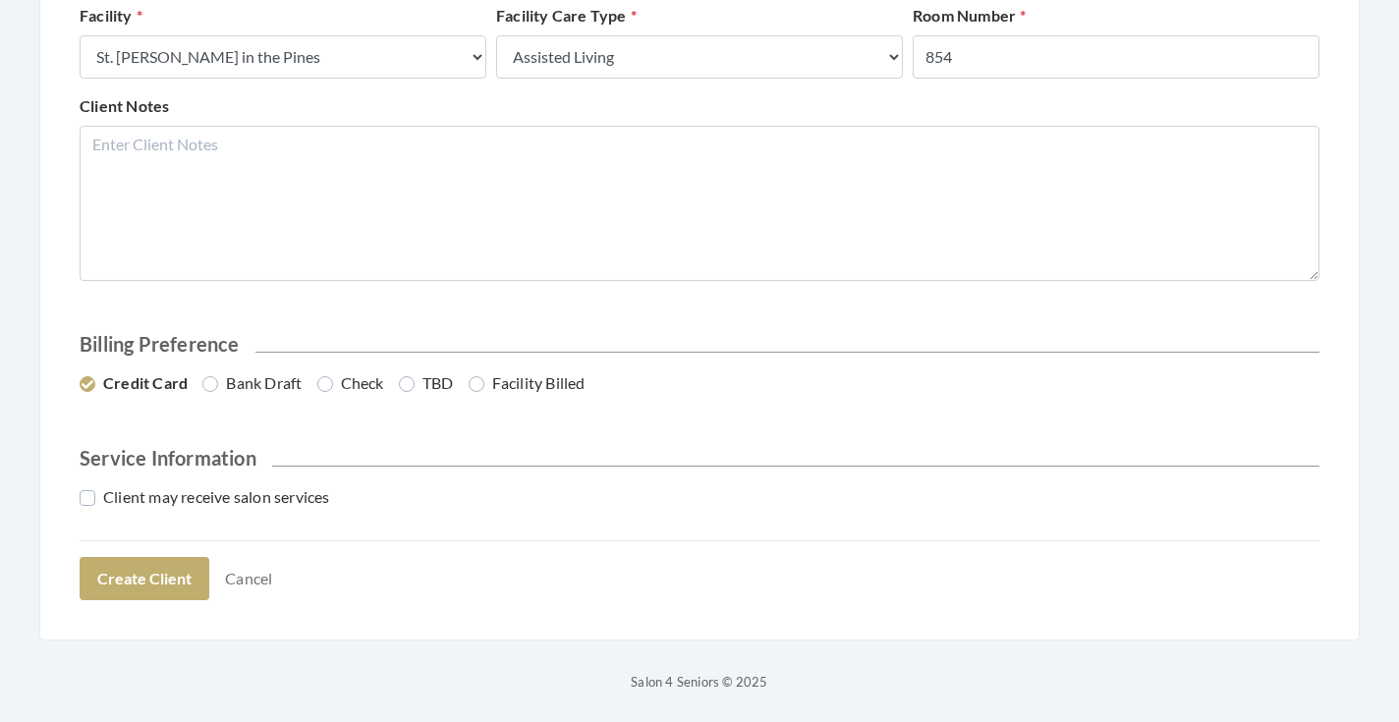
click at [167, 494] on label "Client may receive salon services" at bounding box center [205, 497] width 251 height 24
checkbox input "true"
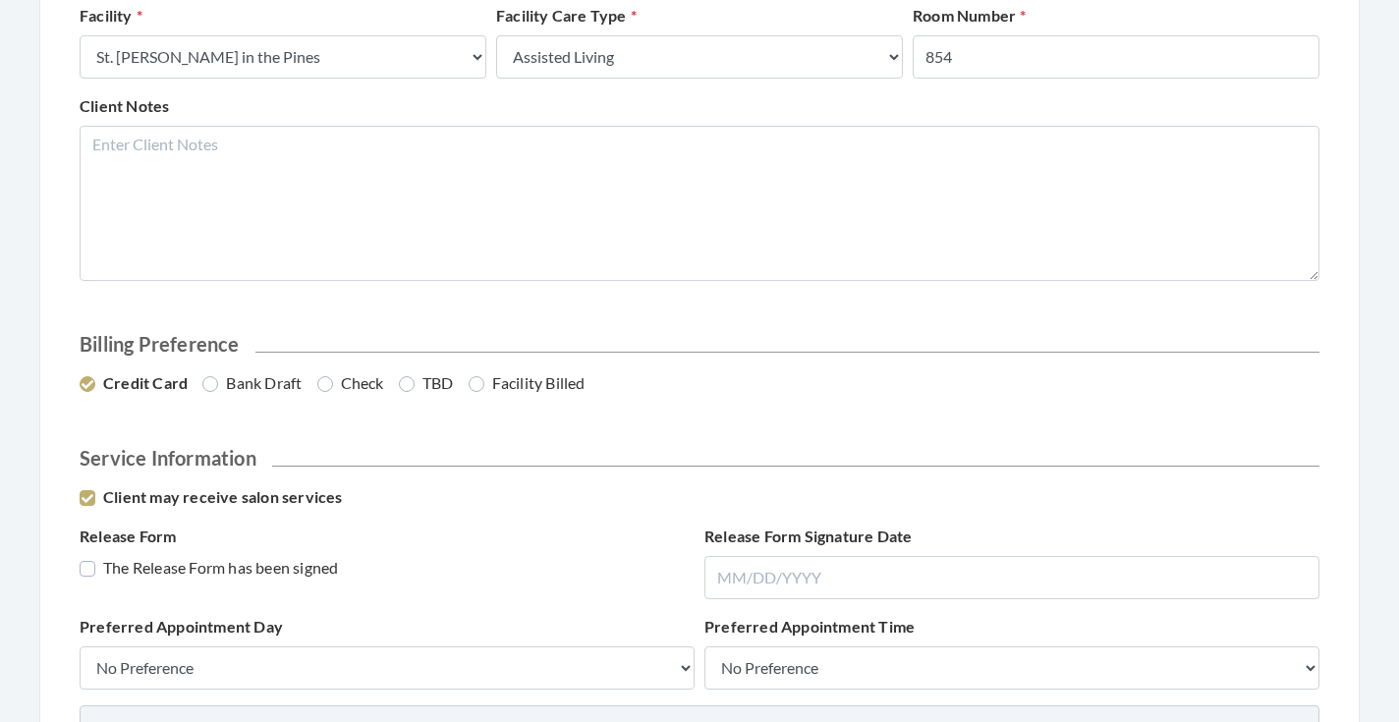
click at [194, 556] on label "The Release Form has been signed" at bounding box center [209, 568] width 258 height 24
checkbox input "true"
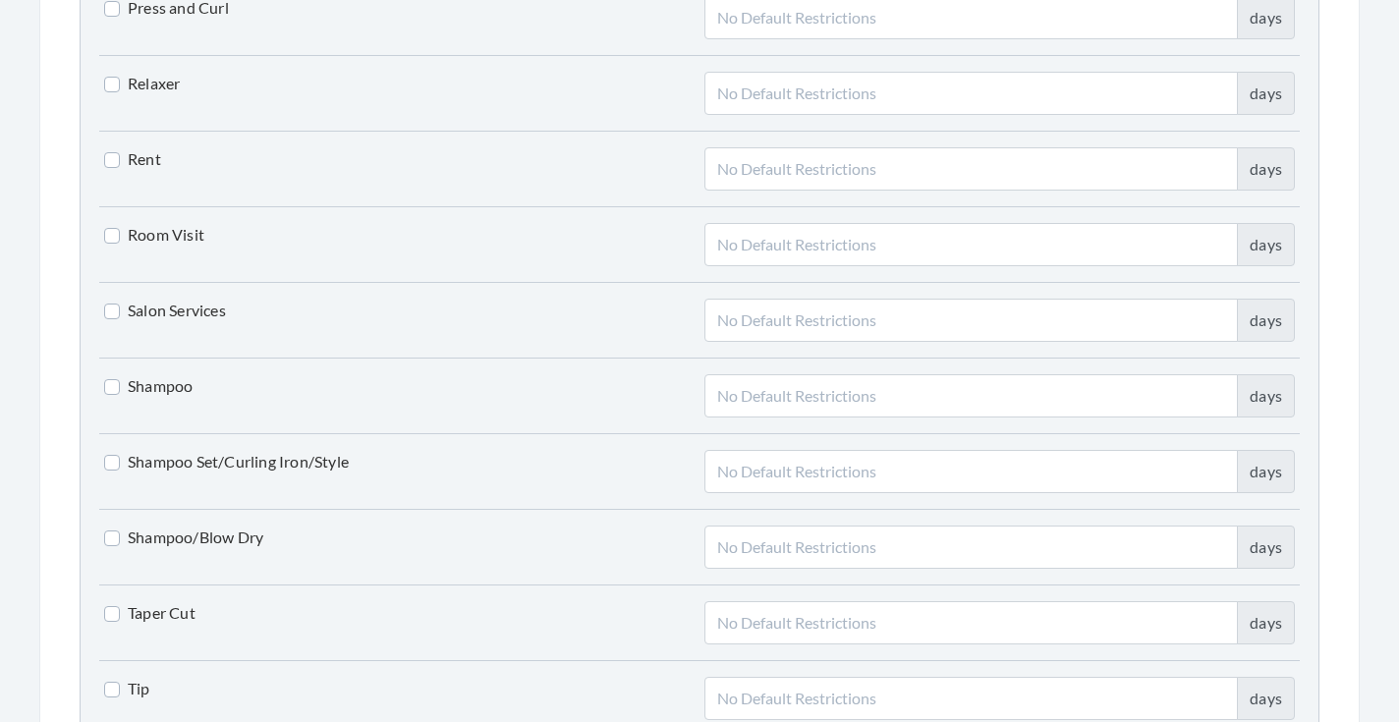
scroll to position [4267, 0]
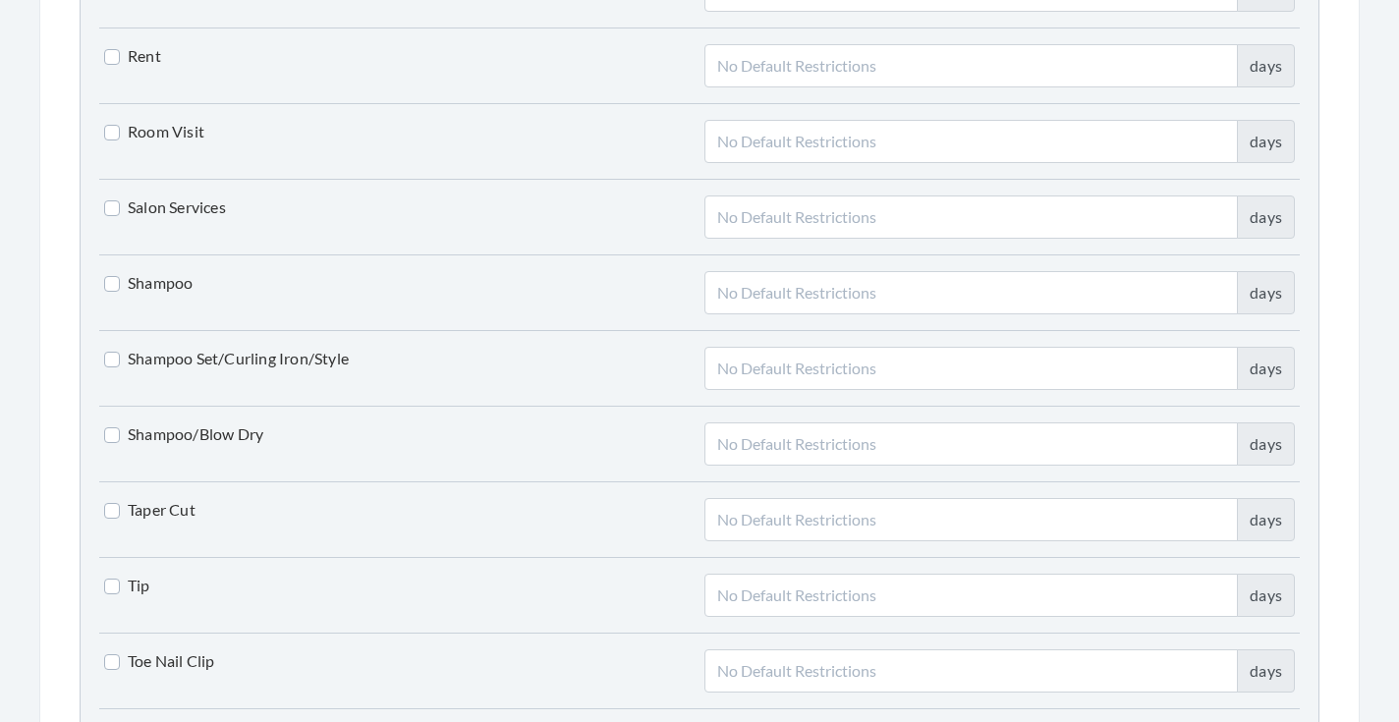
click at [161, 283] on label "Shampoo" at bounding box center [148, 283] width 88 height 24
checkbox input "true"
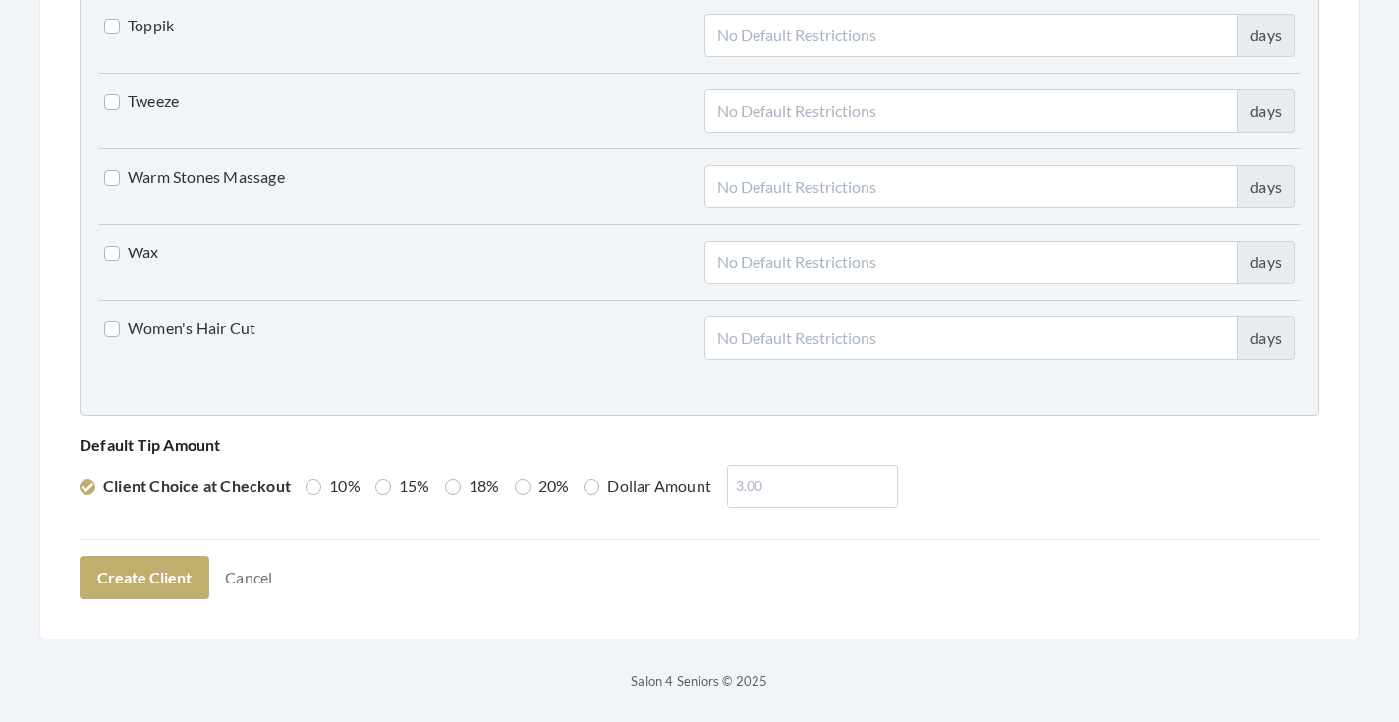
scroll to position [4977, 0]
click at [217, 322] on label "Women's Hair Cut" at bounding box center [179, 329] width 151 height 24
checkbox input "true"
click at [408, 487] on label "15%" at bounding box center [402, 488] width 55 height 24
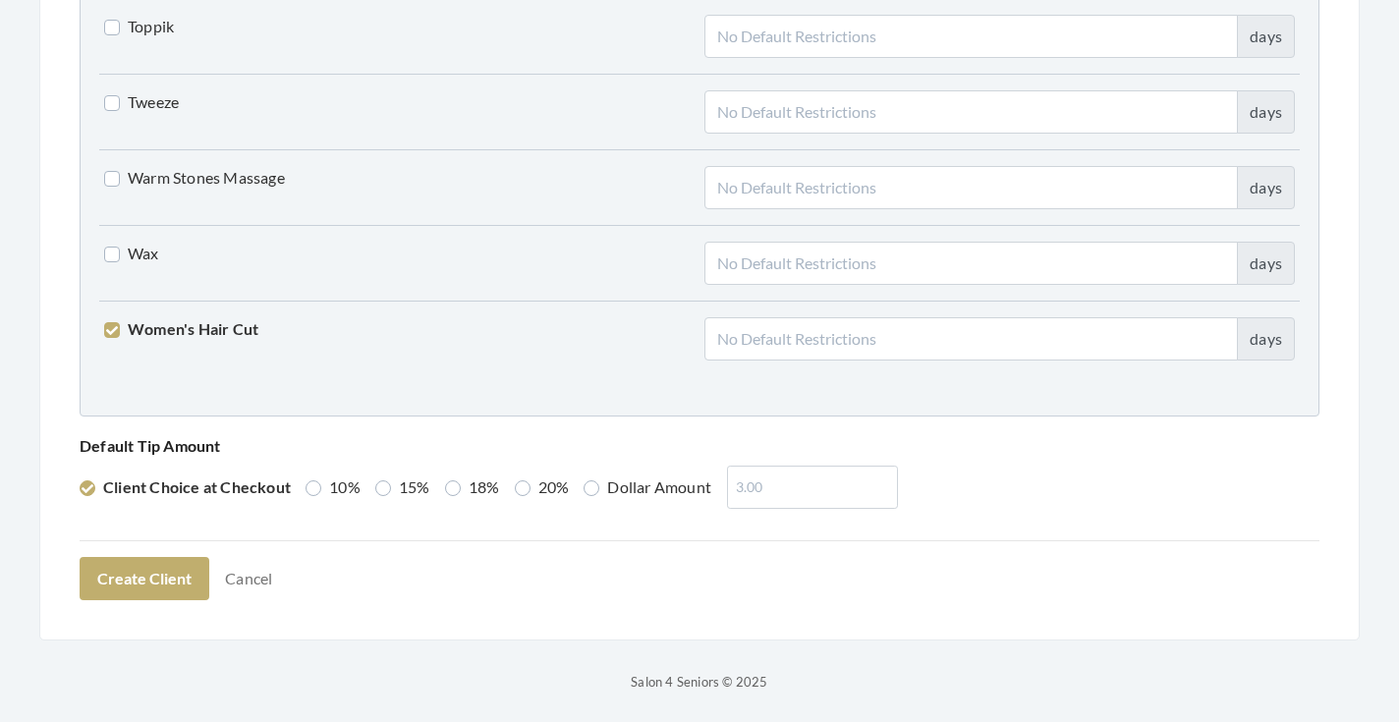
radio input "true"
click at [184, 573] on button "Create Client" at bounding box center [145, 578] width 130 height 43
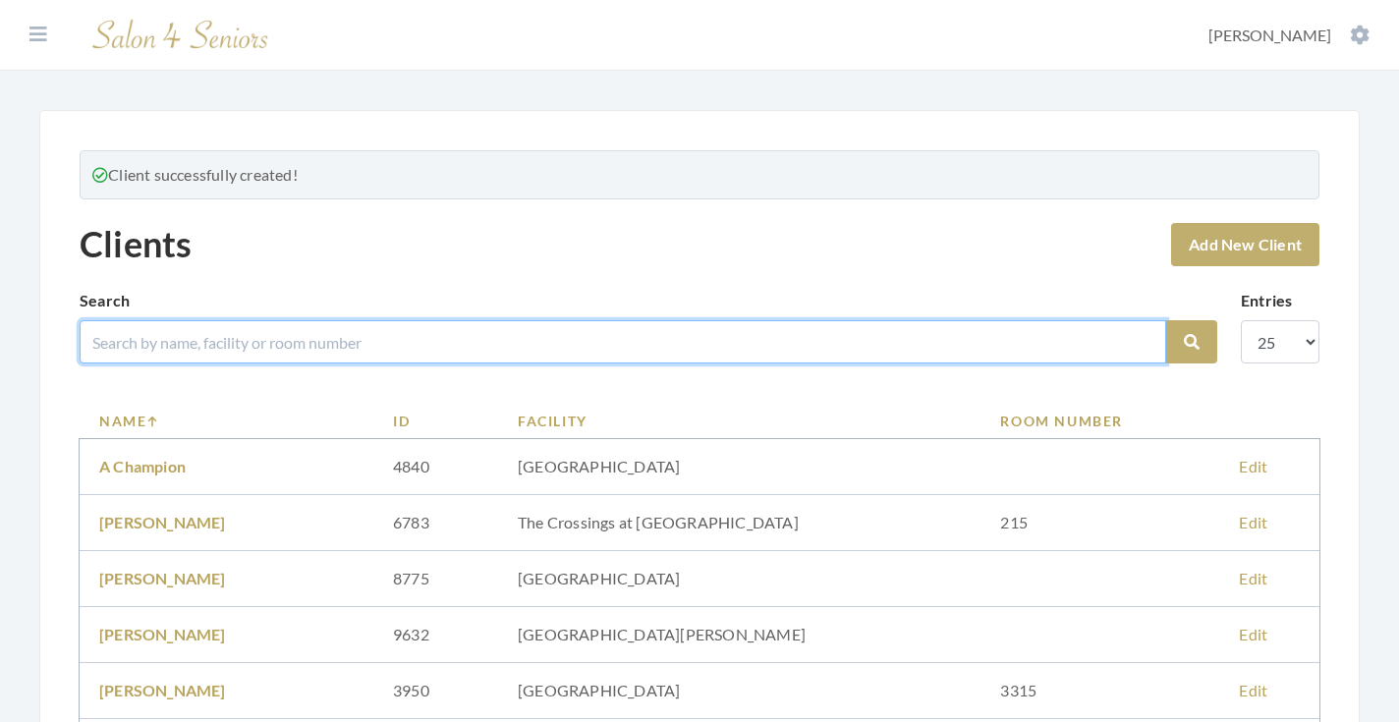
click at [382, 343] on input "search" at bounding box center [623, 341] width 1087 height 43
type input "[PERSON_NAME]"
click at [1192, 342] on button "Search" at bounding box center [1191, 341] width 51 height 43
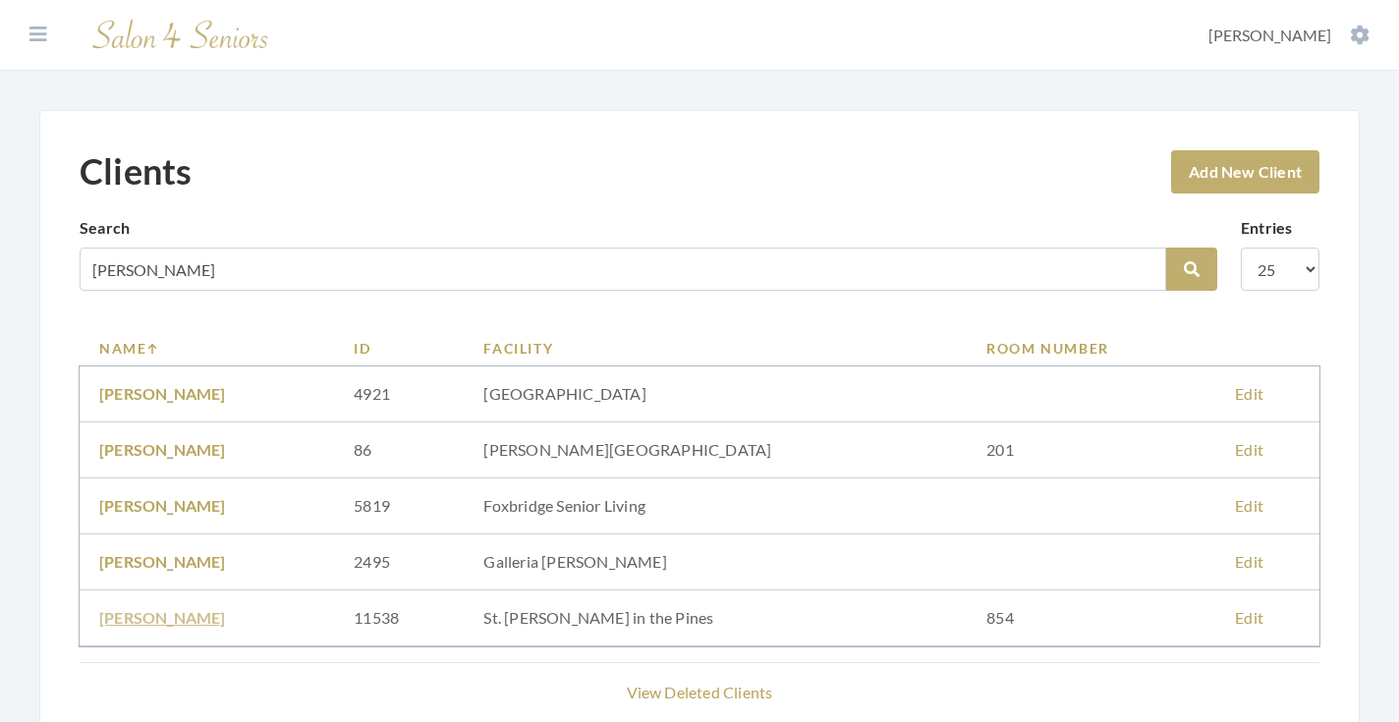
click at [192, 617] on link "[PERSON_NAME]" at bounding box center [162, 617] width 127 height 19
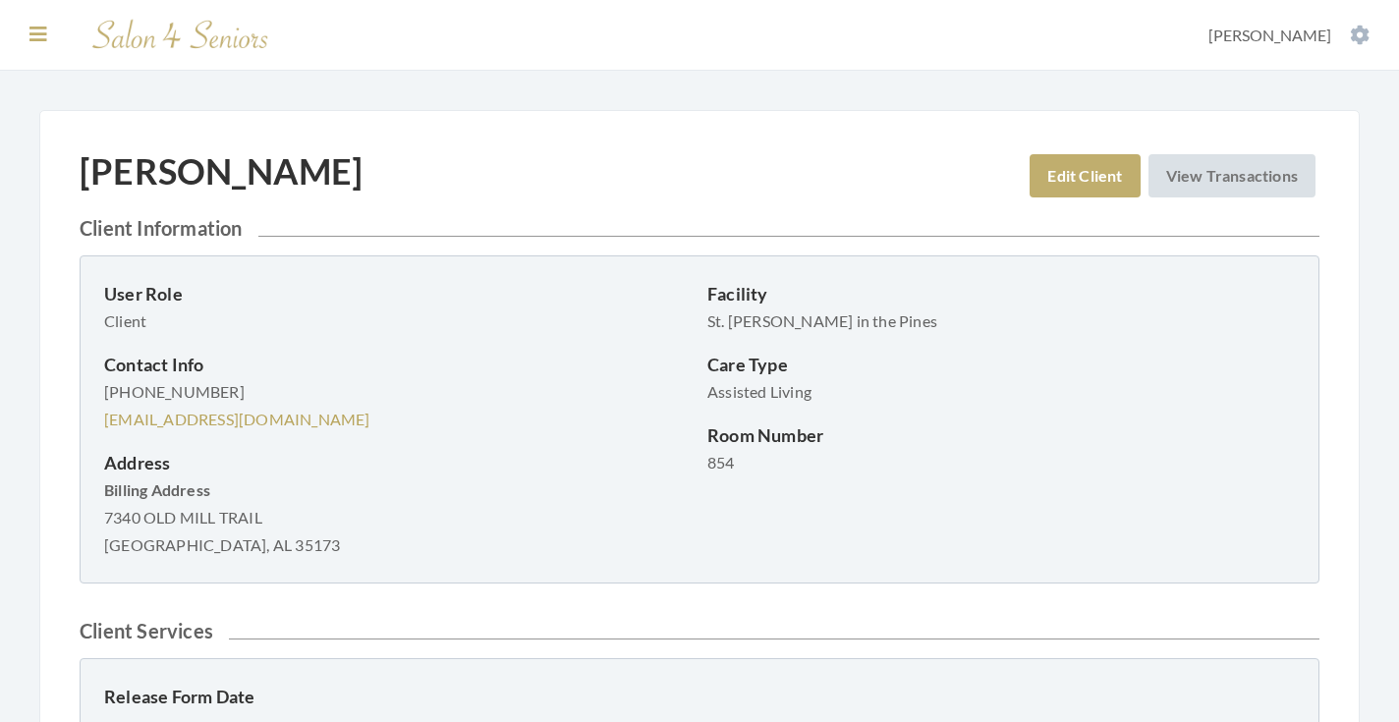
click at [43, 37] on icon at bounding box center [38, 35] width 18 height 20
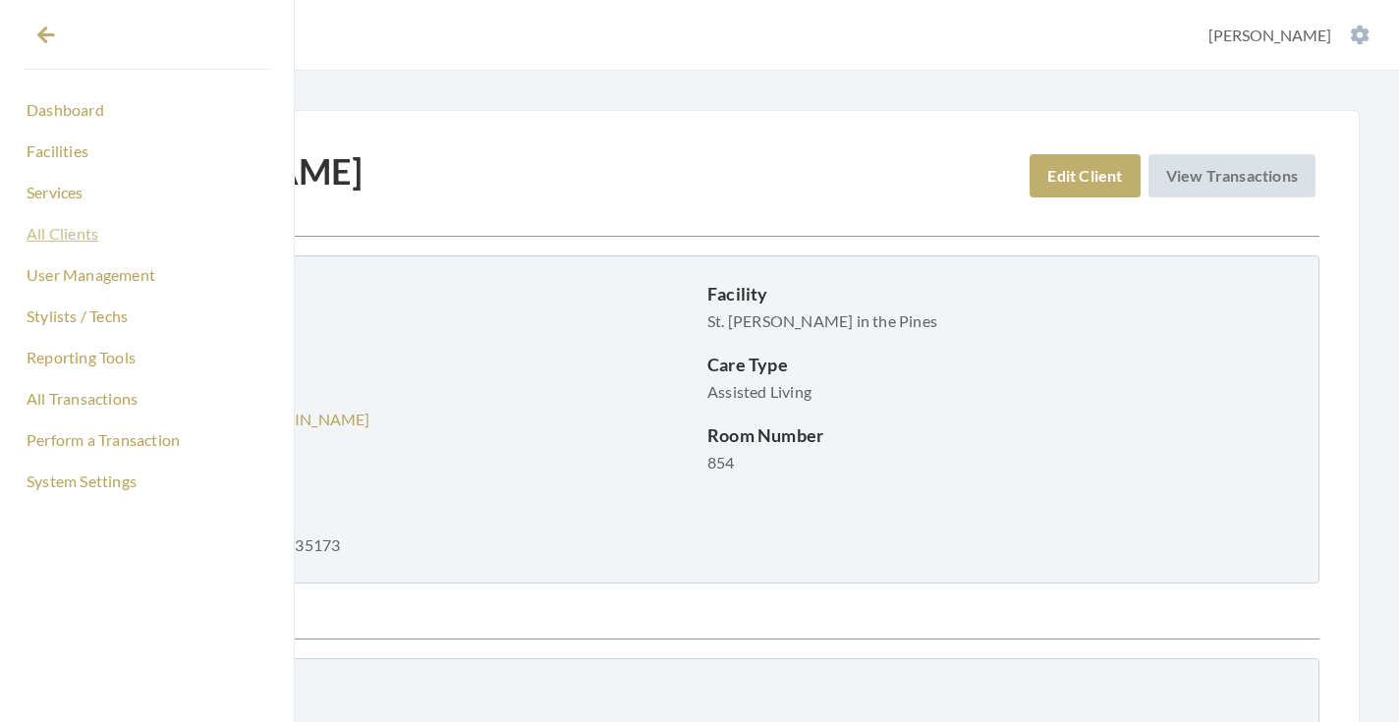
click at [79, 238] on link "All Clients" at bounding box center [147, 233] width 247 height 33
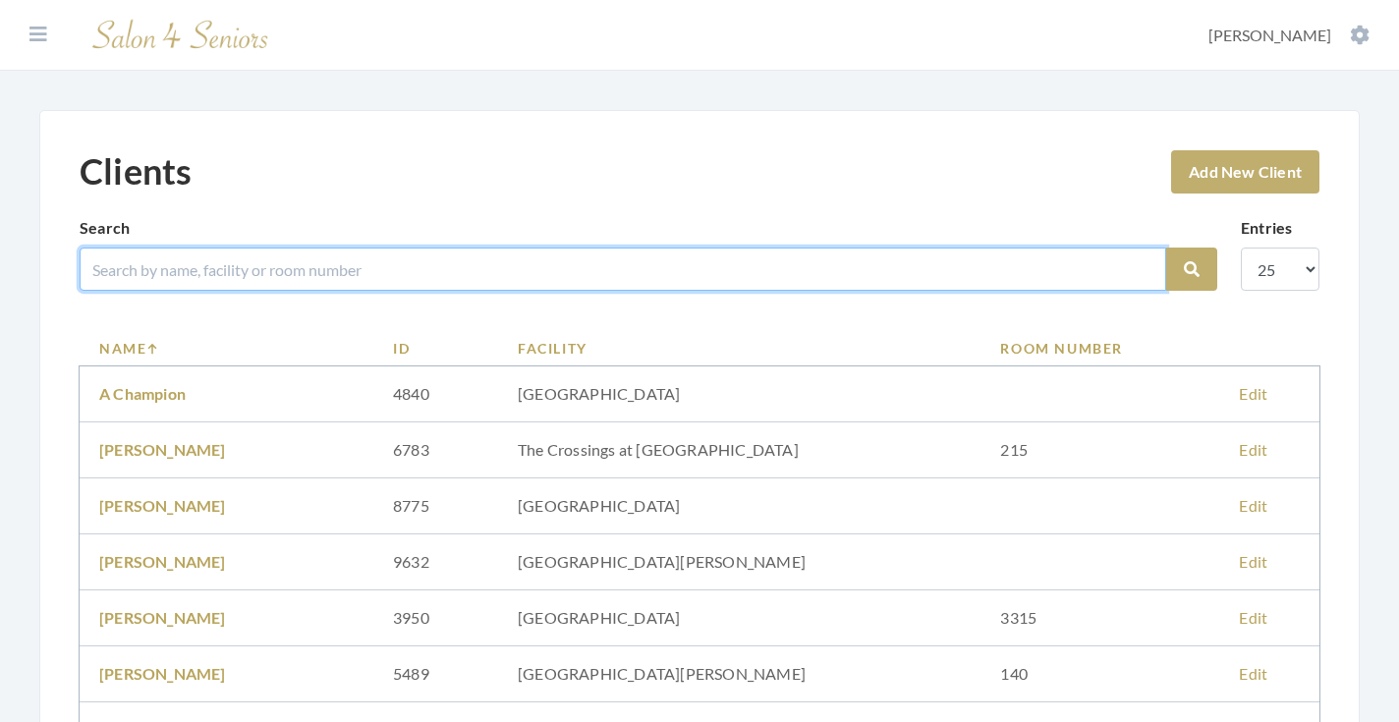
click at [298, 276] on input "search" at bounding box center [623, 269] width 1087 height 43
type input "[PERSON_NAME]"
click at [1192, 269] on button "Search" at bounding box center [1191, 269] width 51 height 43
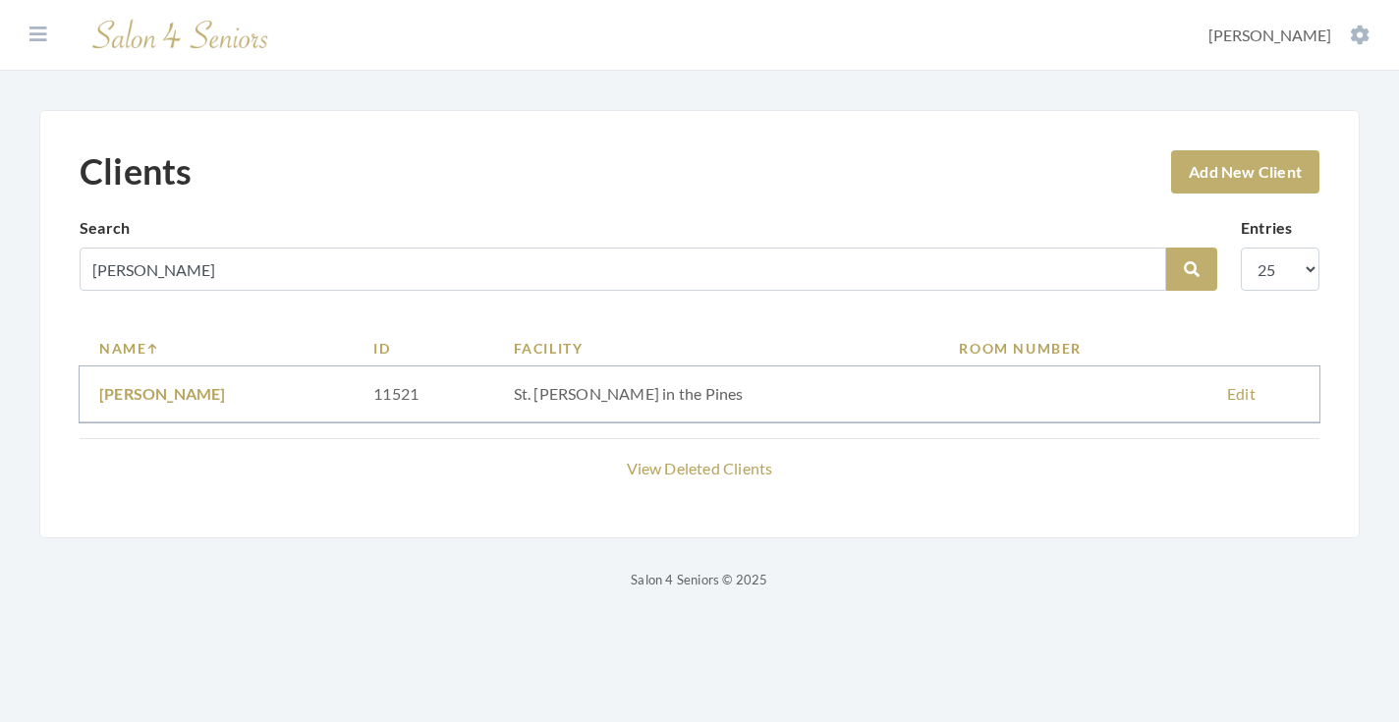
click at [199, 395] on link "Kristine Flemming" at bounding box center [162, 393] width 127 height 19
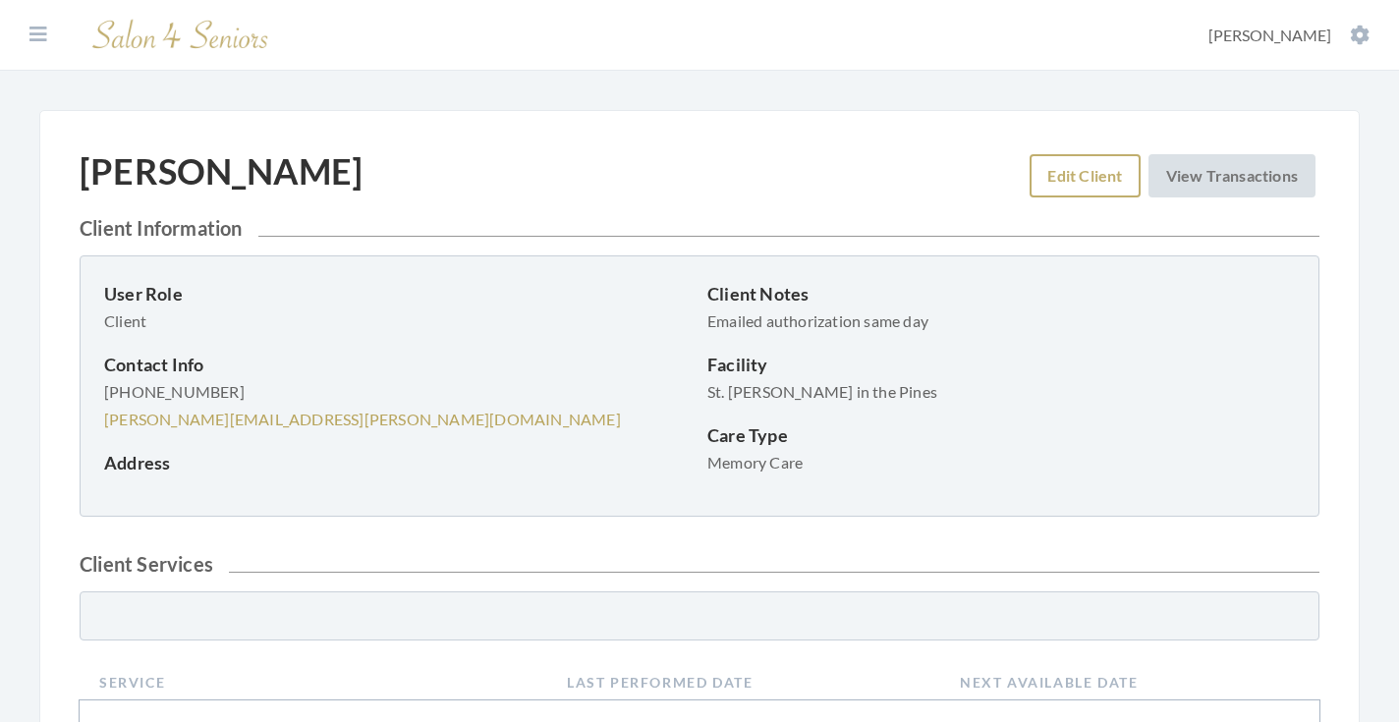
click at [1059, 175] on link "Edit Client" at bounding box center [1085, 175] width 110 height 43
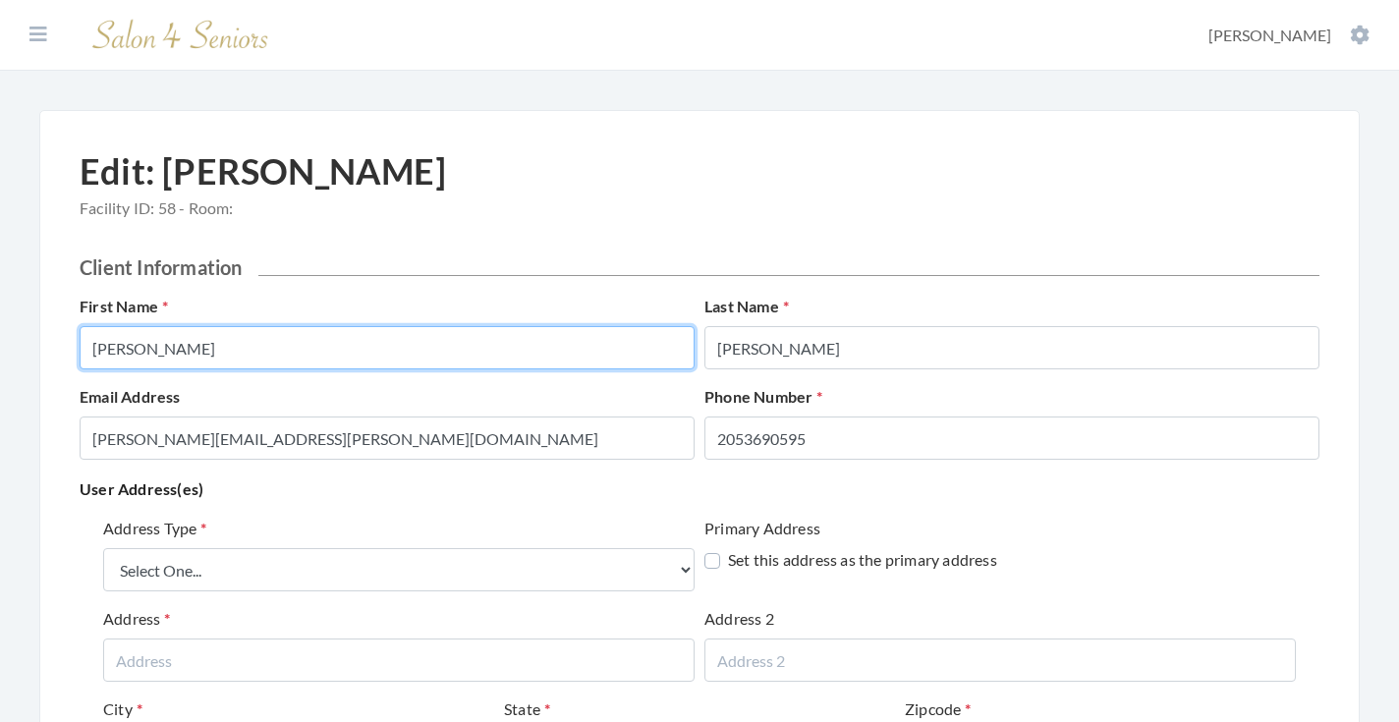
click at [573, 346] on input "Kristine" at bounding box center [387, 347] width 615 height 43
type input "KRISTINE"
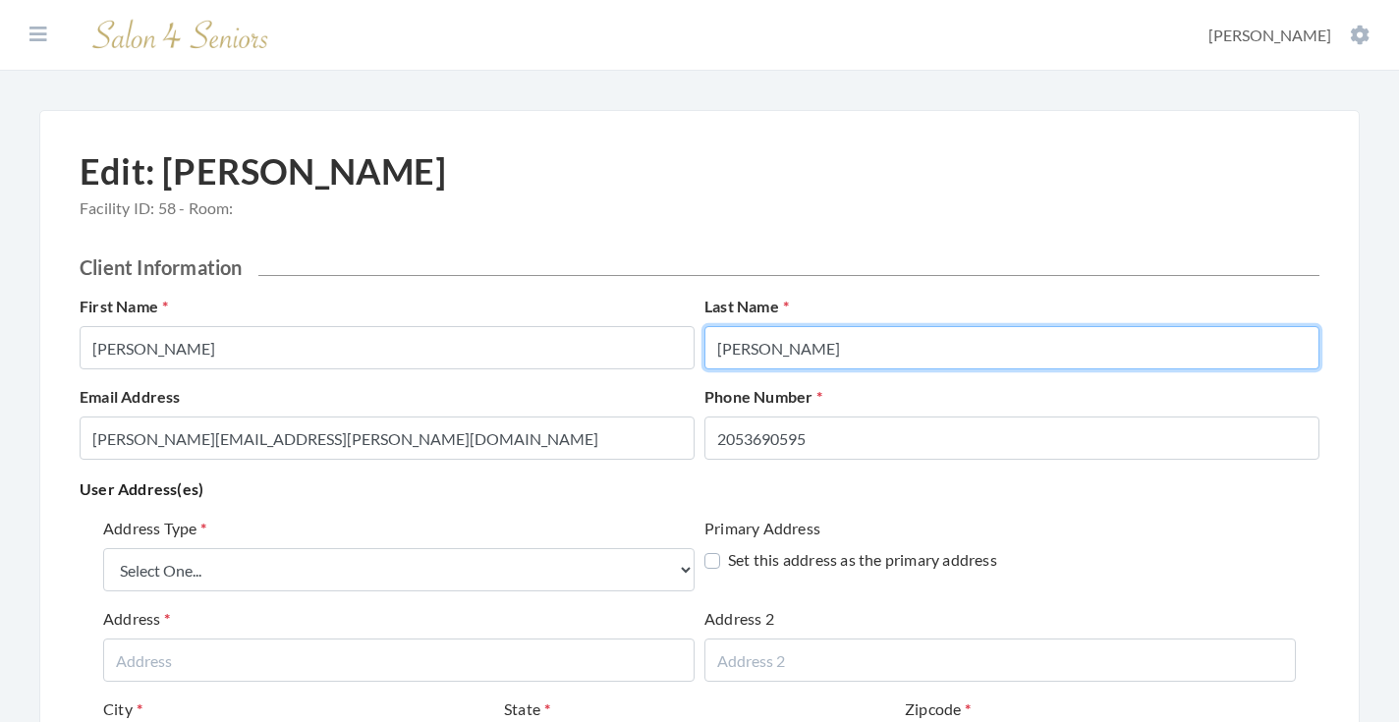
type input "FLEMMING"
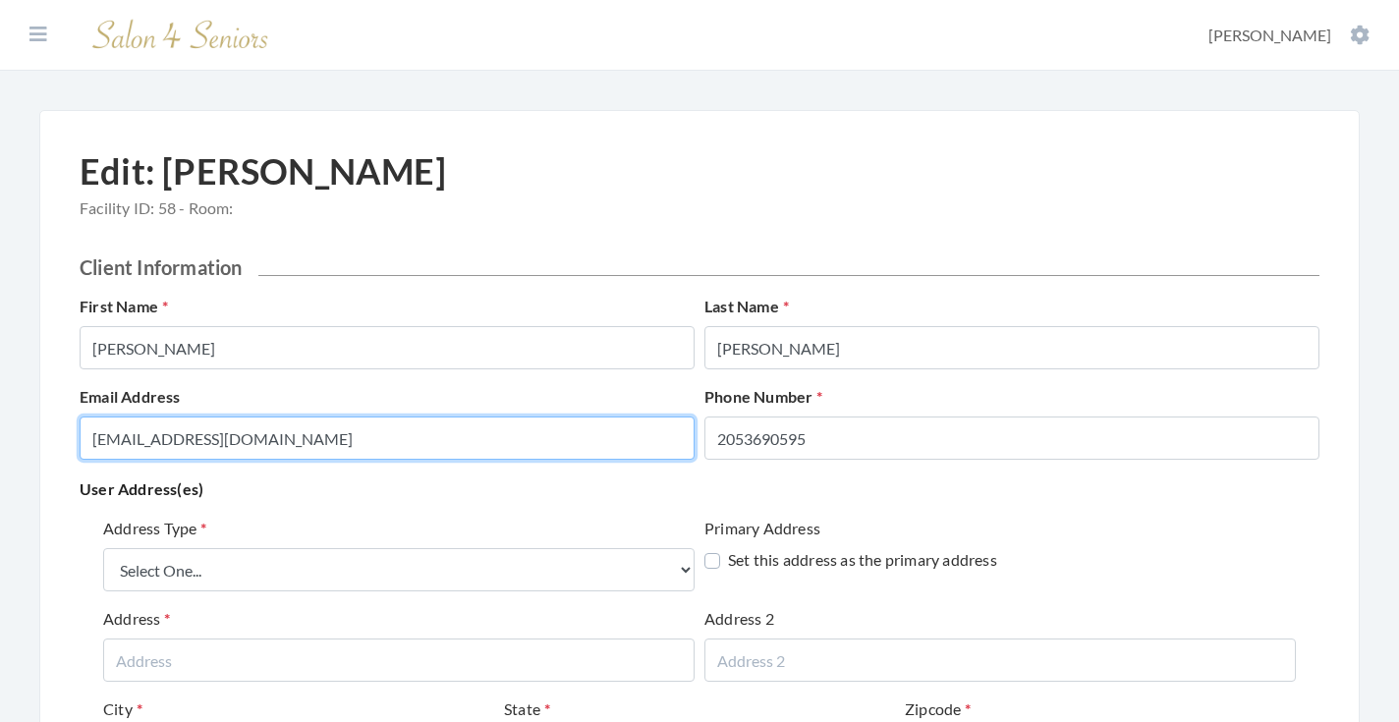
type input "DFLEMMING@REALTYSOUTH.COM"
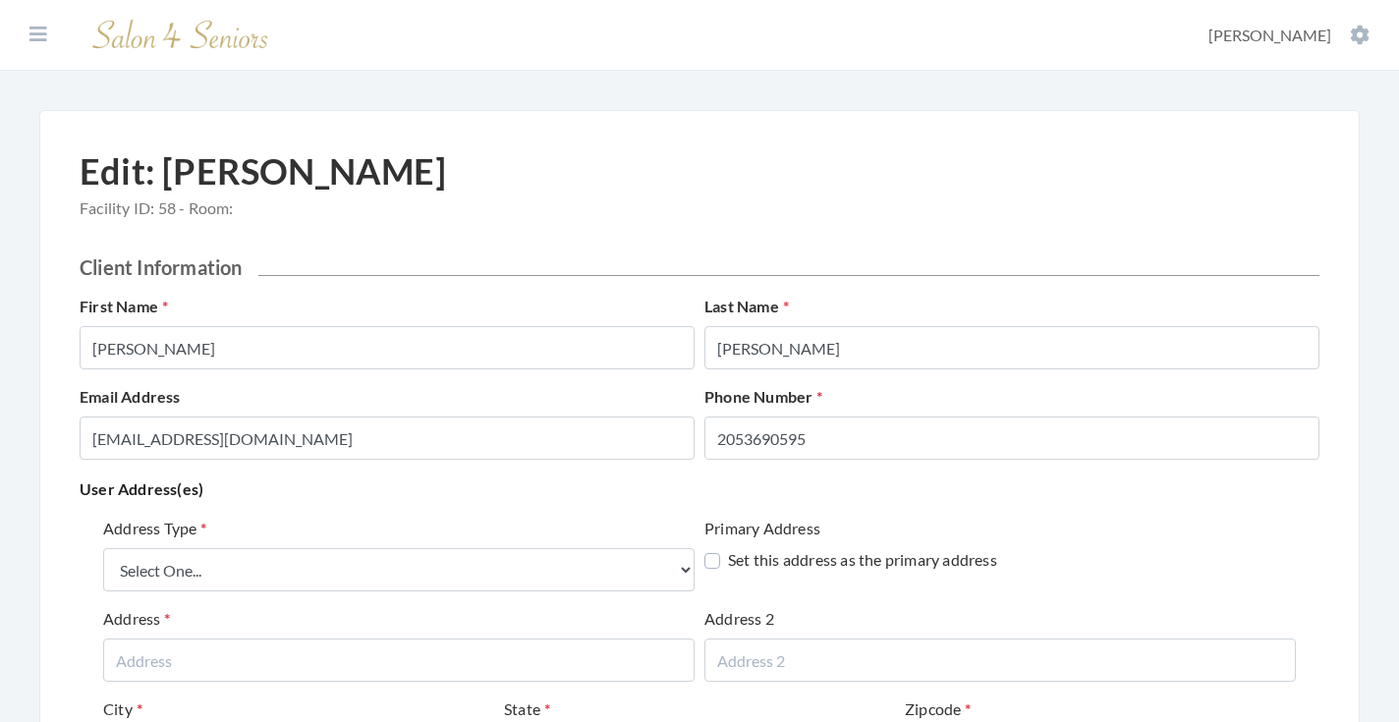
click at [538, 507] on div "User Address(es) Address Type Select One... Office Address Home Address Billing…" at bounding box center [700, 689] width 1240 height 427
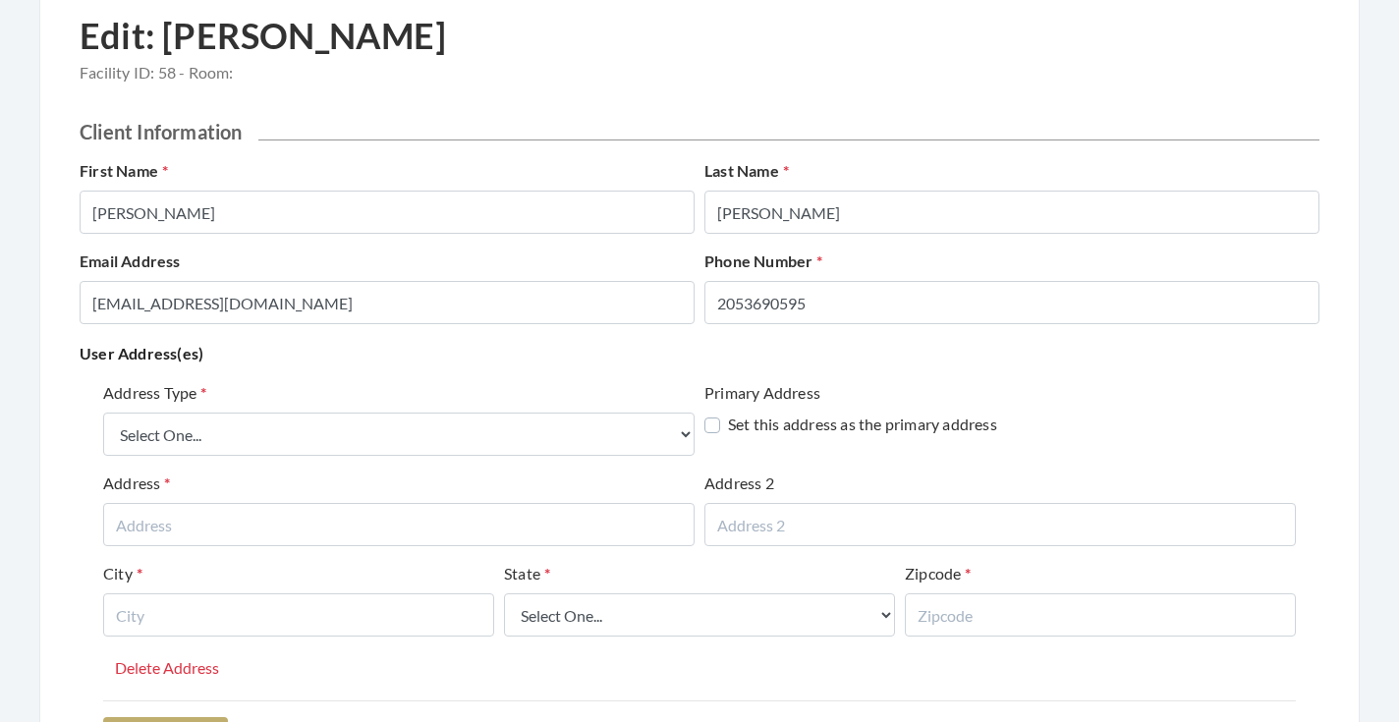
scroll to position [136, 0]
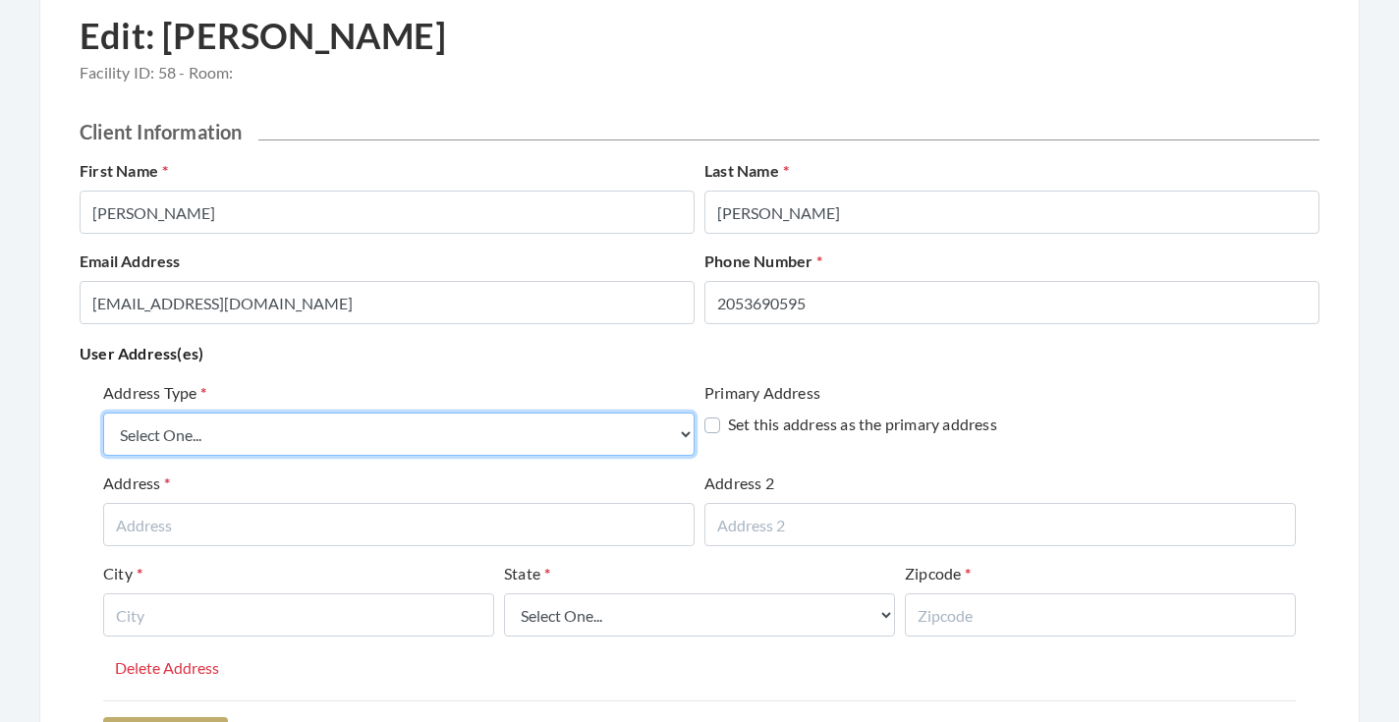
select select "billing"
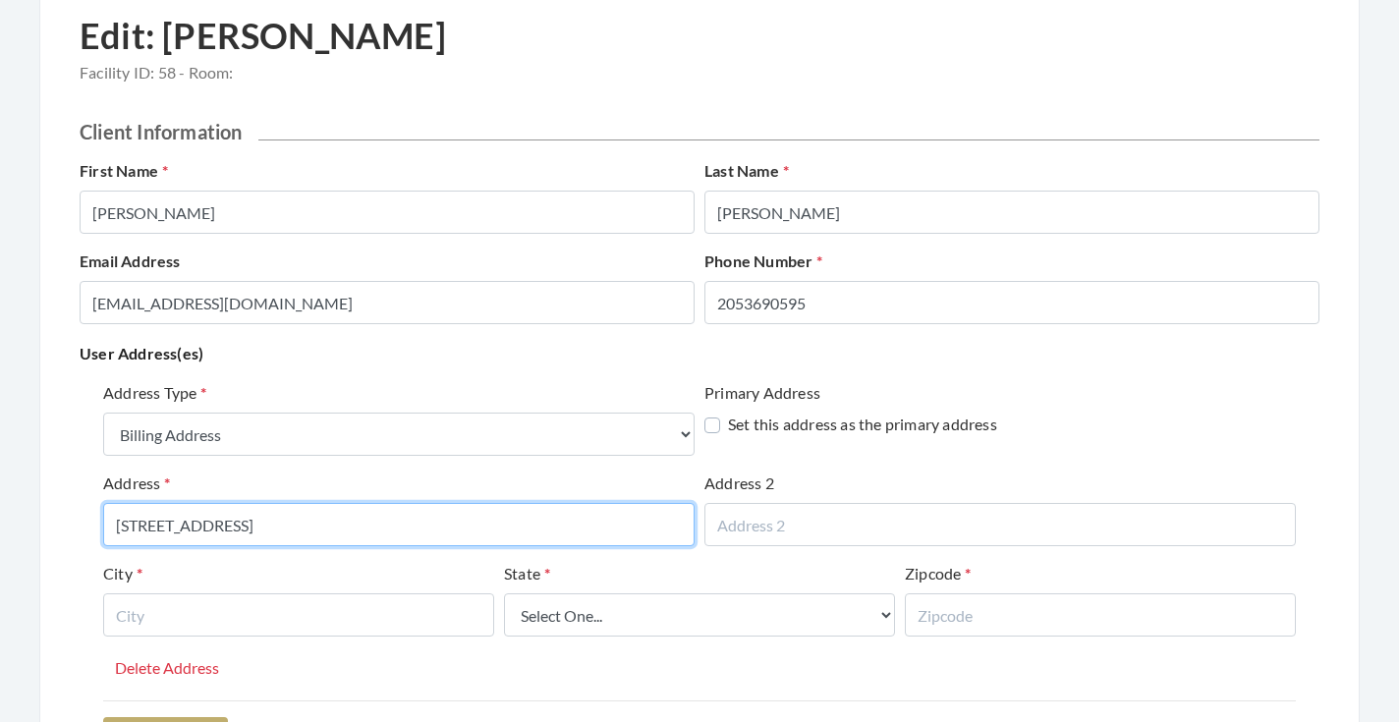
type input "3550 STONERENK PLACE"
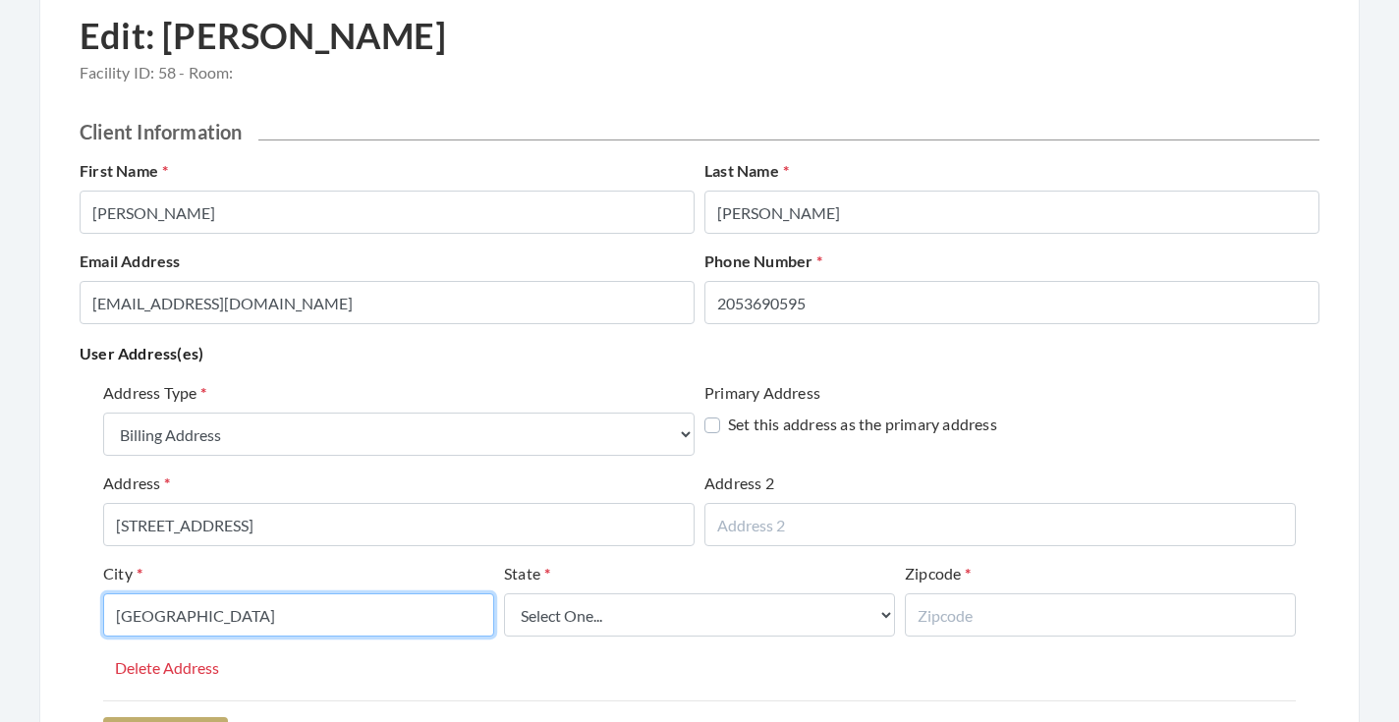
type input "BIRMINGHAM"
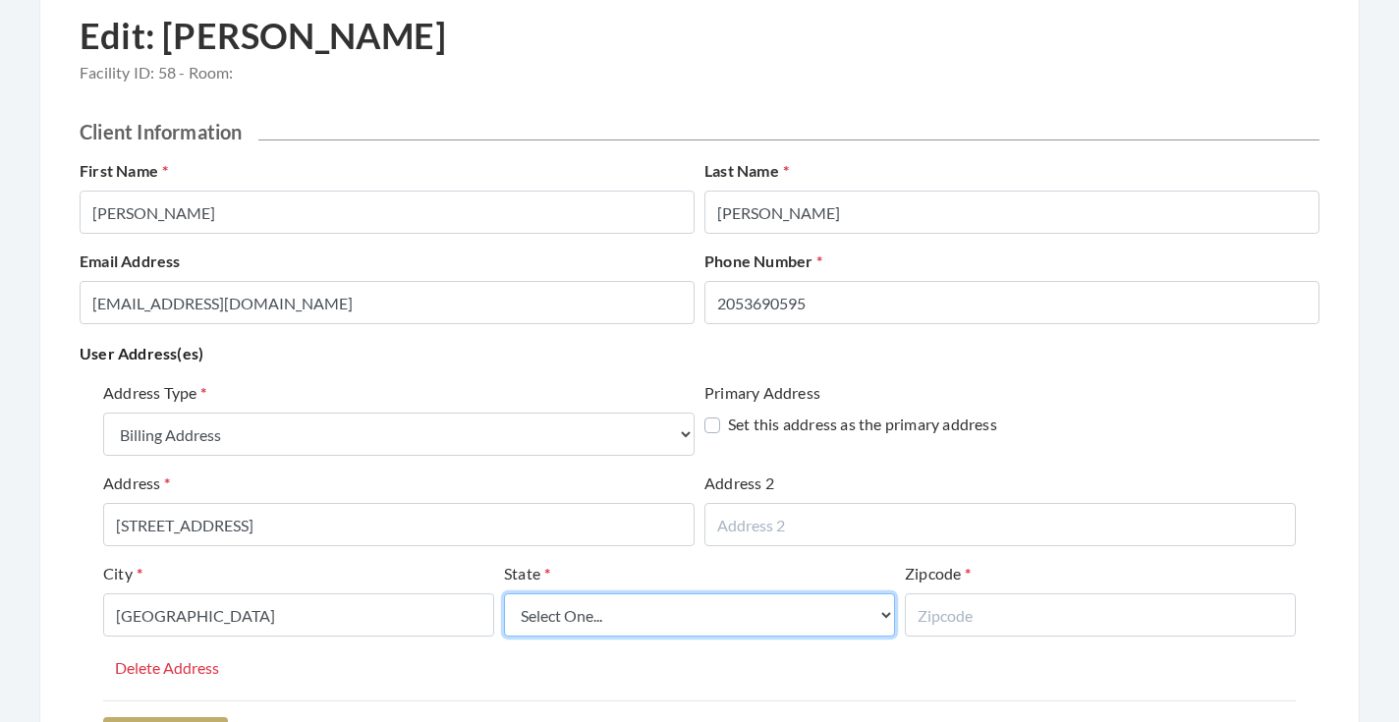
select select "al"
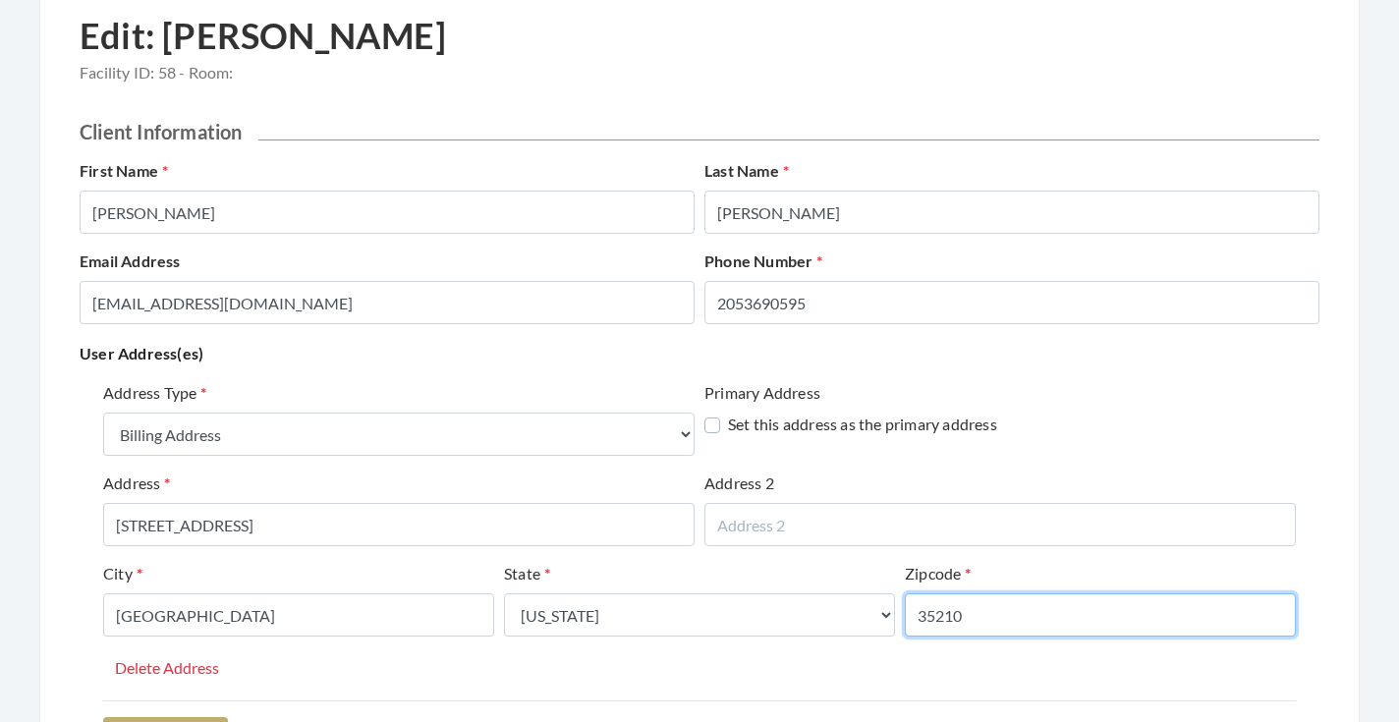
type input "35210"
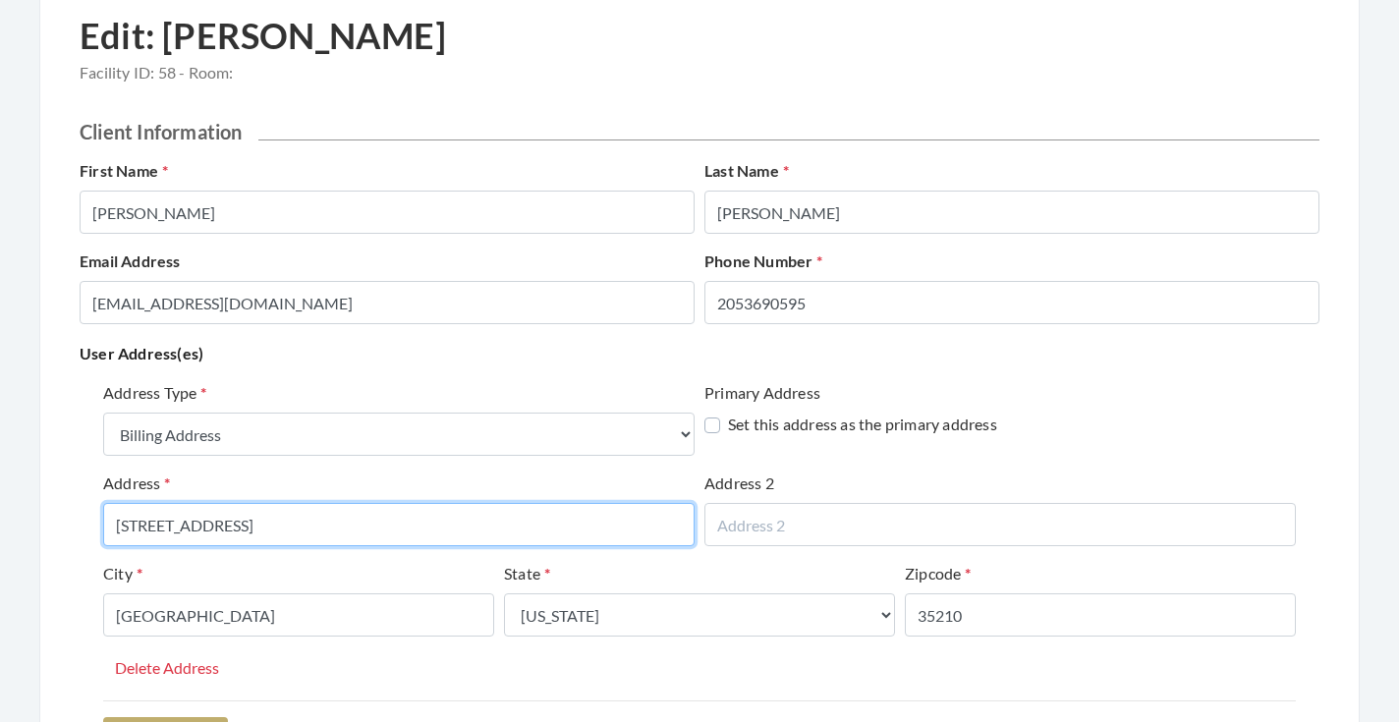
click at [256, 533] on input "3550 STONERENK PLACE" at bounding box center [399, 524] width 592 height 43
click at [246, 527] on input "3550 STONERENK PLACE" at bounding box center [399, 524] width 592 height 43
type input "3550 STONEHENGE PLACE"
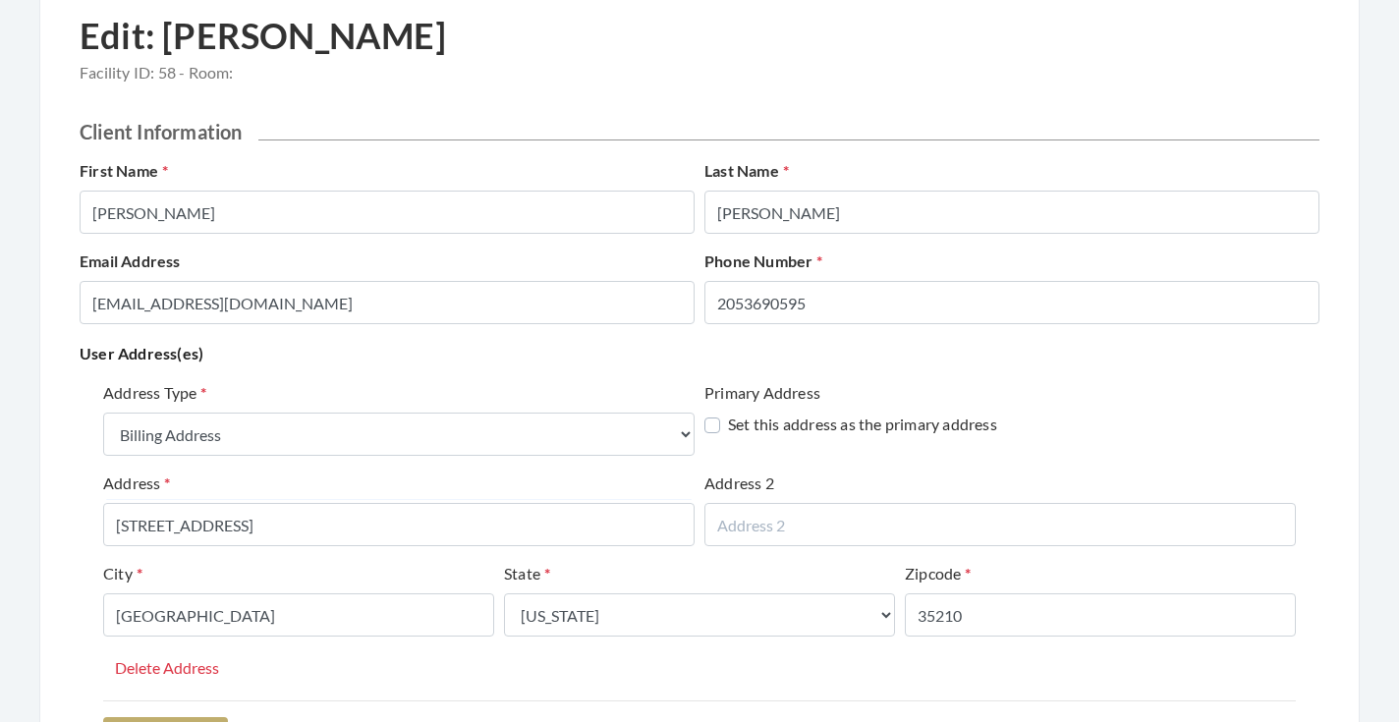
click at [490, 573] on div "City BIRMINGHAM" at bounding box center [298, 599] width 391 height 75
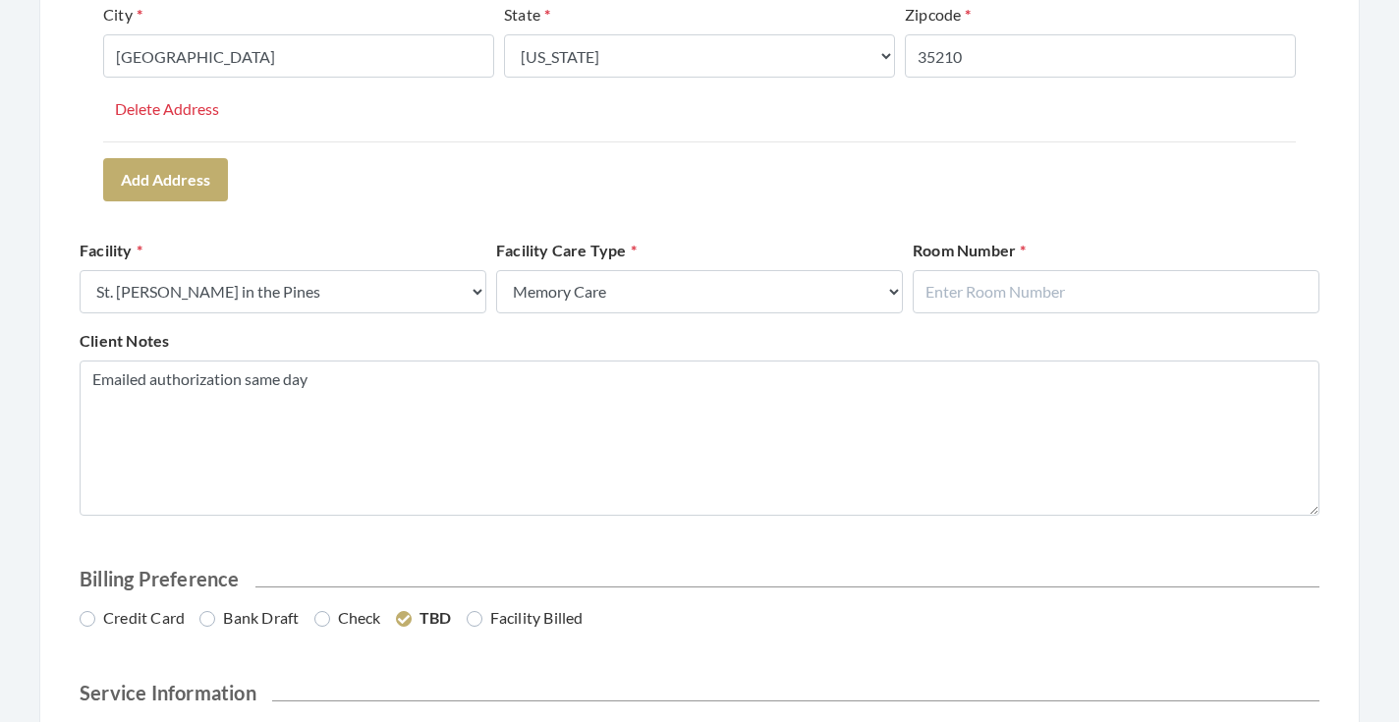
scroll to position [719, 0]
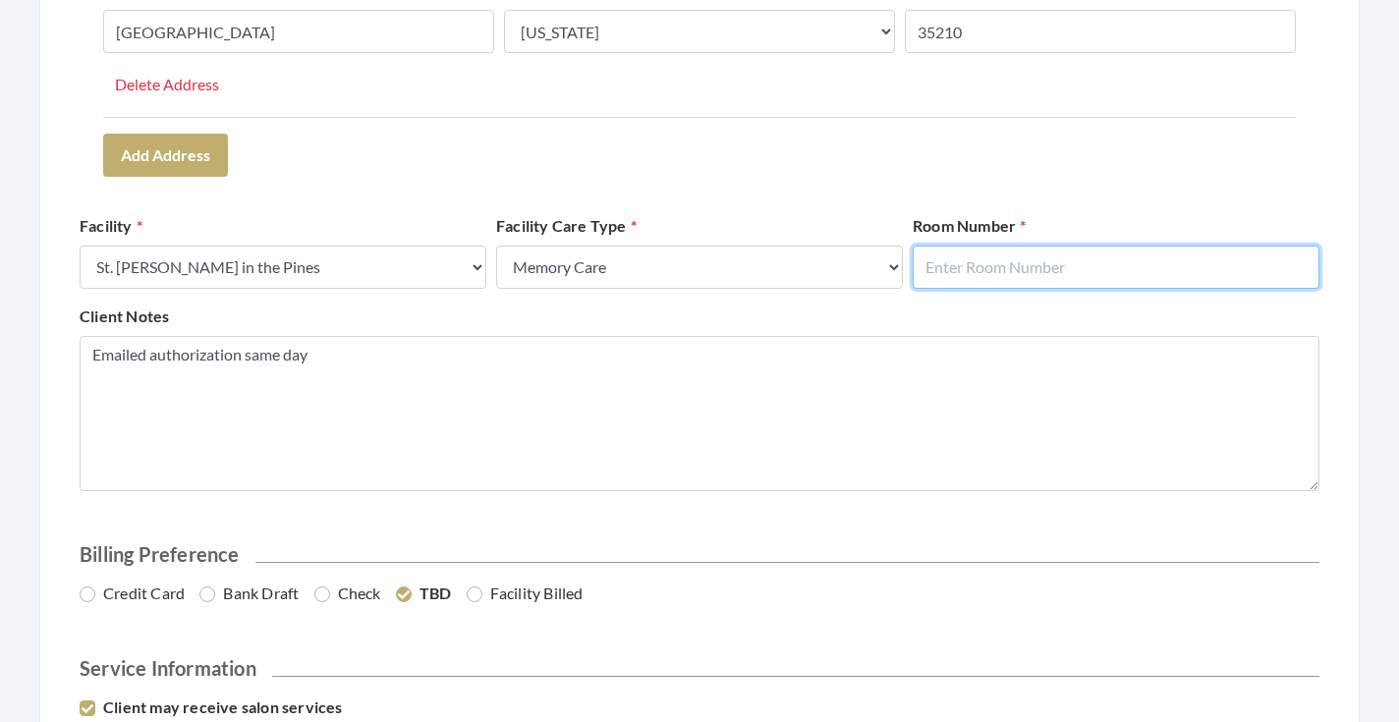
click at [997, 260] on input "text" at bounding box center [1116, 267] width 407 height 43
type input "413"
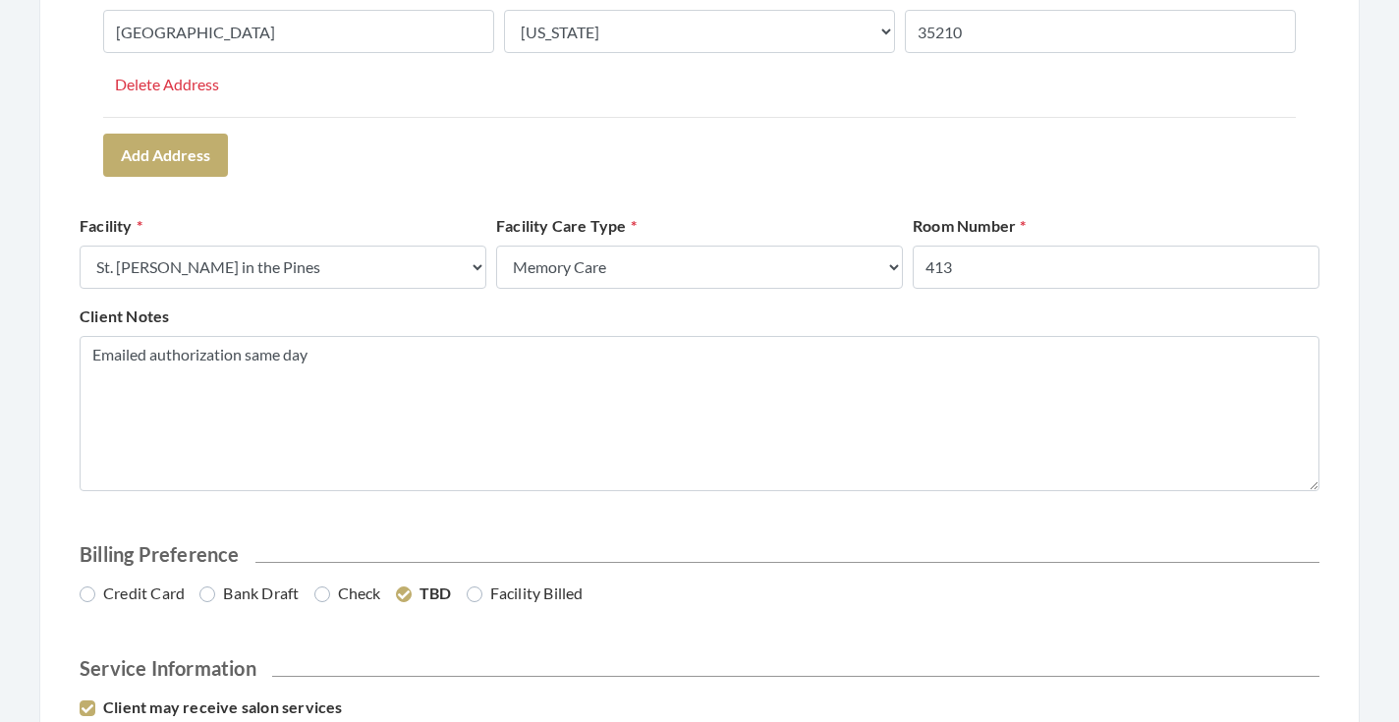
click at [1036, 305] on div "Client Notes Emailed authorization same day" at bounding box center [700, 398] width 1250 height 187
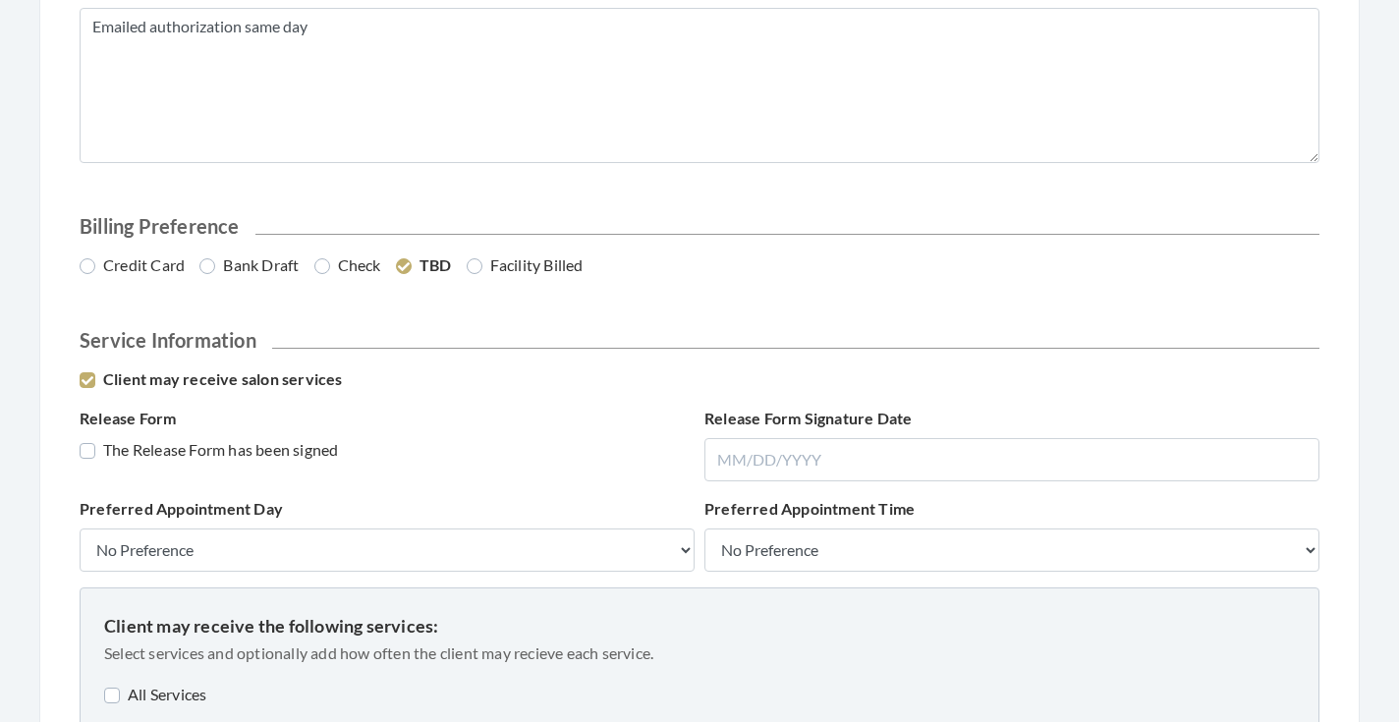
scroll to position [1060, 0]
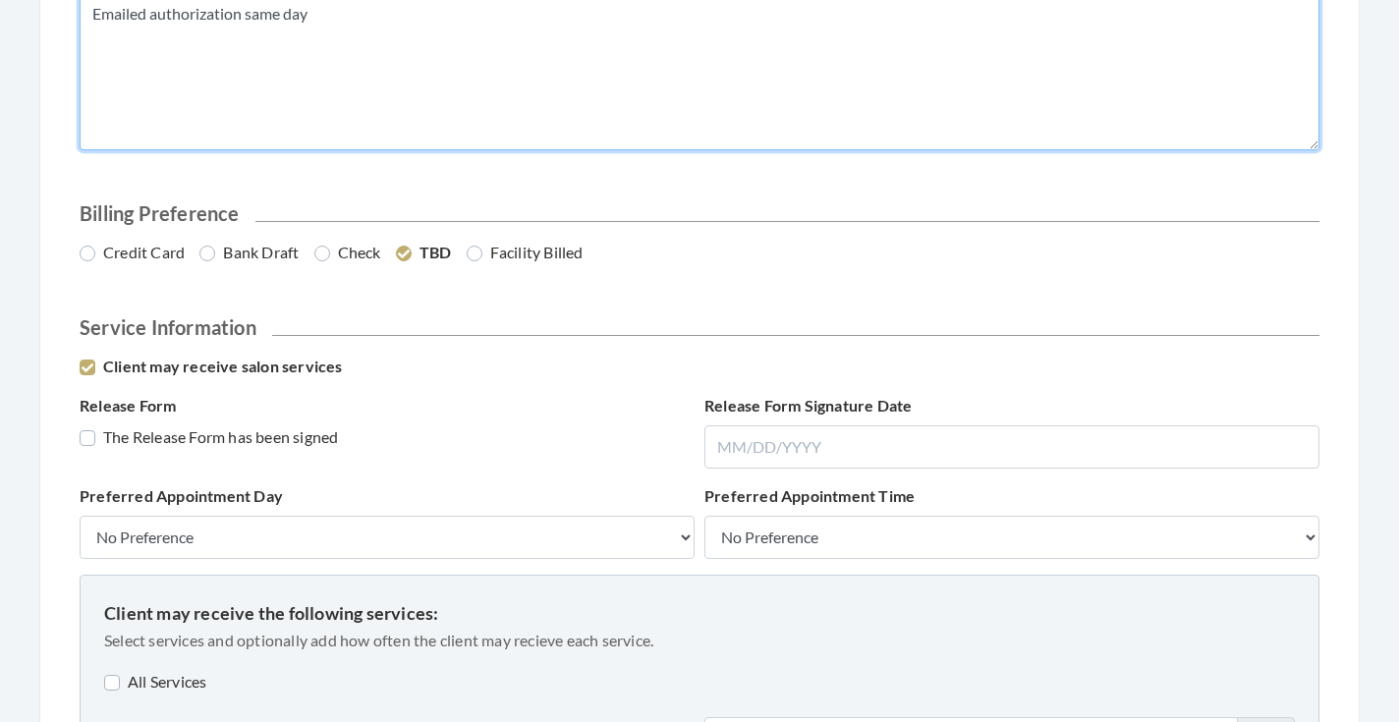
drag, startPoint x: 317, startPoint y: 16, endPoint x: 38, endPoint y: 23, distance: 279.2
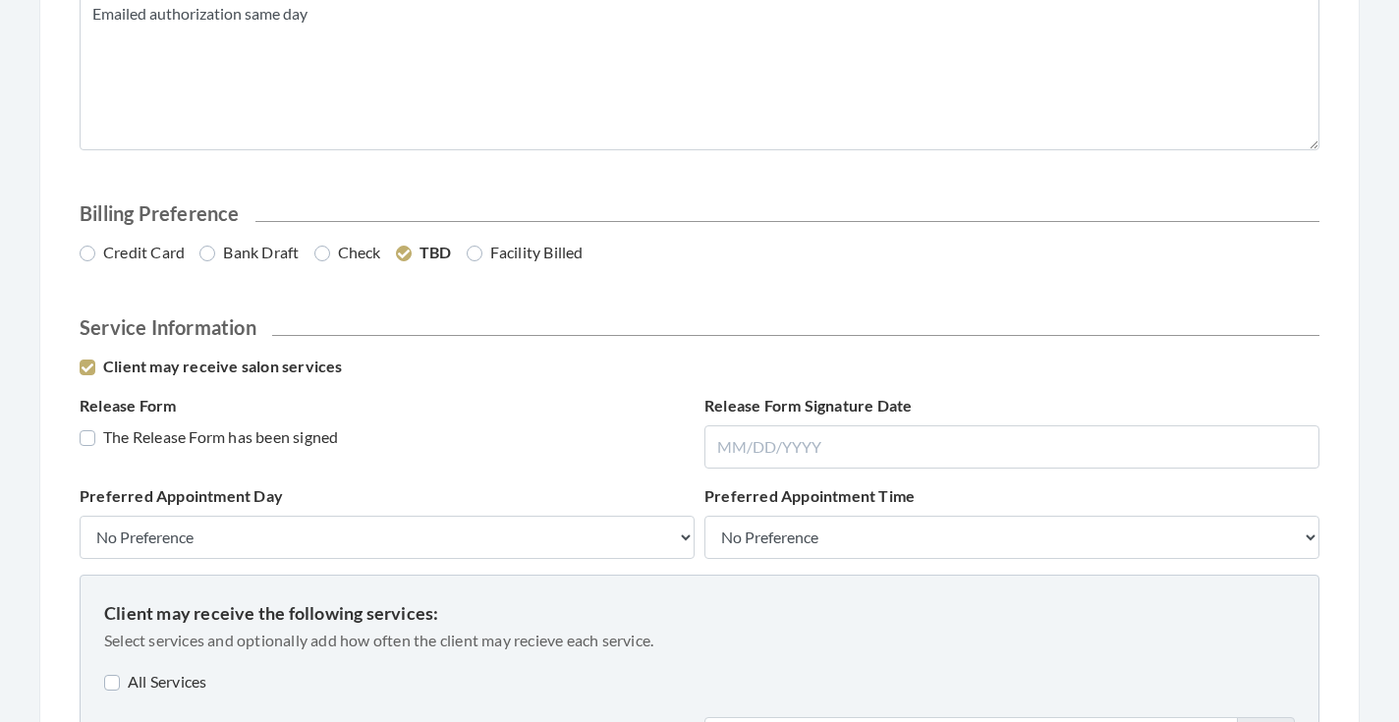
drag, startPoint x: 38, startPoint y: 23, endPoint x: 82, endPoint y: 17, distance: 43.6
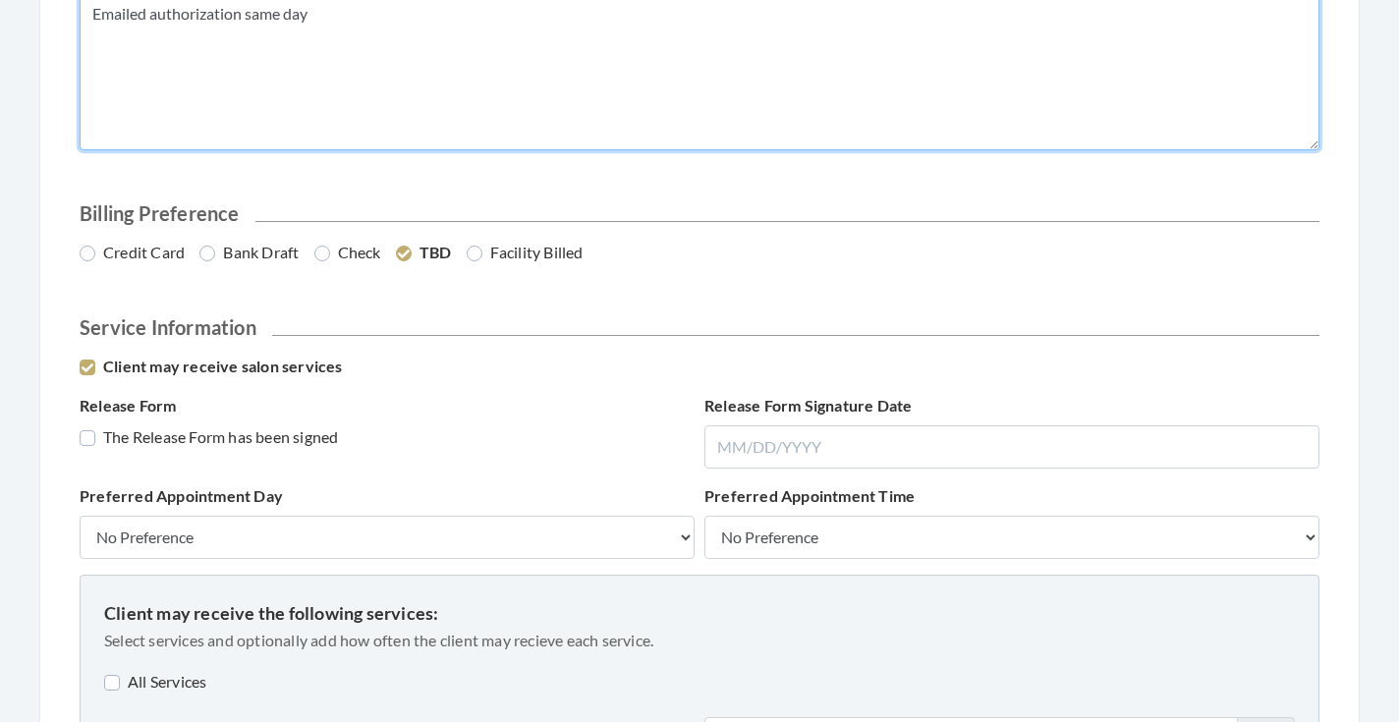
click at [114, 17] on textarea "Emailed authorization same day" at bounding box center [700, 72] width 1240 height 155
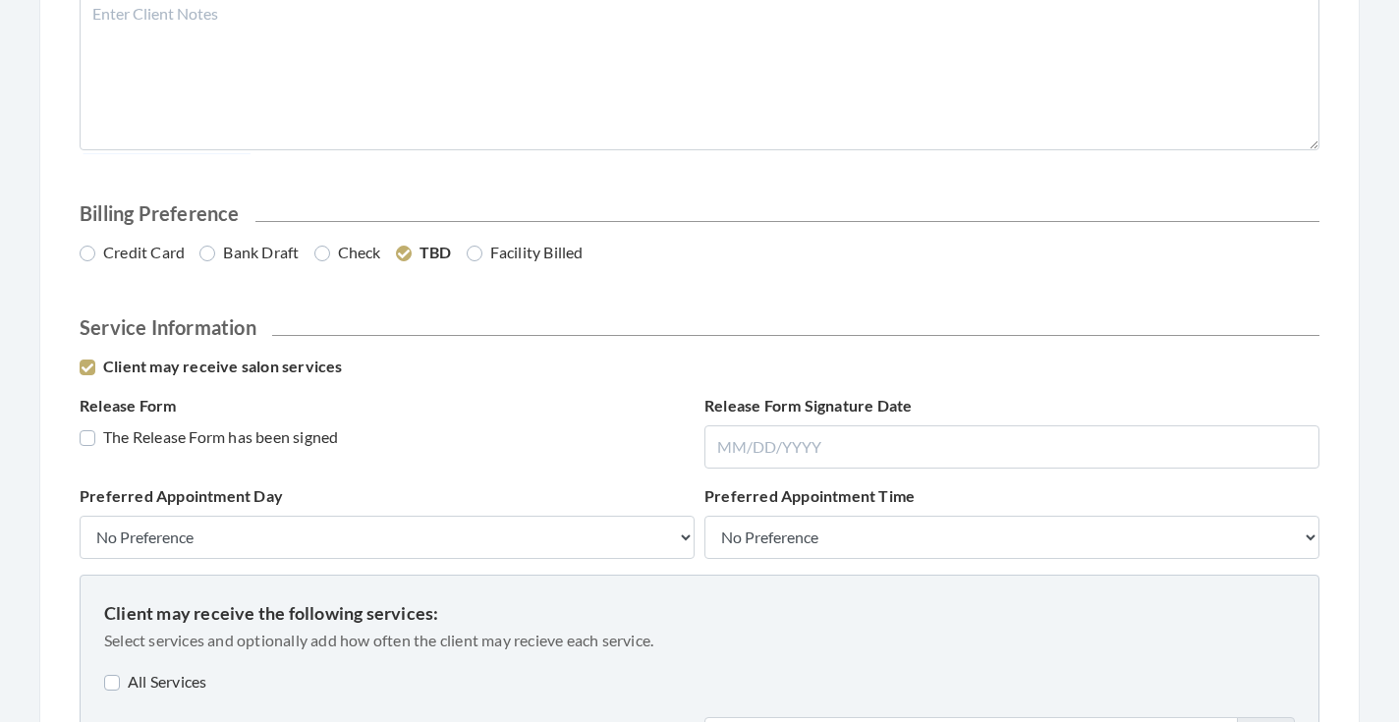
click at [241, 255] on label "Bank Draft" at bounding box center [248, 253] width 99 height 24
radio input "true"
click at [233, 432] on label "The Release Form has been signed" at bounding box center [209, 438] width 258 height 24
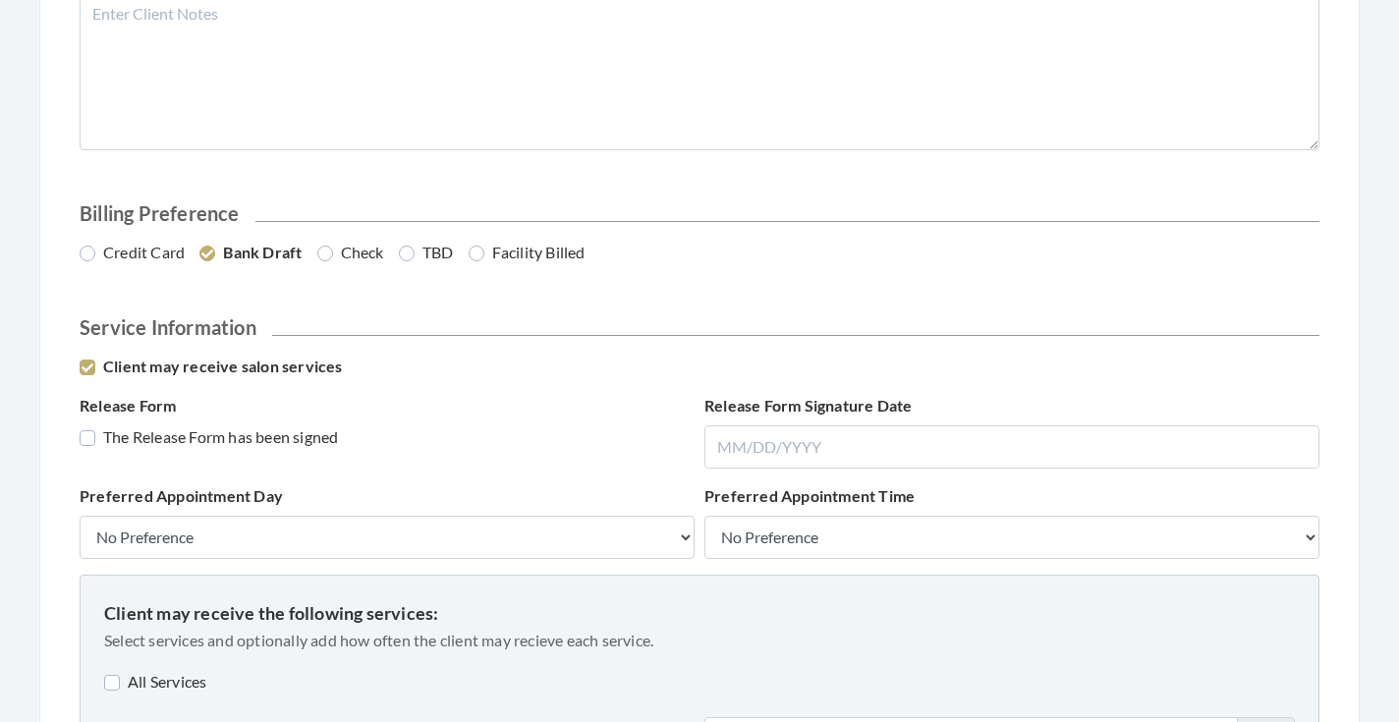
checkbox input "true"
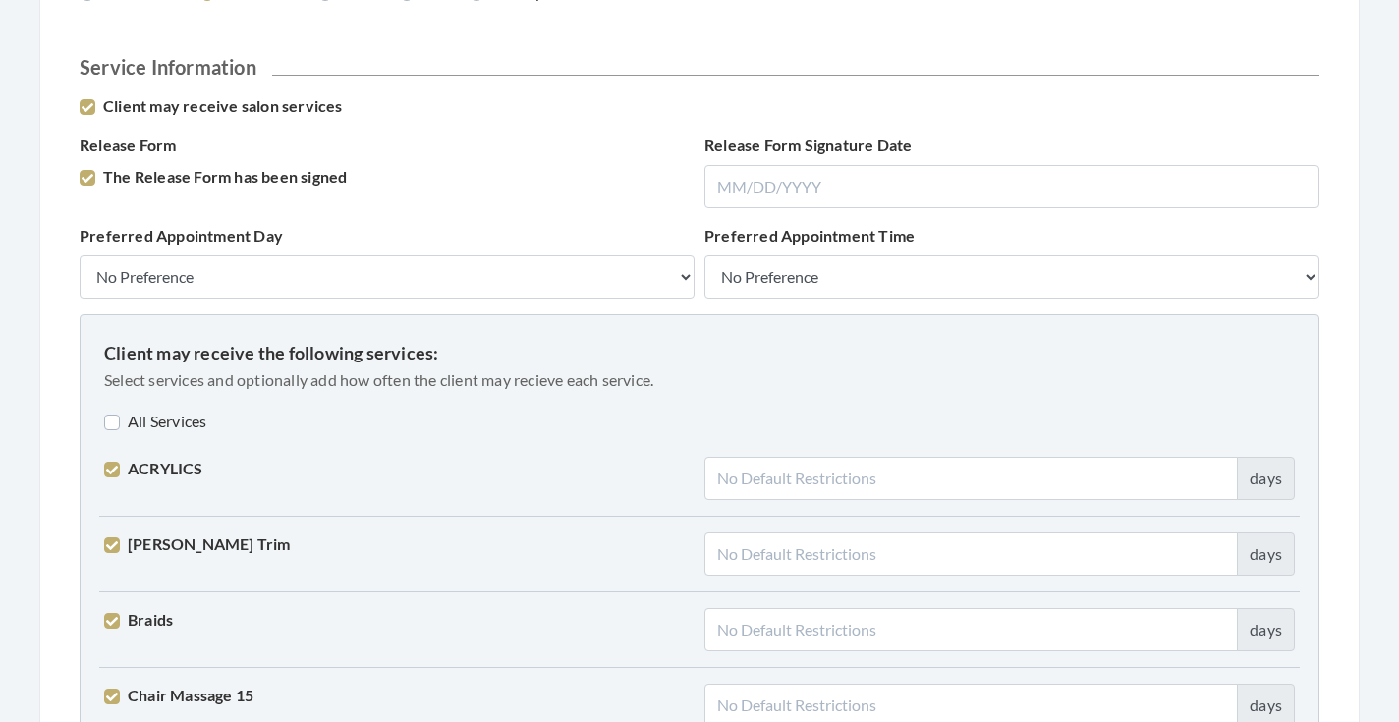
scroll to position [1331, 0]
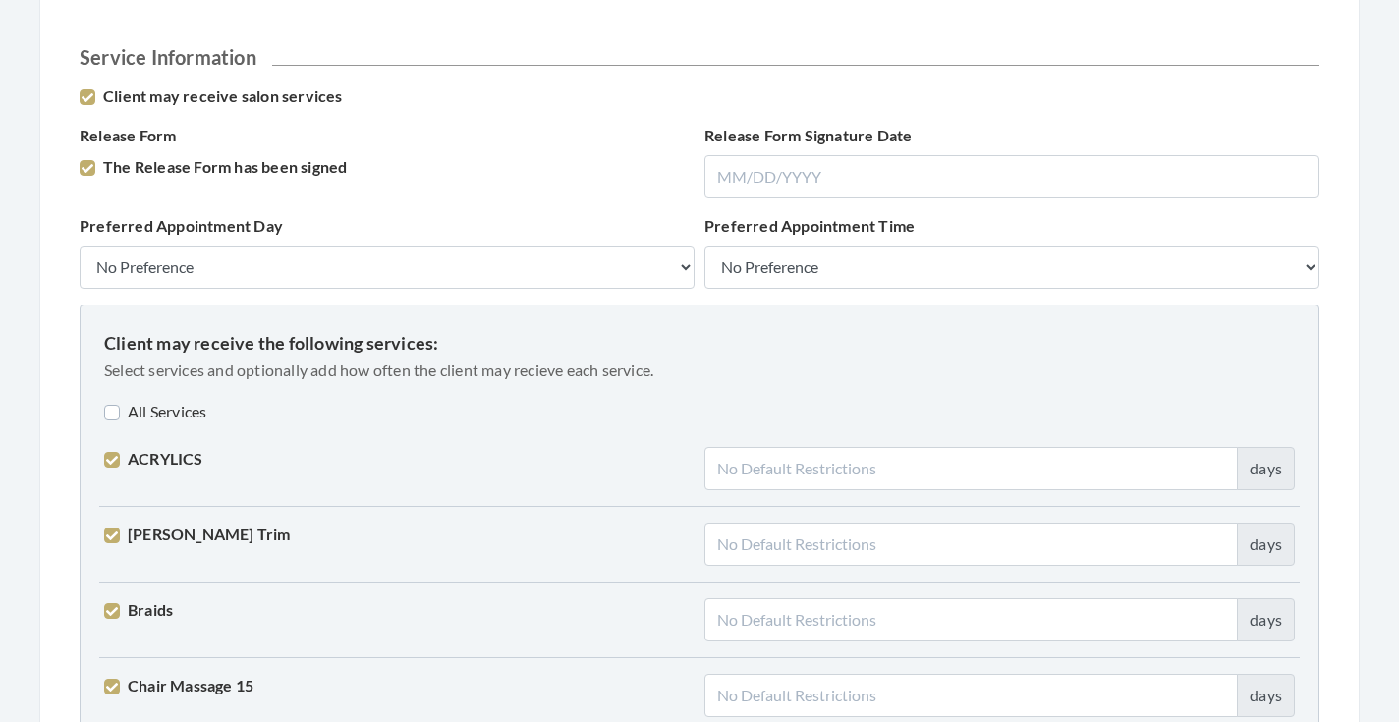
click at [194, 414] on label "All Services" at bounding box center [155, 412] width 102 height 24
checkbox input "true"
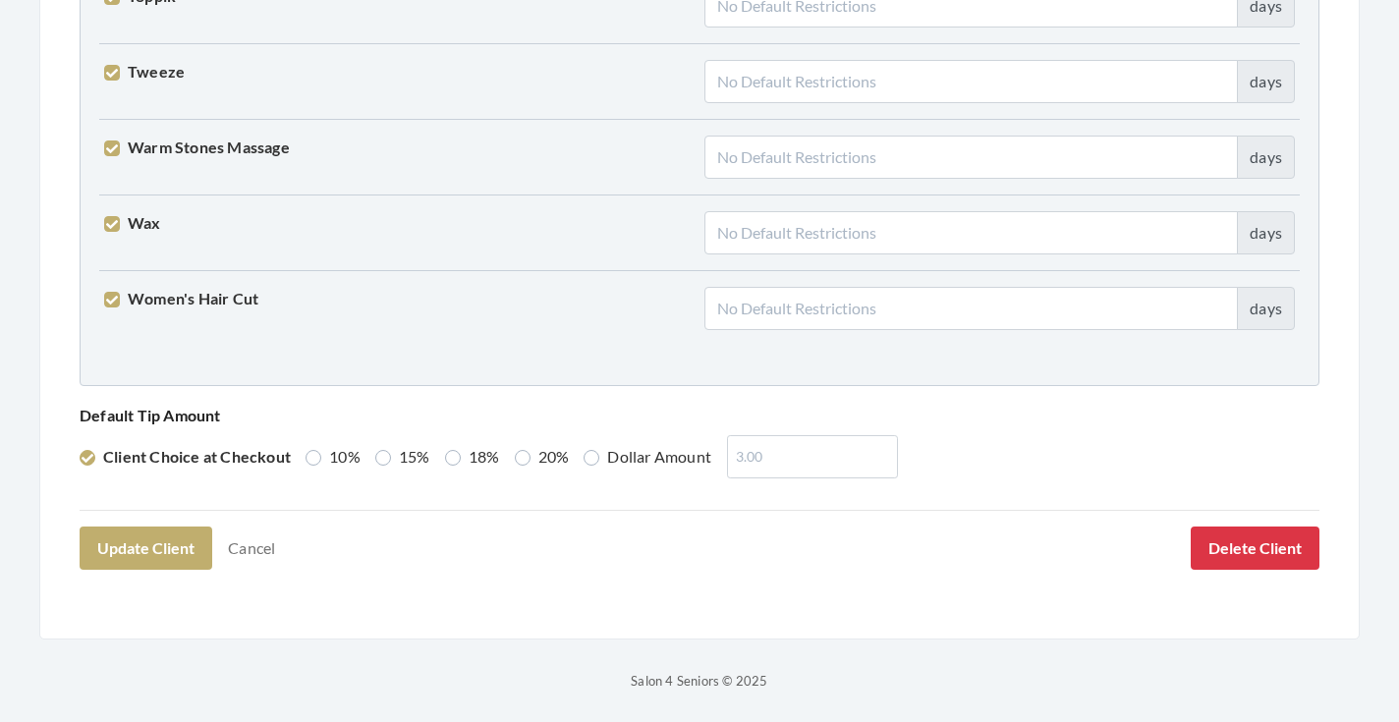
scroll to position [5046, 0]
click at [167, 549] on button "Update Client" at bounding box center [146, 549] width 133 height 43
